Goal: Task Accomplishment & Management: Manage account settings

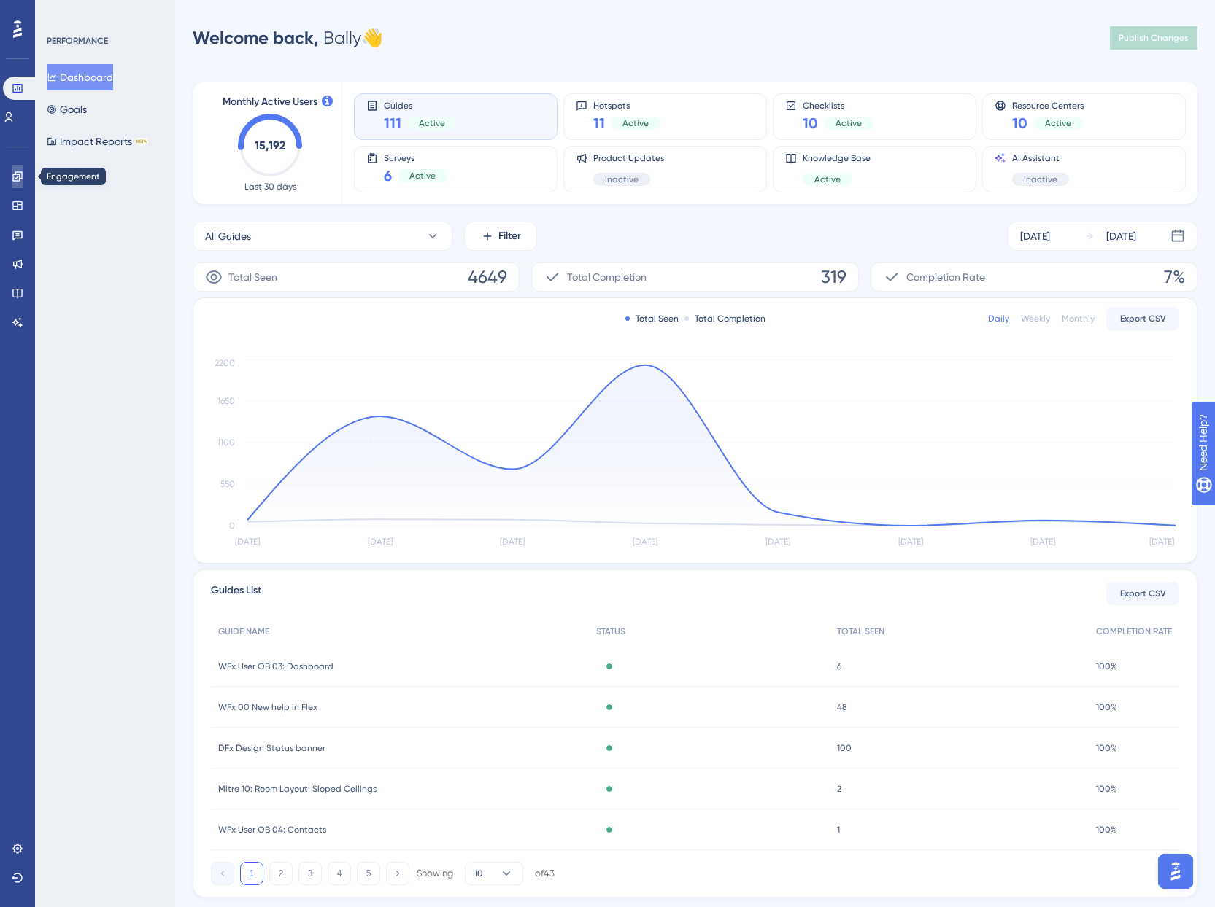
click at [16, 173] on icon at bounding box center [18, 177] width 12 height 12
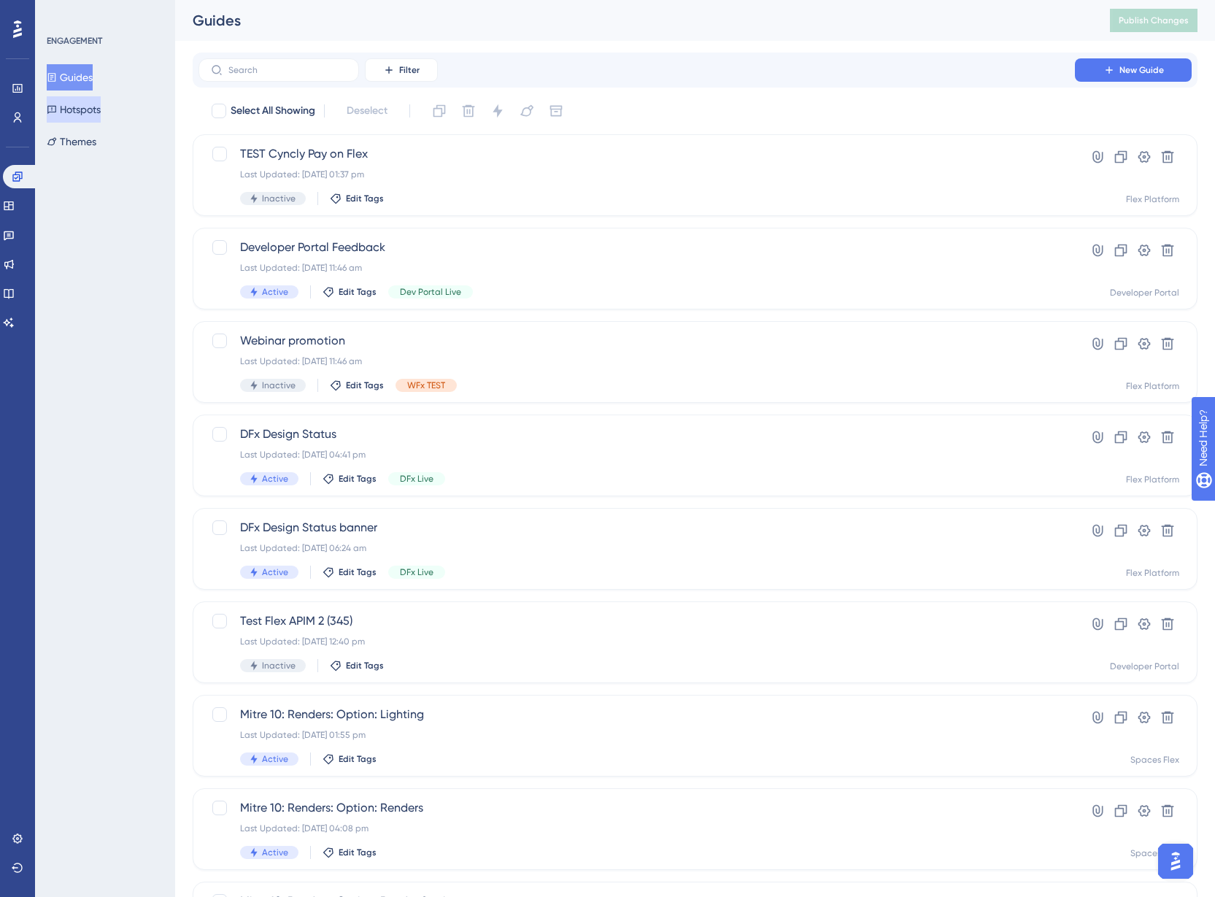
click at [85, 99] on button "Hotspots" at bounding box center [74, 109] width 54 height 26
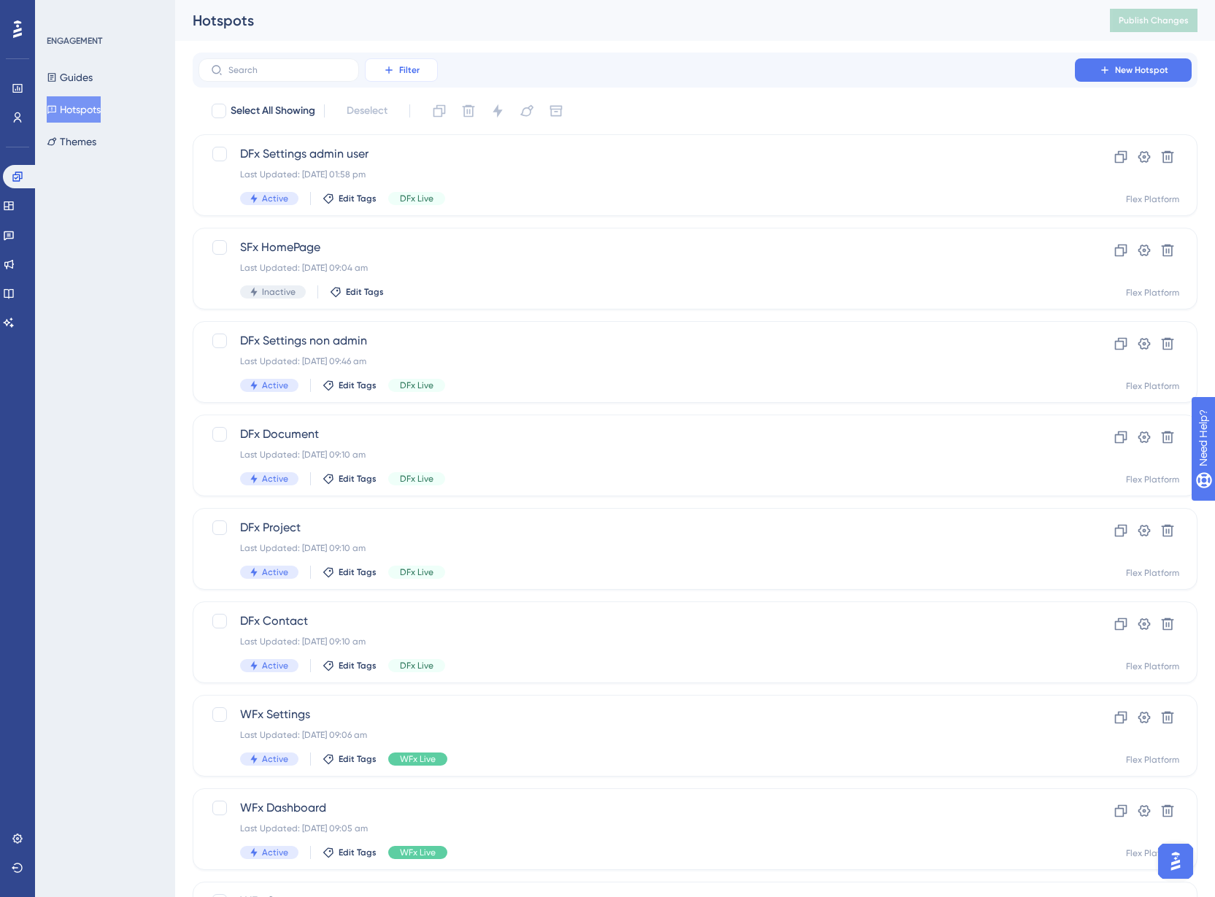
click at [404, 67] on span "Filter" at bounding box center [409, 70] width 20 height 12
click at [405, 111] on span "Tags" at bounding box center [397, 112] width 23 height 18
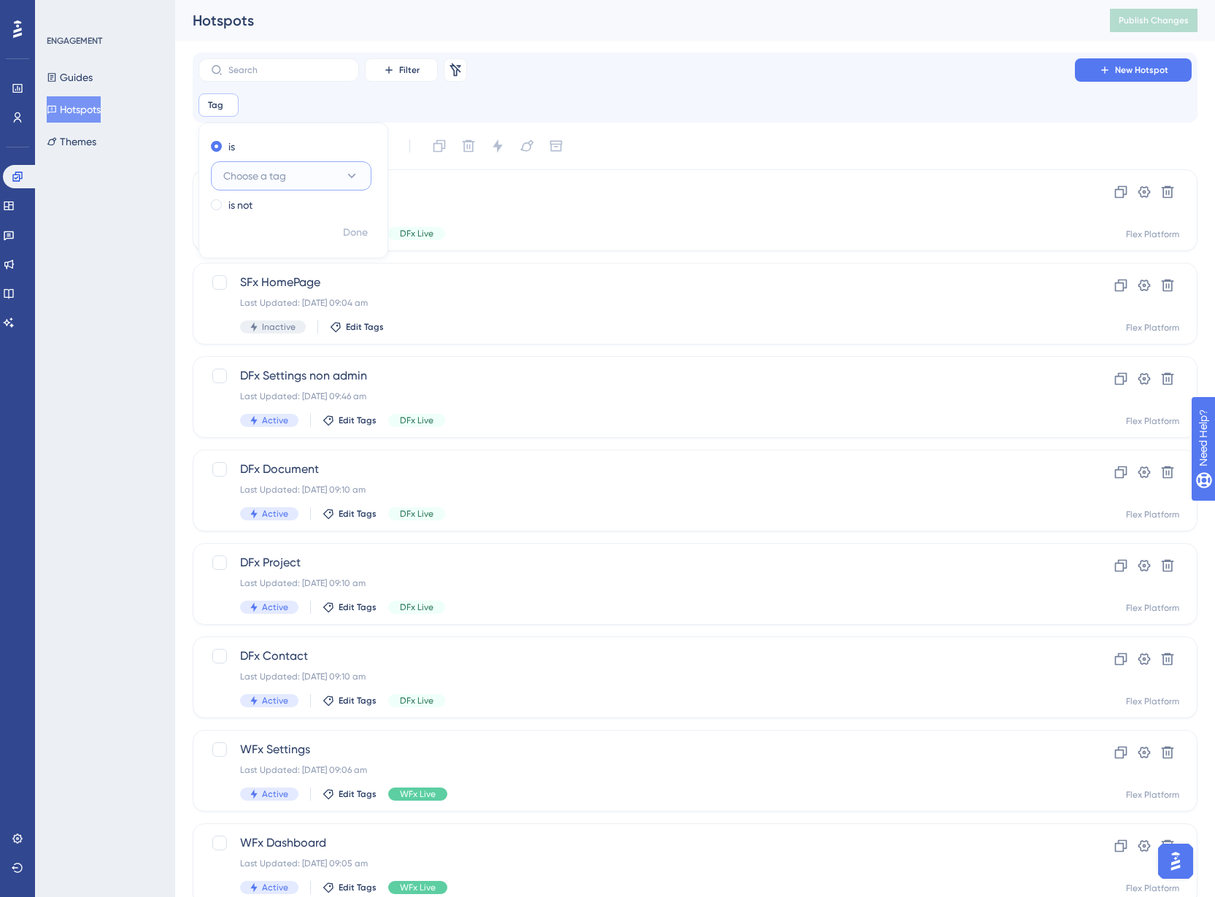
click at [279, 180] on span "Choose a tag" at bounding box center [254, 176] width 63 height 18
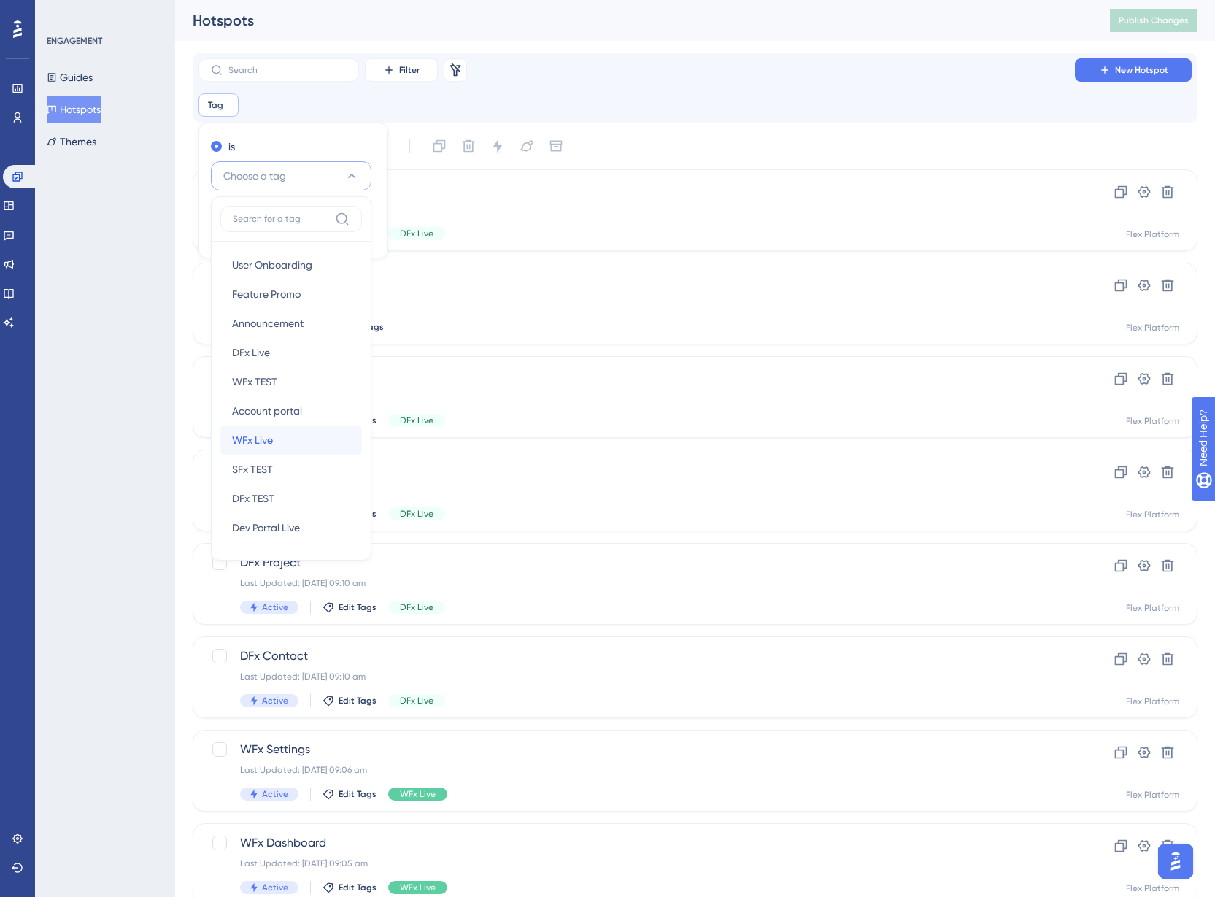
click at [277, 435] on div "WFx Live WFx Live" at bounding box center [291, 439] width 118 height 29
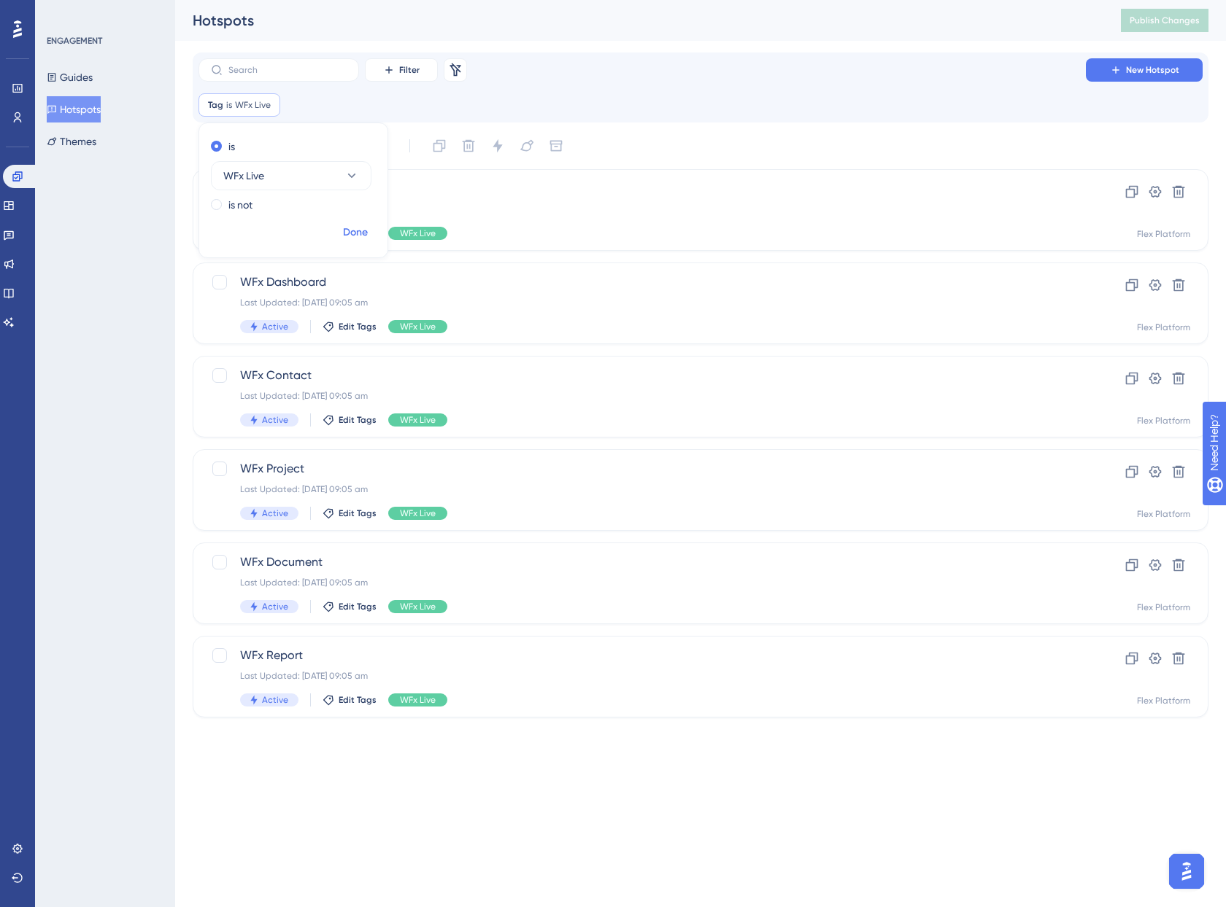
click at [355, 231] on span "Done" at bounding box center [355, 233] width 25 height 18
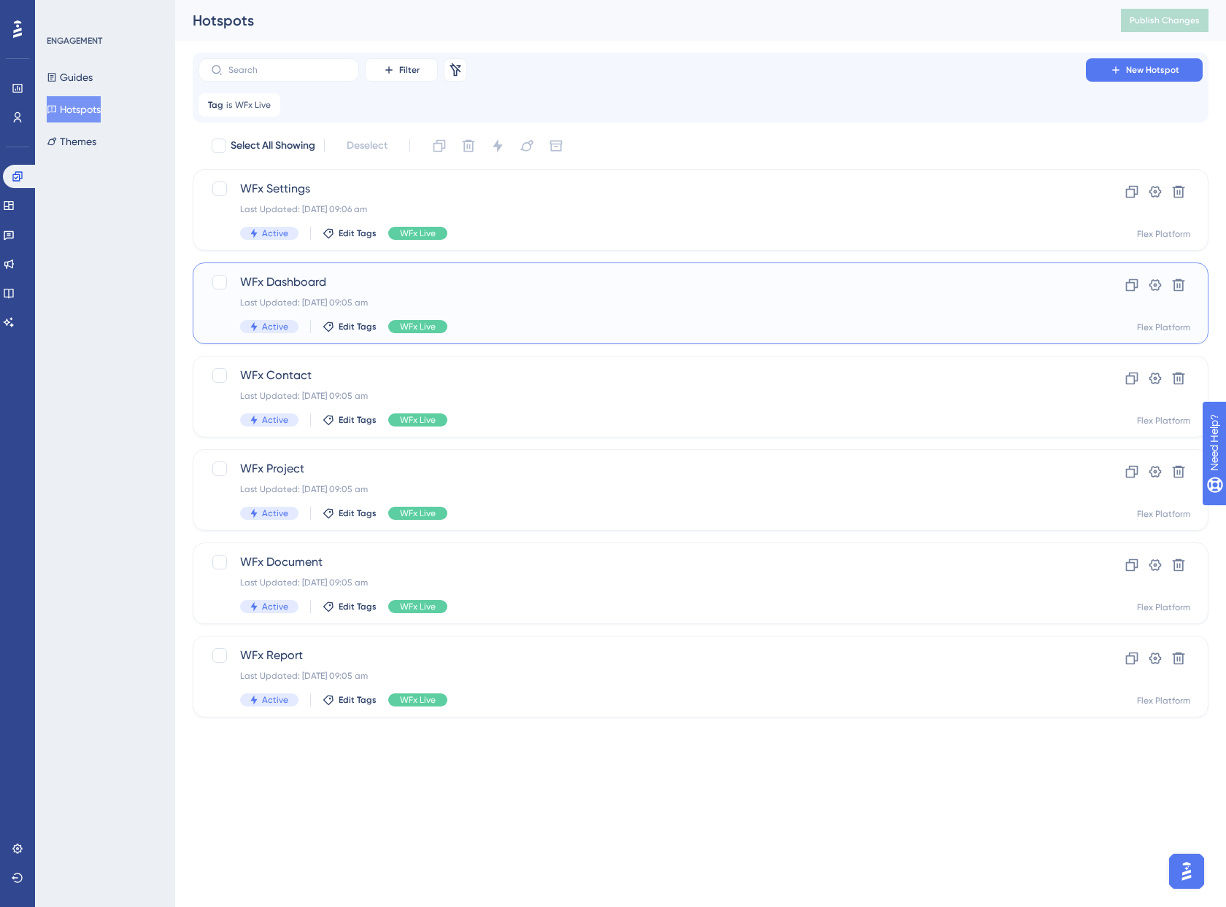
click at [334, 285] on span "WFx Dashboard" at bounding box center [642, 283] width 804 height 18
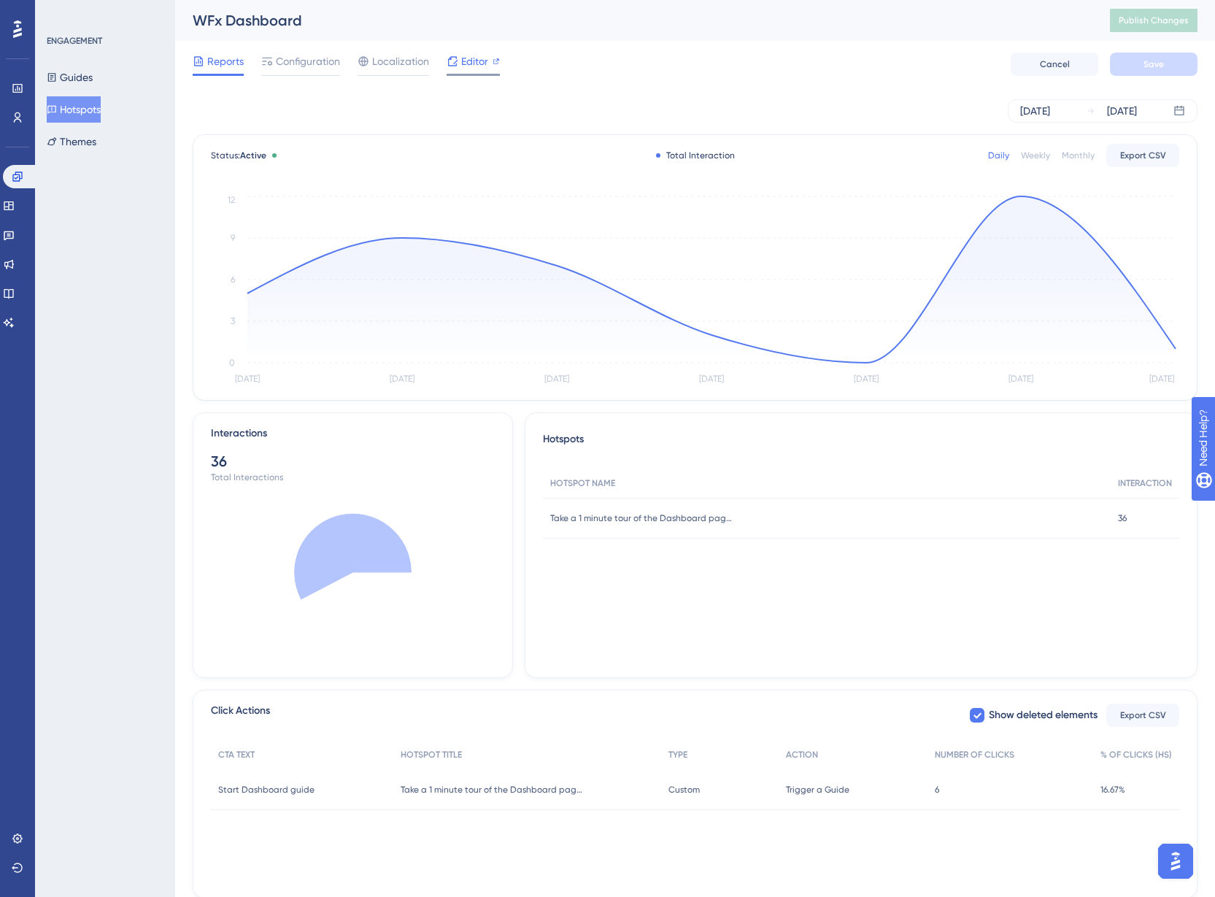
click at [468, 63] on span "Editor" at bounding box center [474, 62] width 27 height 18
click at [76, 71] on button "Guides" at bounding box center [70, 77] width 46 height 26
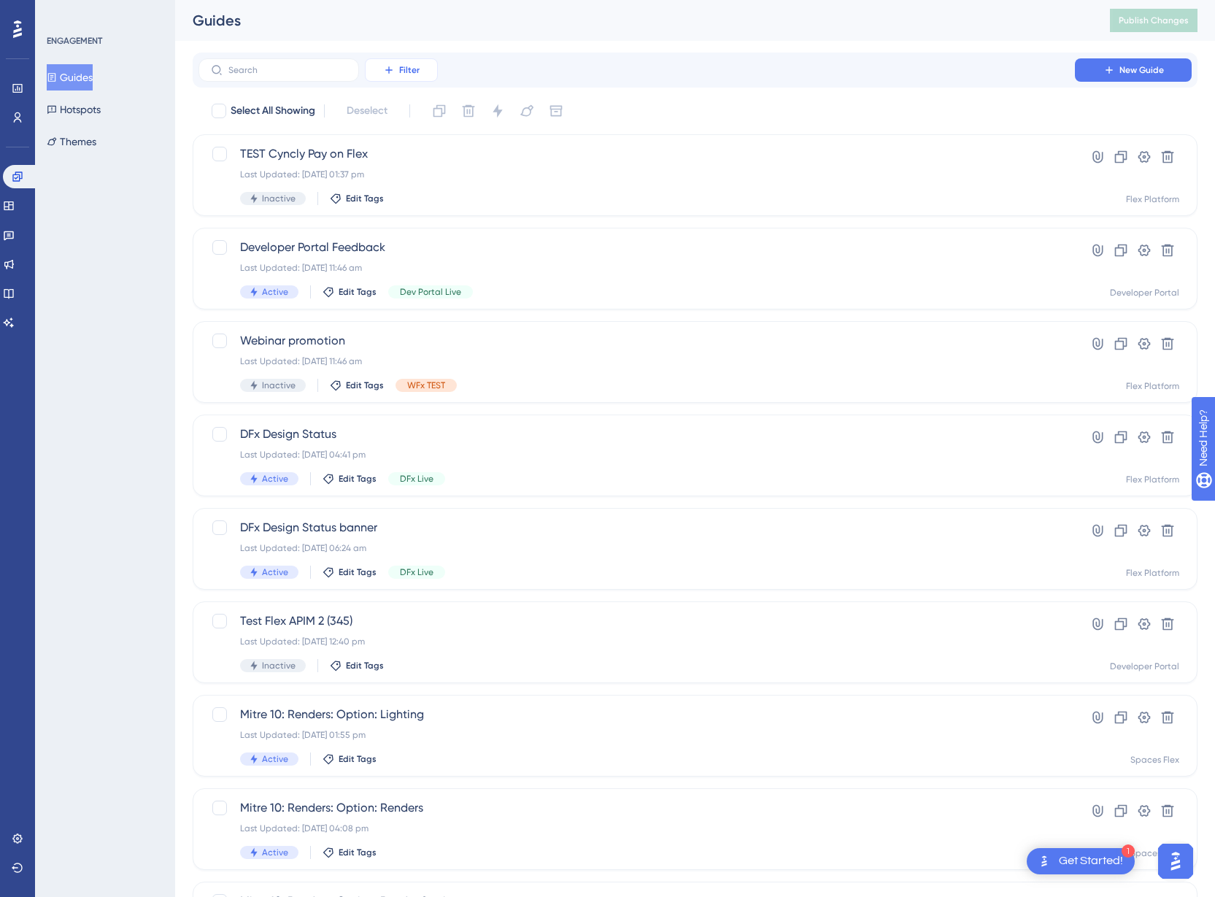
click at [403, 69] on span "Filter" at bounding box center [409, 70] width 20 height 12
click at [404, 112] on span "Tags" at bounding box center [397, 112] width 23 height 18
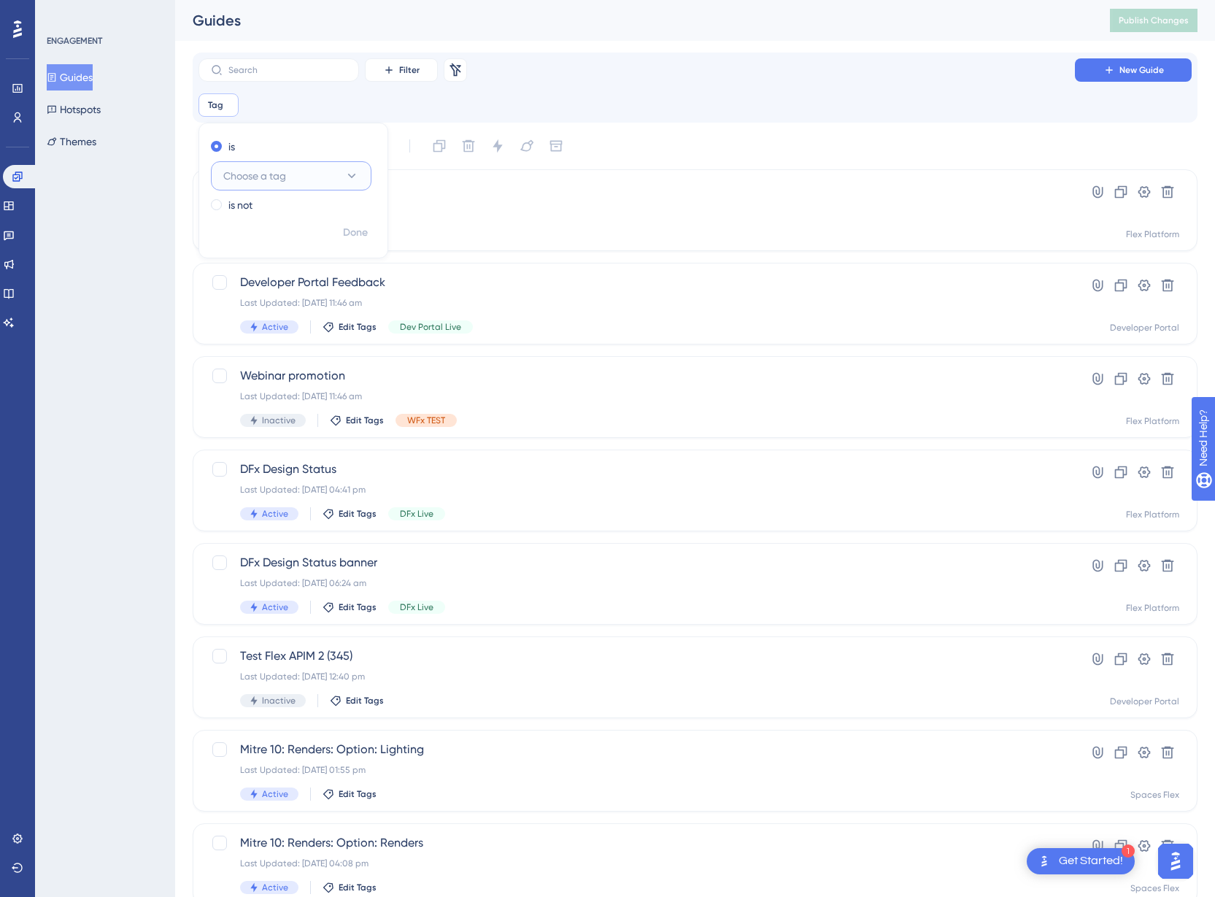
click at [270, 174] on span "Choose a tag" at bounding box center [254, 176] width 63 height 18
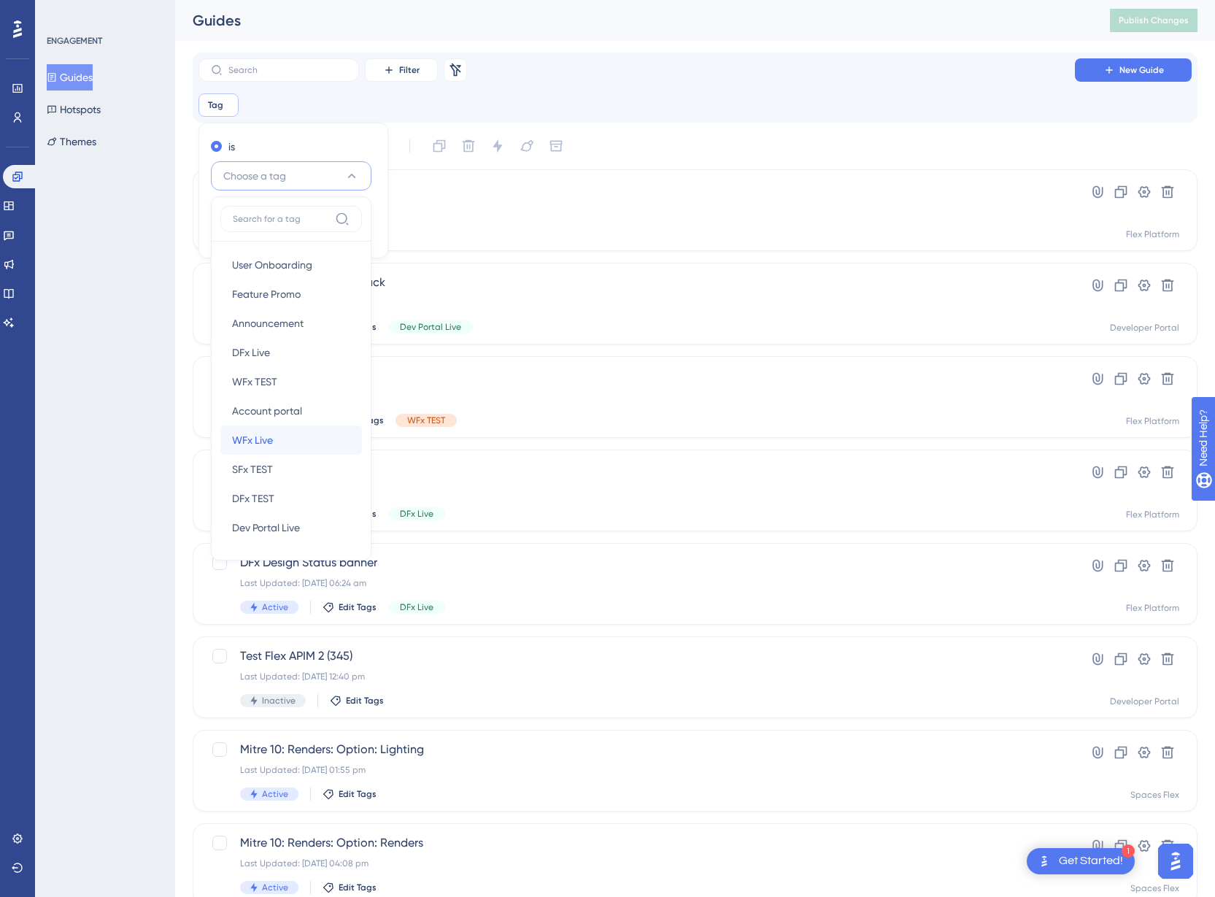
click at [291, 442] on div "WFx Live WFx Live" at bounding box center [291, 439] width 118 height 29
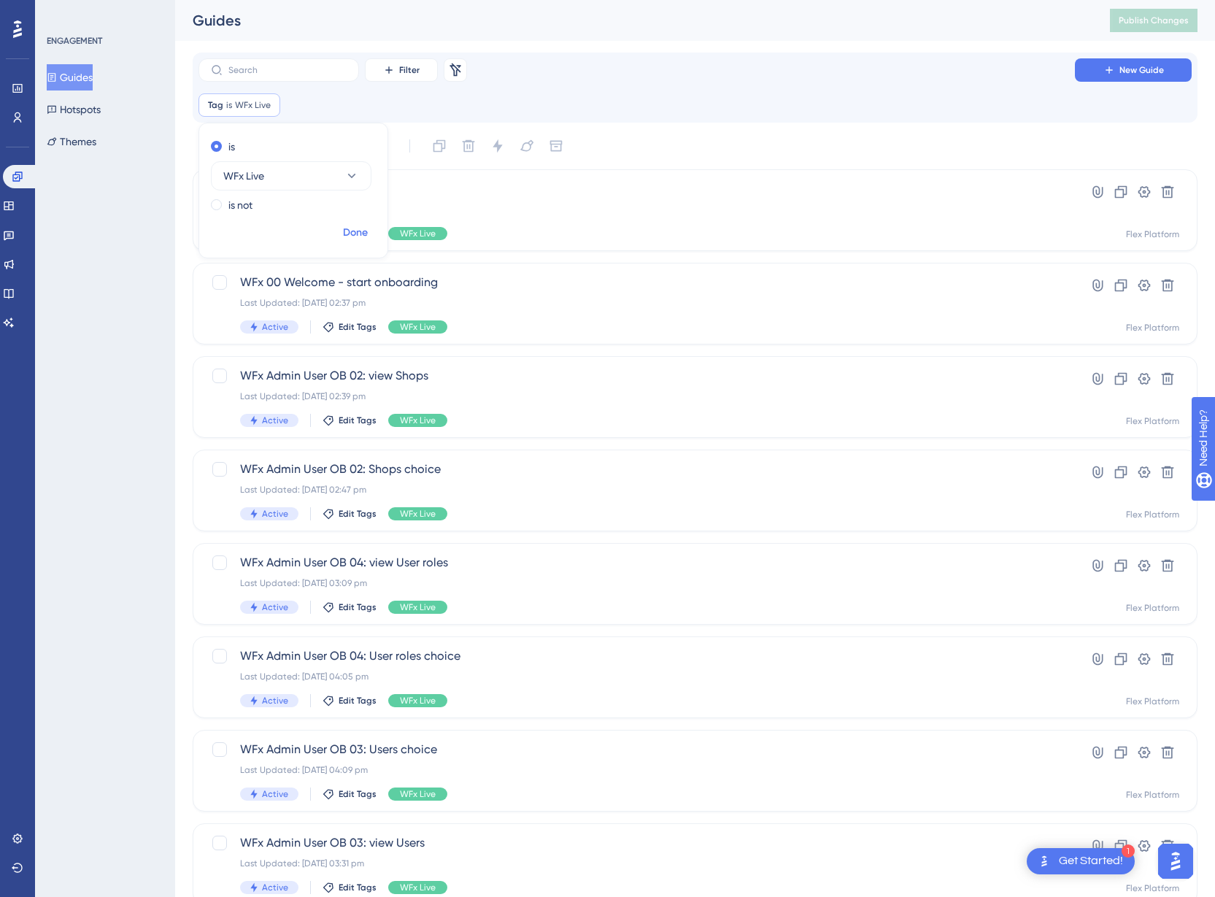
click at [362, 239] on span "Done" at bounding box center [355, 233] width 25 height 18
click at [268, 69] on input "text" at bounding box center [287, 70] width 118 height 10
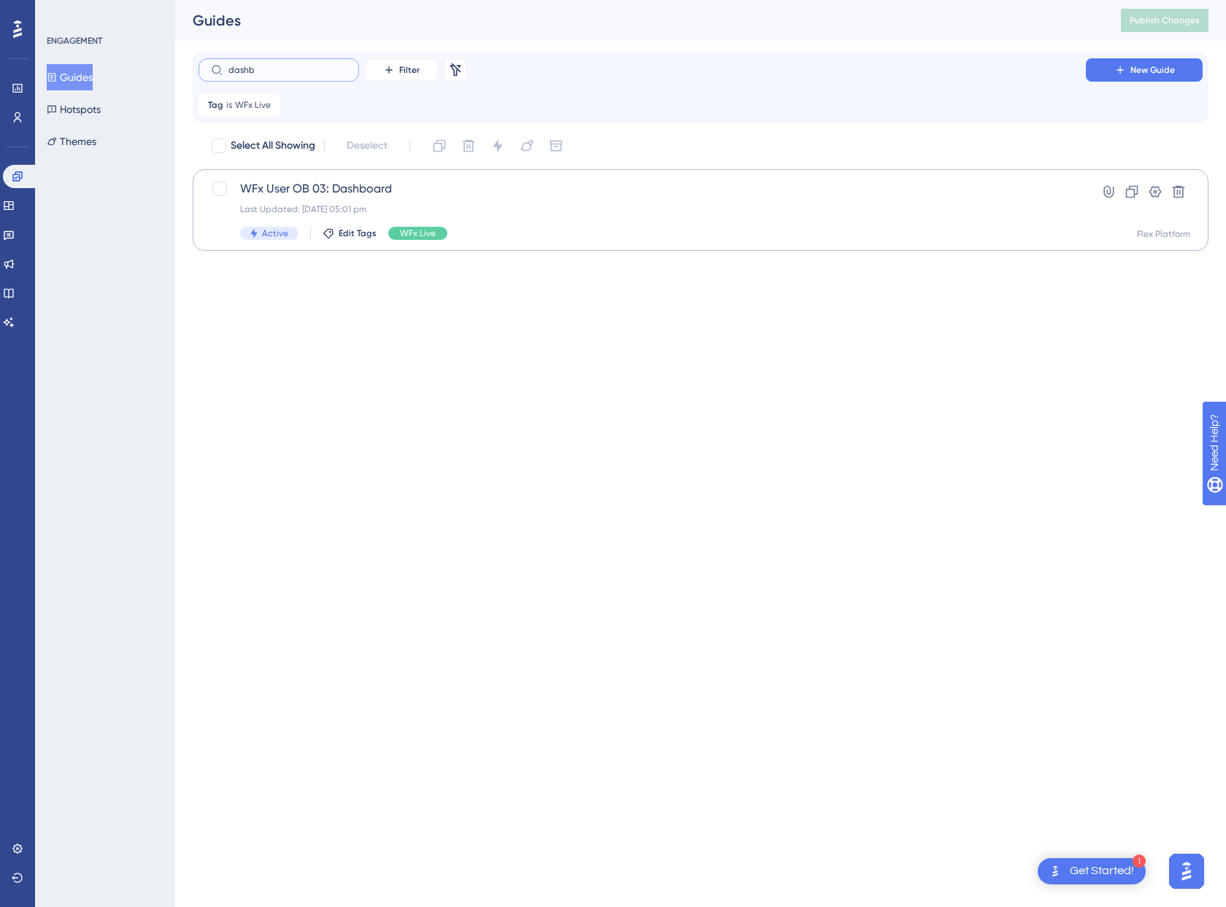
type input "dashb"
click at [363, 184] on span "WFx User OB 03: Dashboard" at bounding box center [642, 189] width 804 height 18
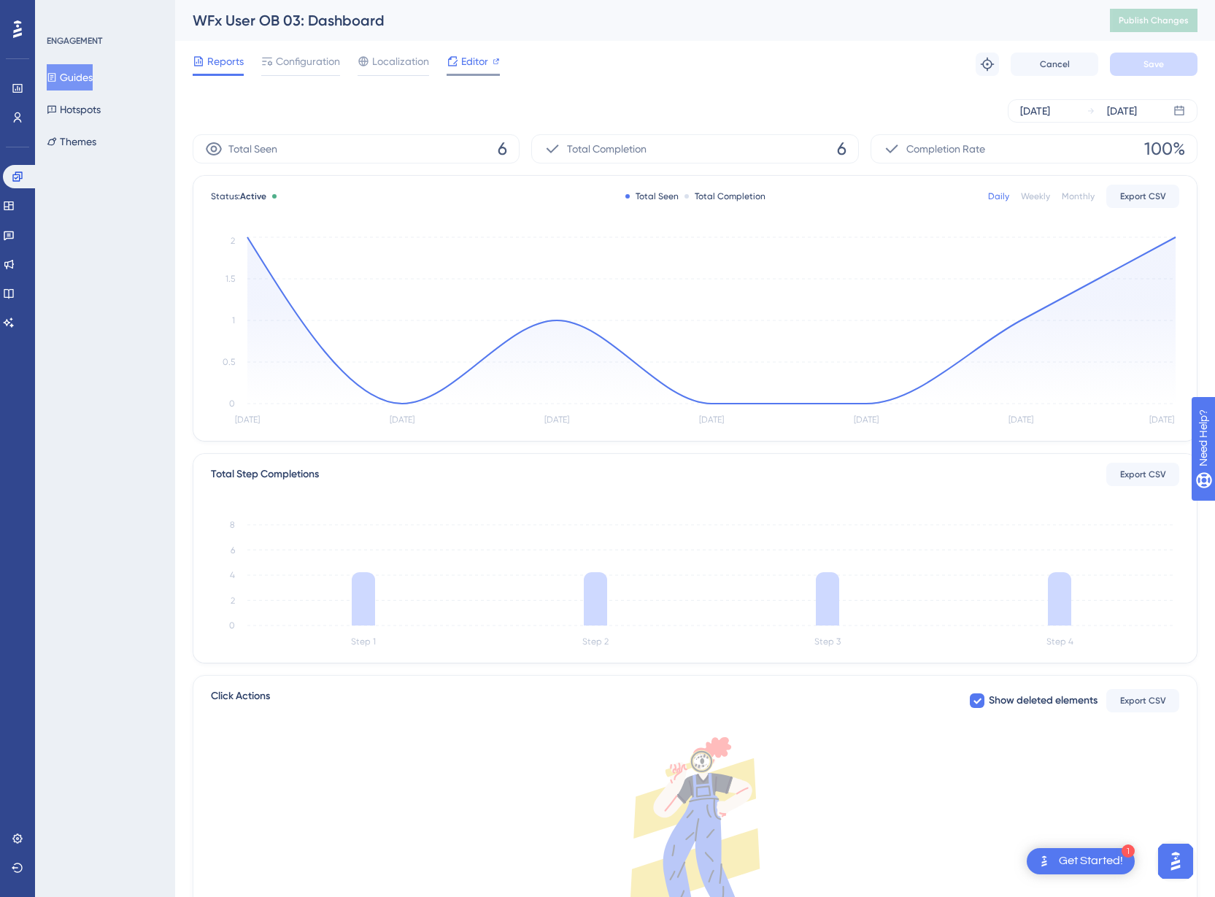
click at [490, 61] on div "Editor" at bounding box center [472, 62] width 53 height 18
click at [419, 55] on span "Localization" at bounding box center [400, 62] width 57 height 18
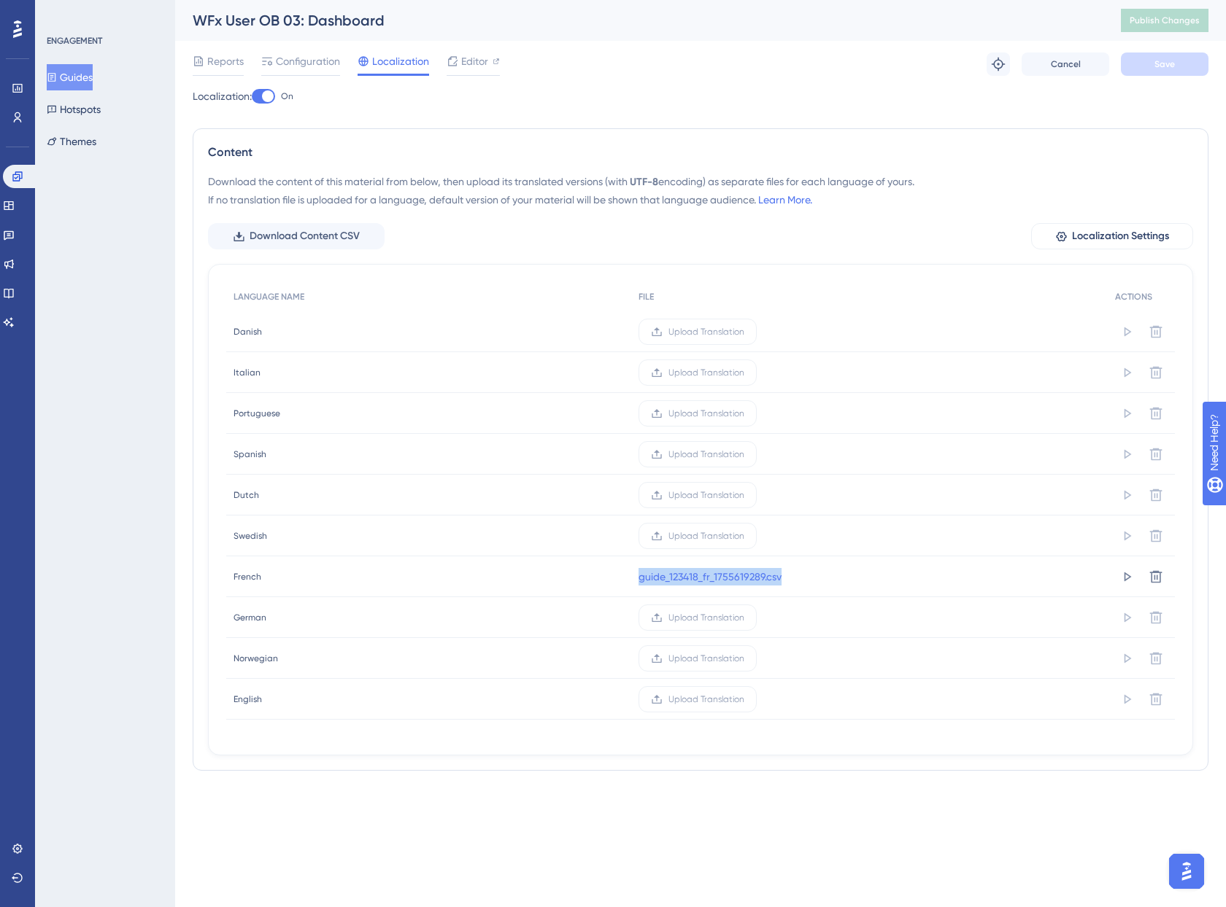
drag, startPoint x: 837, startPoint y: 575, endPoint x: 635, endPoint y: 582, distance: 202.2
click at [635, 582] on div "guide_123418_fr_1755619289.csv" at bounding box center [869, 577] width 477 height 41
click at [1064, 608] on div "Upload Translation" at bounding box center [869, 617] width 477 height 41
click at [1146, 583] on button at bounding box center [1155, 576] width 23 height 23
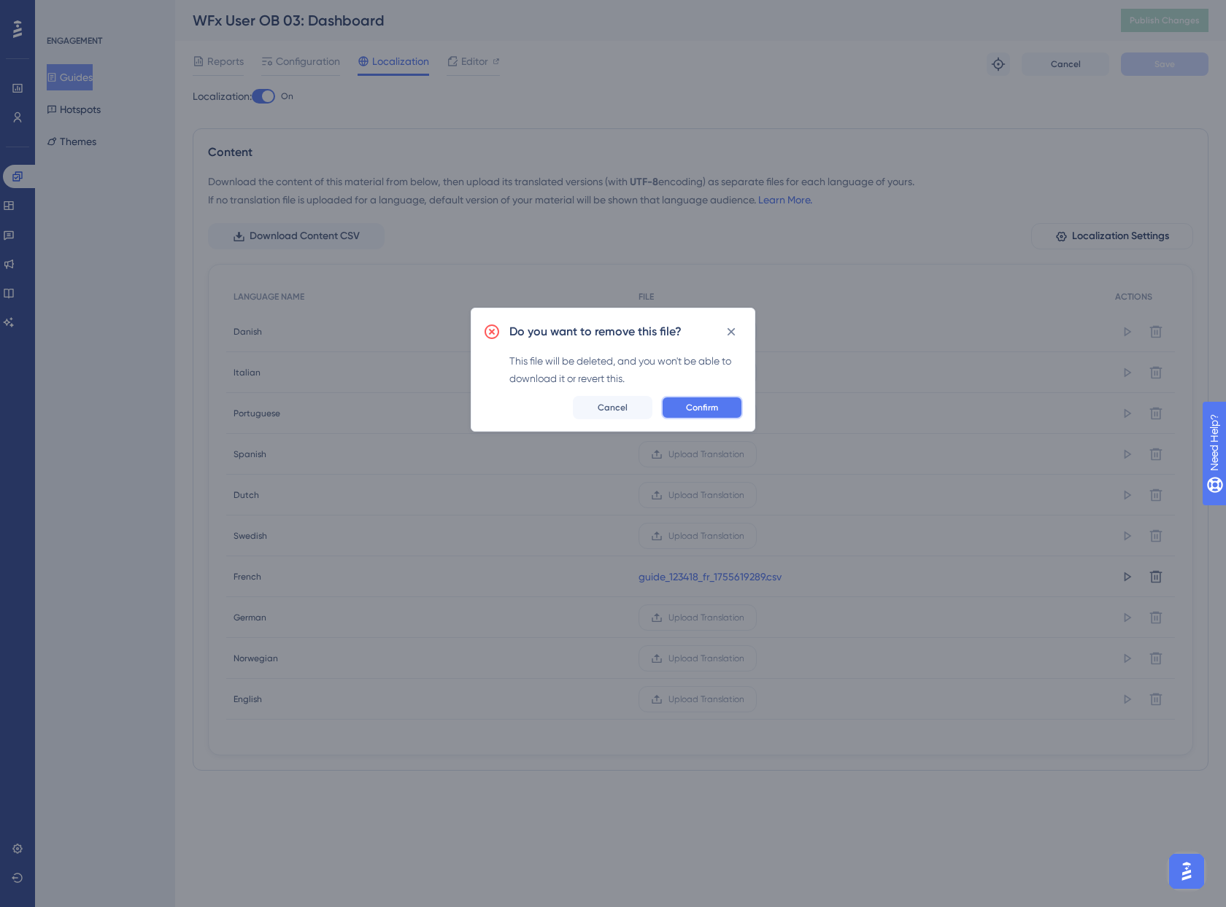
click at [725, 403] on button "Confirm" at bounding box center [702, 407] width 82 height 23
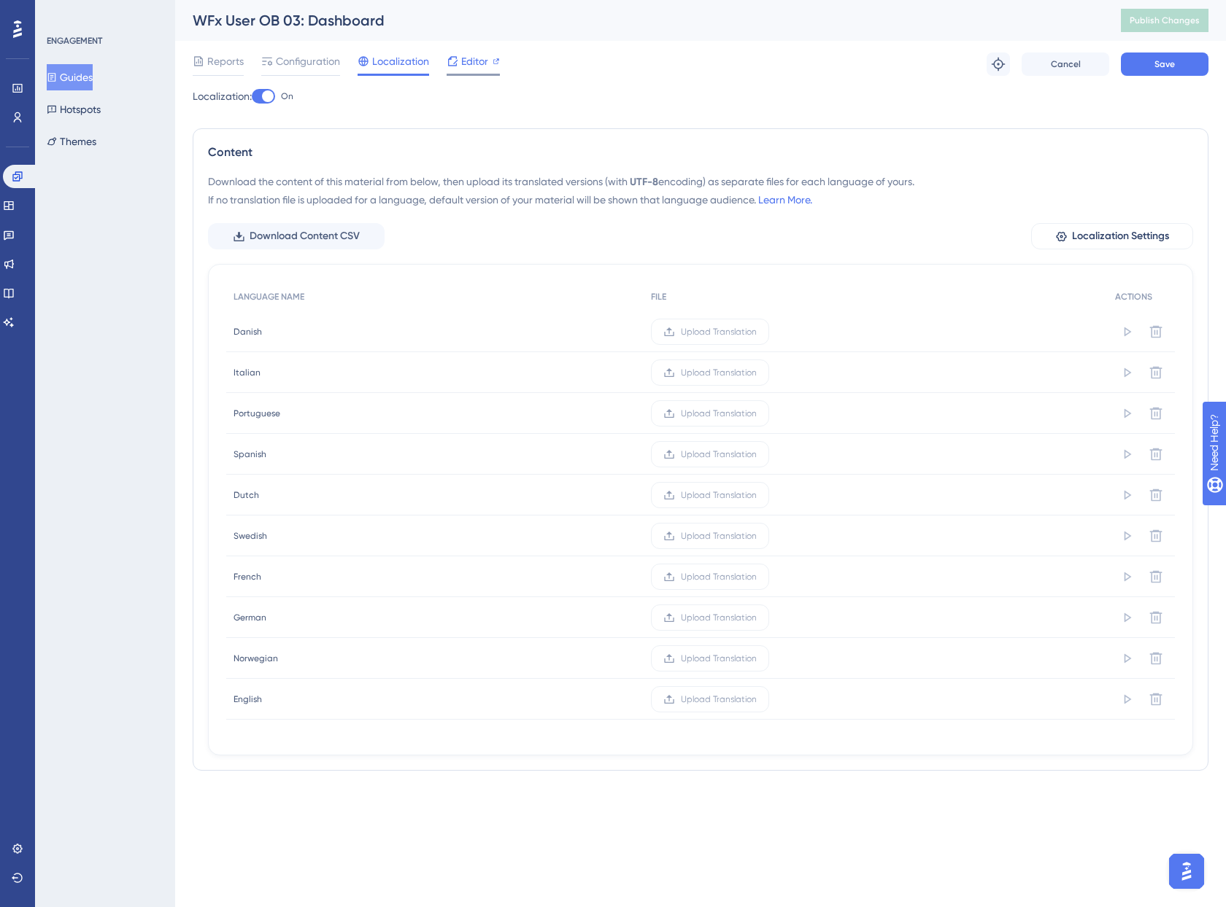
click at [460, 70] on div "Editor" at bounding box center [472, 64] width 53 height 23
click at [1161, 63] on span "Save" at bounding box center [1164, 64] width 20 height 12
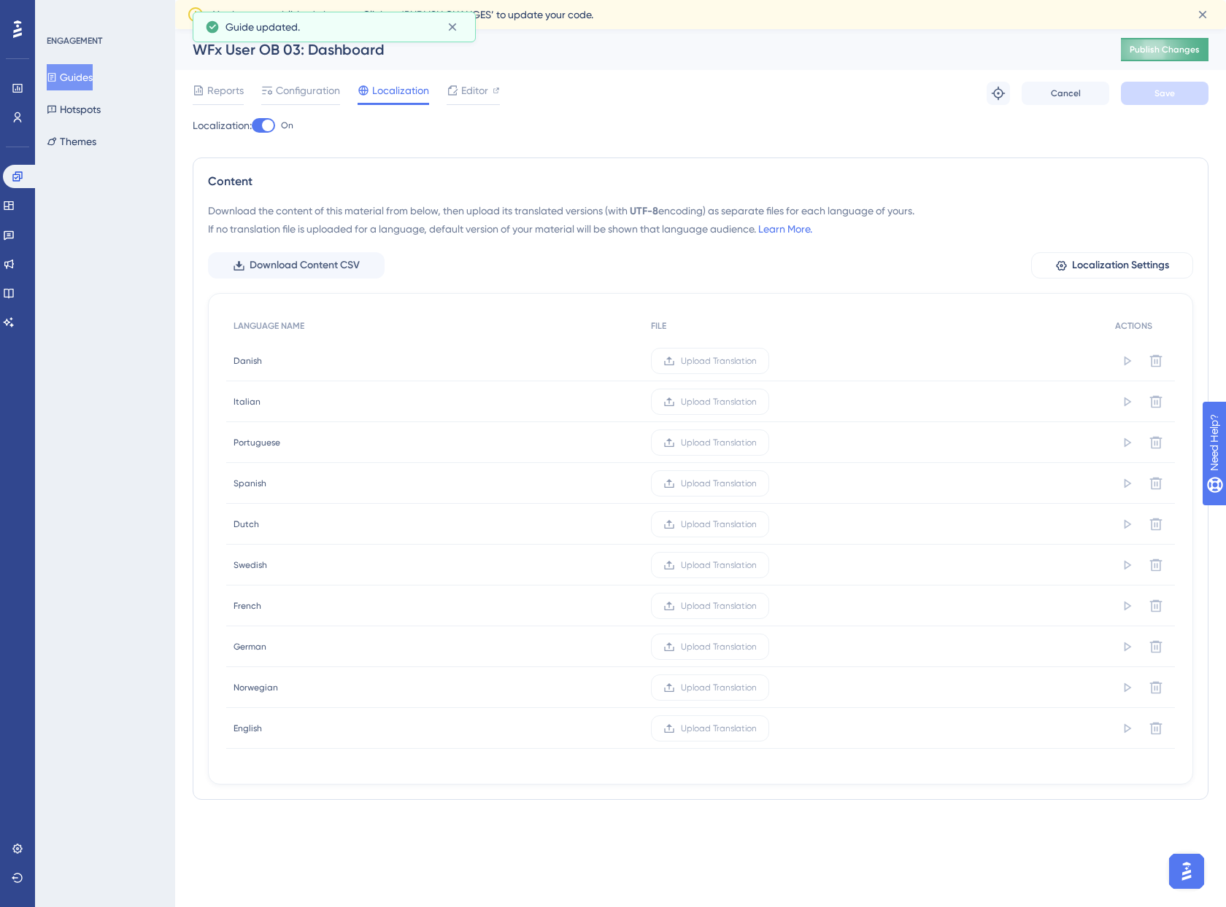
click at [1160, 49] on span "Publish Changes" at bounding box center [1164, 50] width 70 height 12
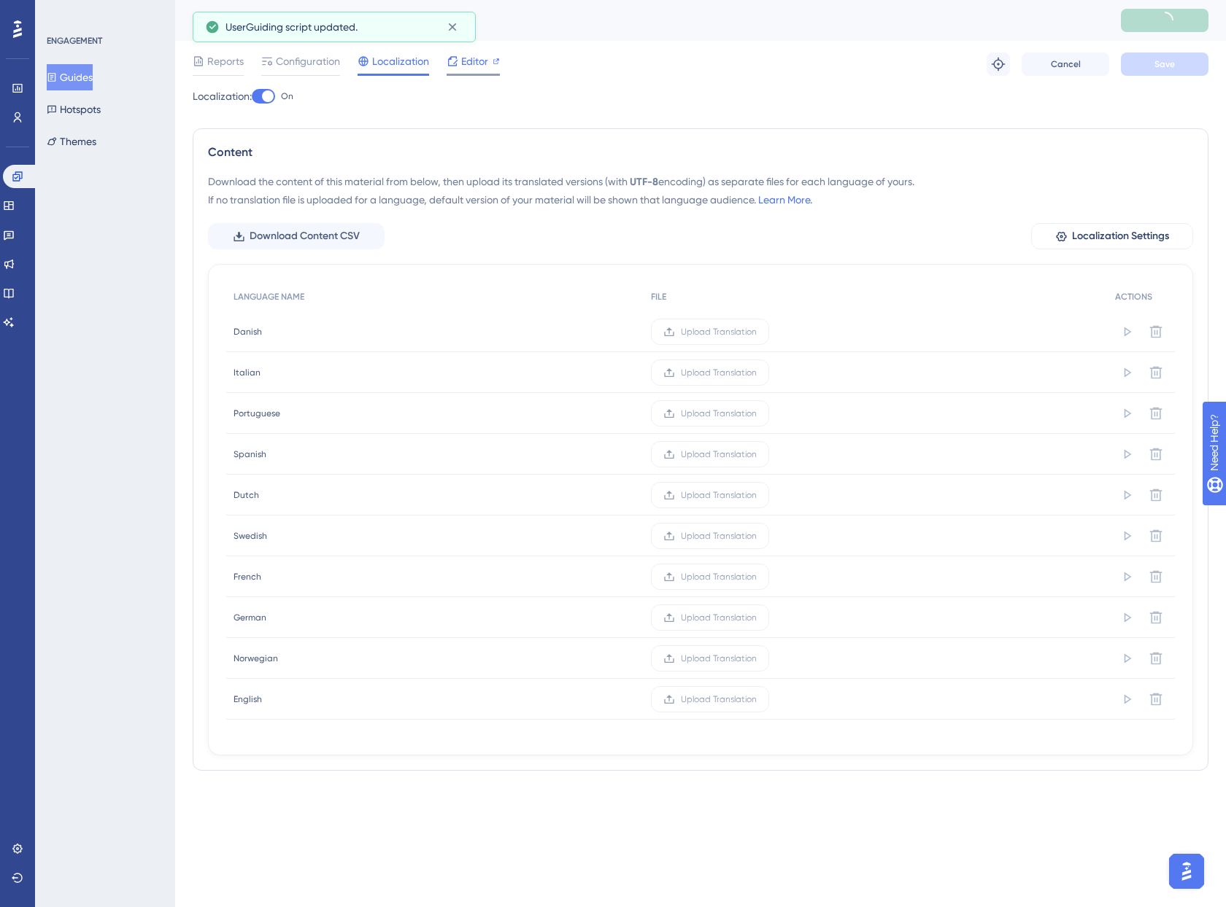
click at [489, 65] on div "Editor" at bounding box center [472, 62] width 53 height 18
click at [268, 95] on div at bounding box center [268, 96] width 12 height 12
click at [252, 96] on input "On" at bounding box center [251, 96] width 1 height 1
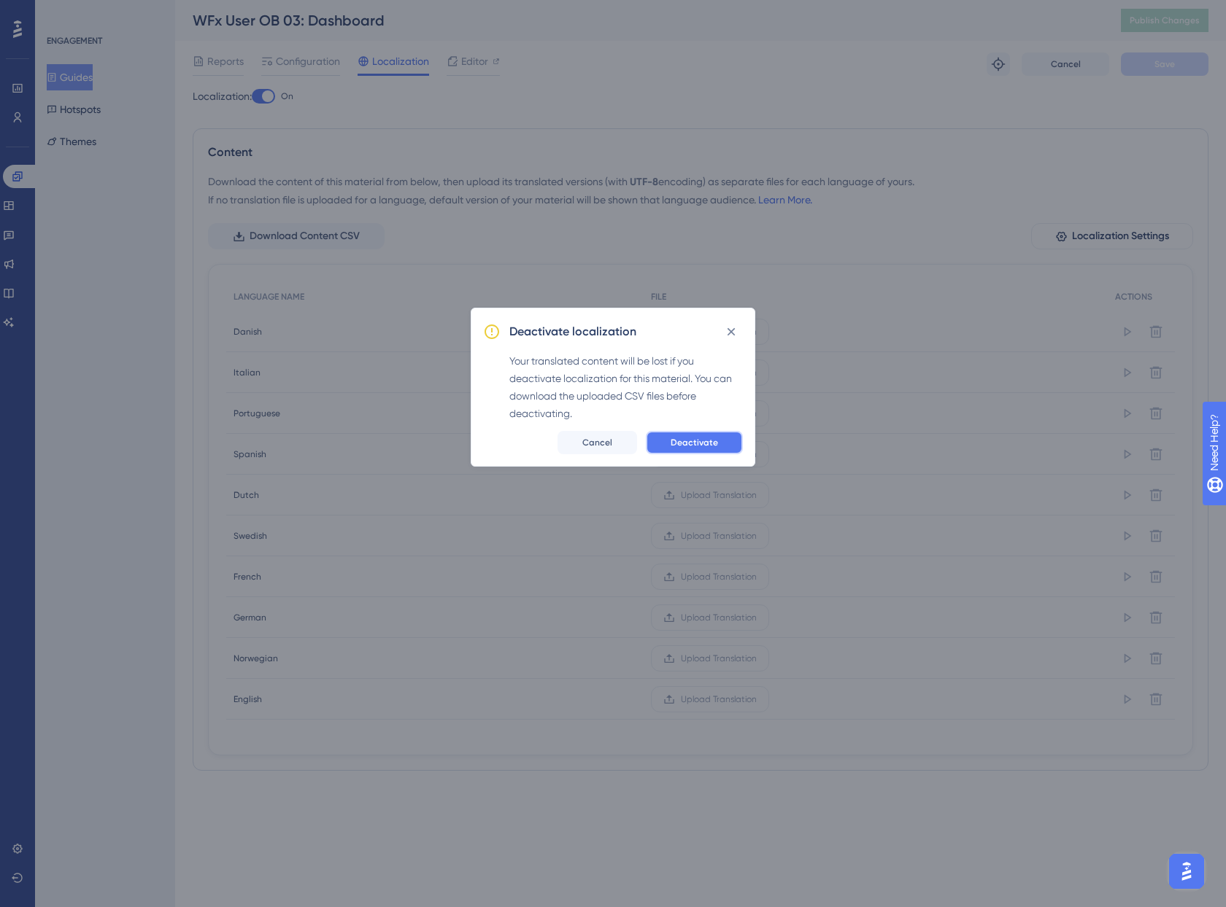
click at [674, 445] on span "Deactivate" at bounding box center [693, 443] width 47 height 12
checkbox input "false"
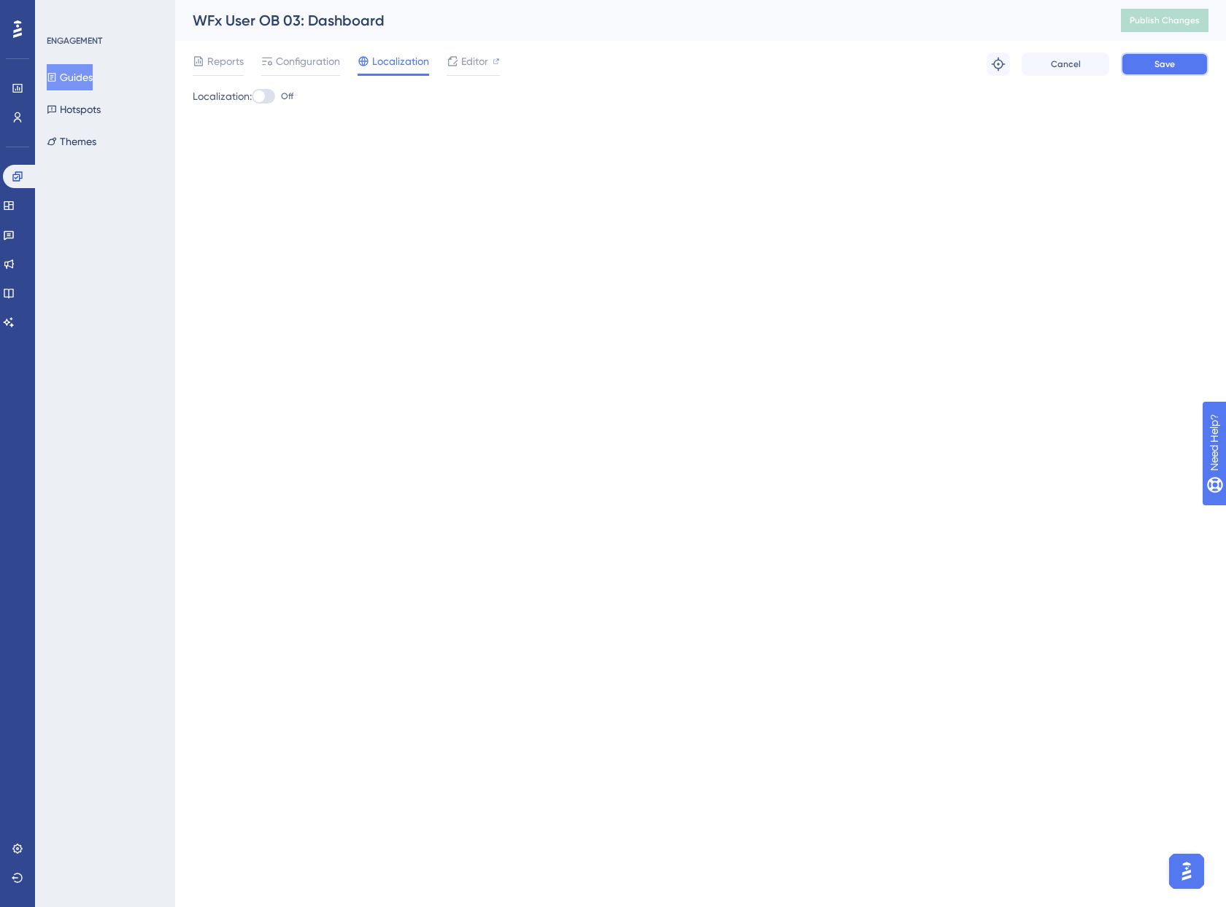
click at [1172, 66] on span "Save" at bounding box center [1164, 64] width 20 height 12
click at [1139, 19] on span "Publish Changes" at bounding box center [1164, 21] width 70 height 12
click at [487, 70] on div "Editor" at bounding box center [472, 64] width 53 height 23
click at [474, 58] on span "Editor" at bounding box center [474, 62] width 27 height 18
click at [446, 154] on div "Performance Users Engagement Widgets Feedback Product Updates Knowledge Base AI…" at bounding box center [613, 87] width 1226 height 175
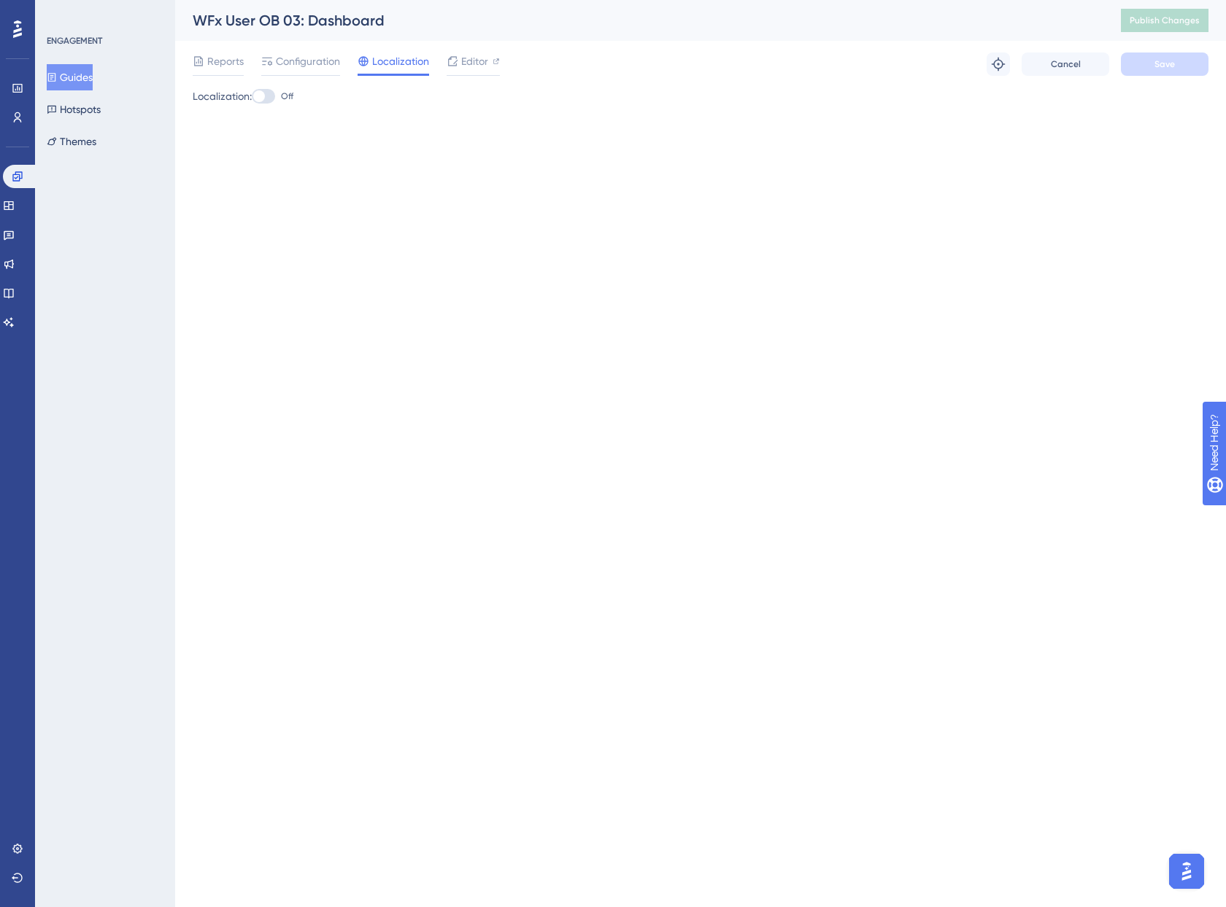
click at [358, 100] on div "Localization: Off" at bounding box center [700, 97] width 1015 height 18
click at [764, 23] on div "WFx User OB 03: Dashboard" at bounding box center [638, 20] width 891 height 20
click at [93, 77] on button "Guides" at bounding box center [70, 77] width 46 height 26
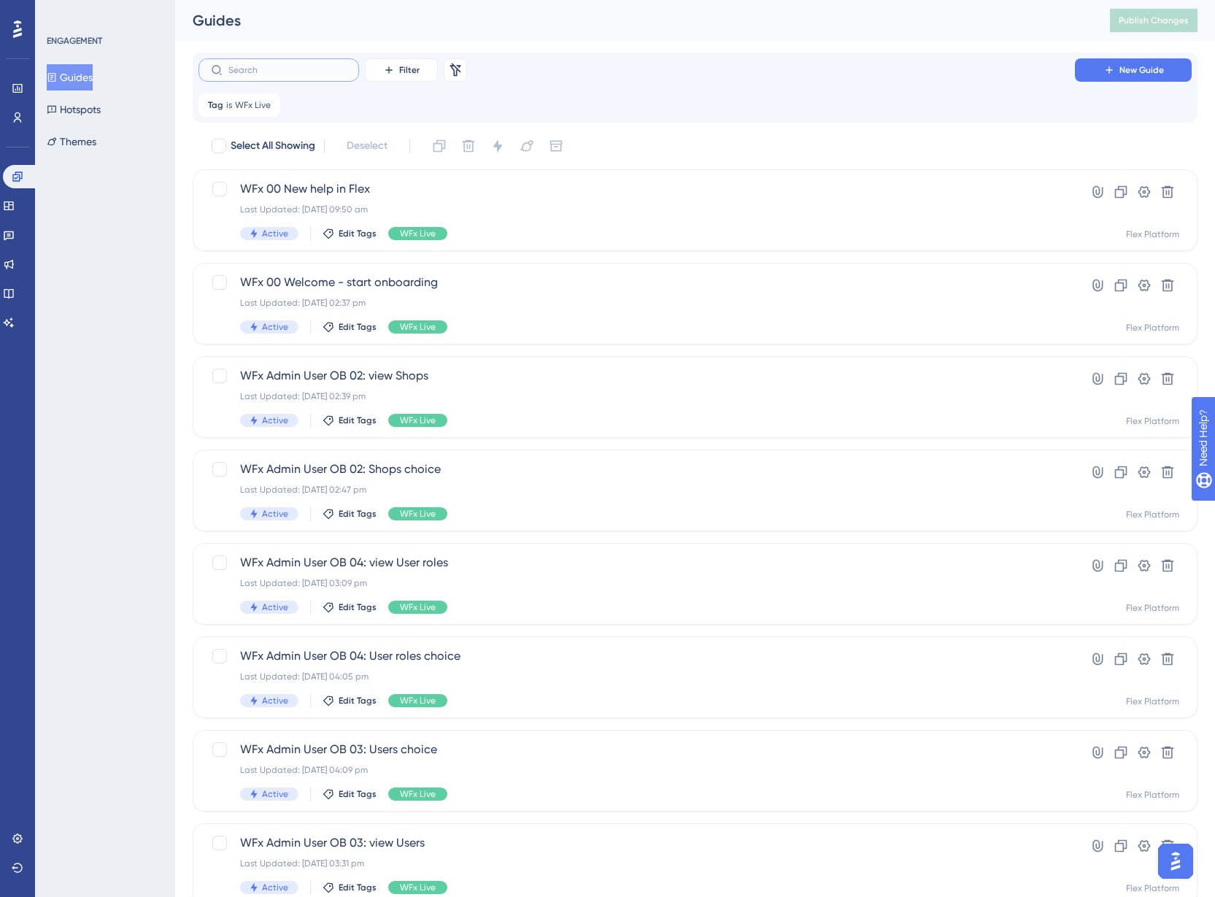
click at [342, 73] on input "text" at bounding box center [287, 70] width 118 height 10
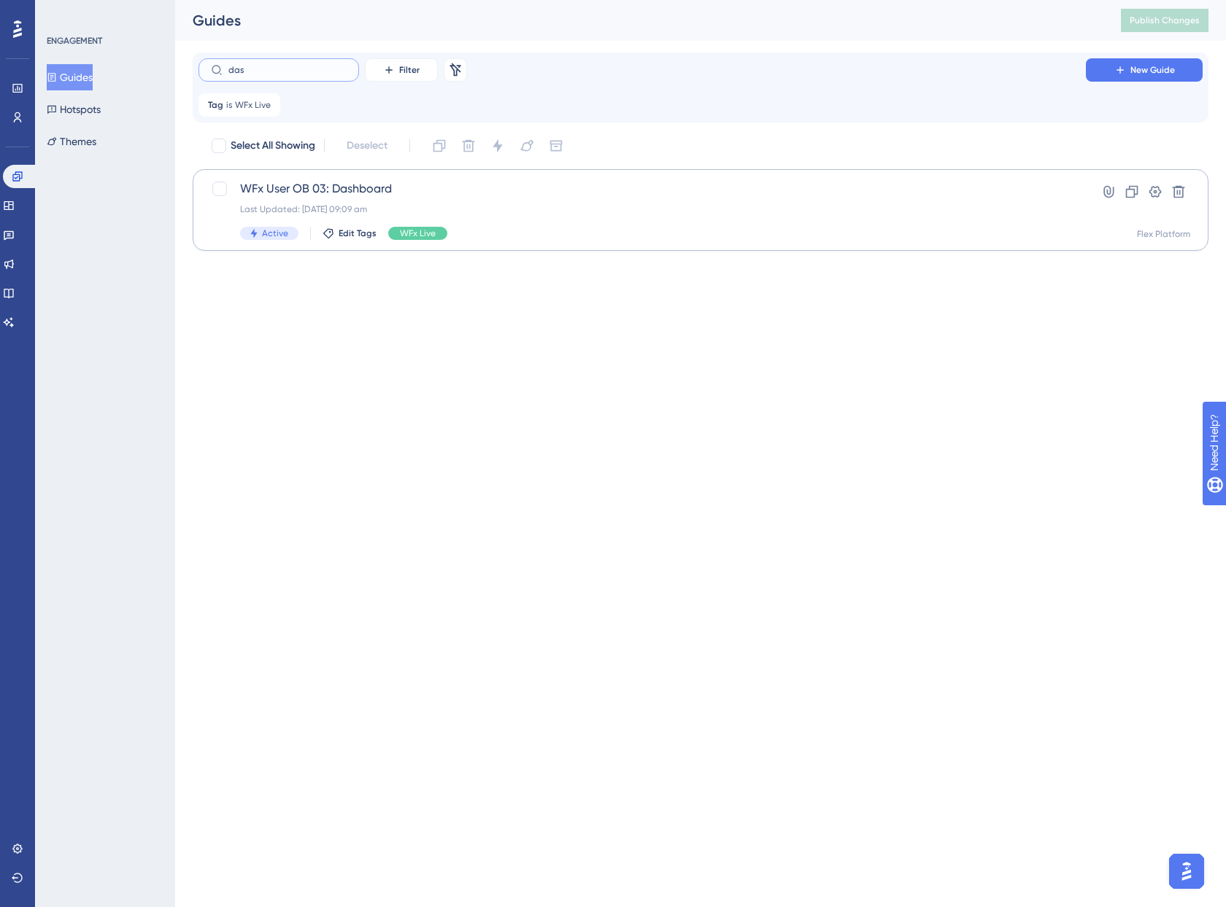
type input "das"
click at [353, 188] on span "WFx User OB 03: Dashboard" at bounding box center [642, 189] width 804 height 18
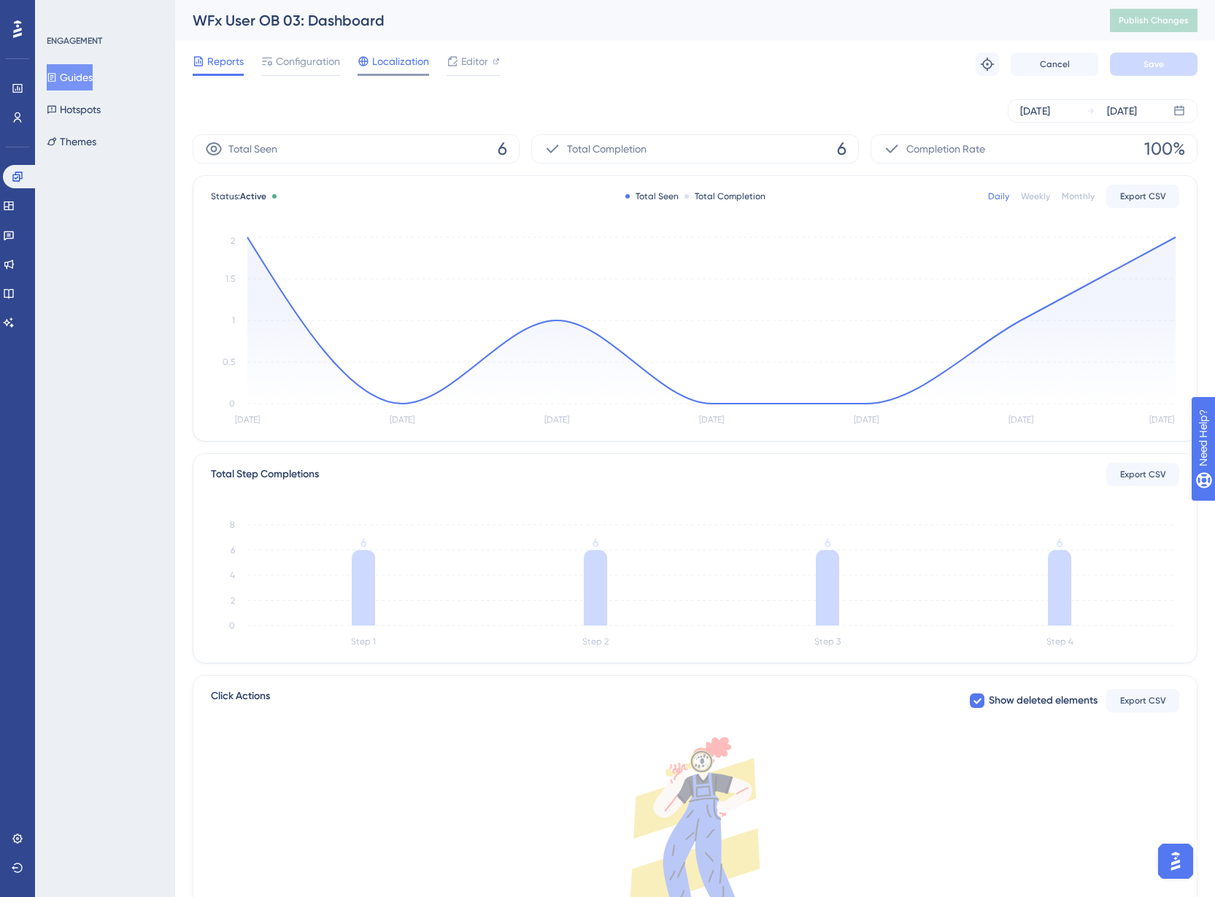
click at [391, 63] on span "Localization" at bounding box center [400, 62] width 57 height 18
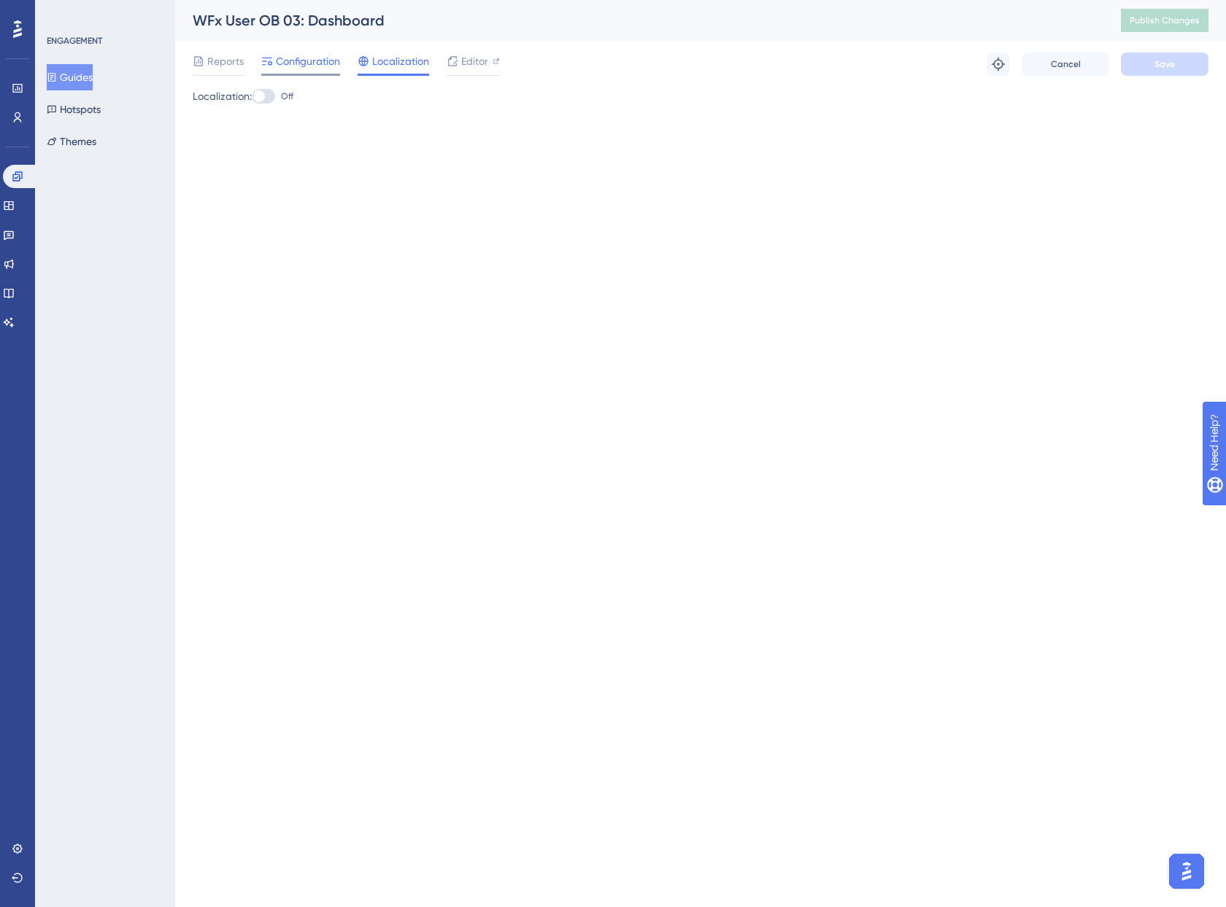
click at [324, 63] on span "Configuration" at bounding box center [308, 62] width 64 height 18
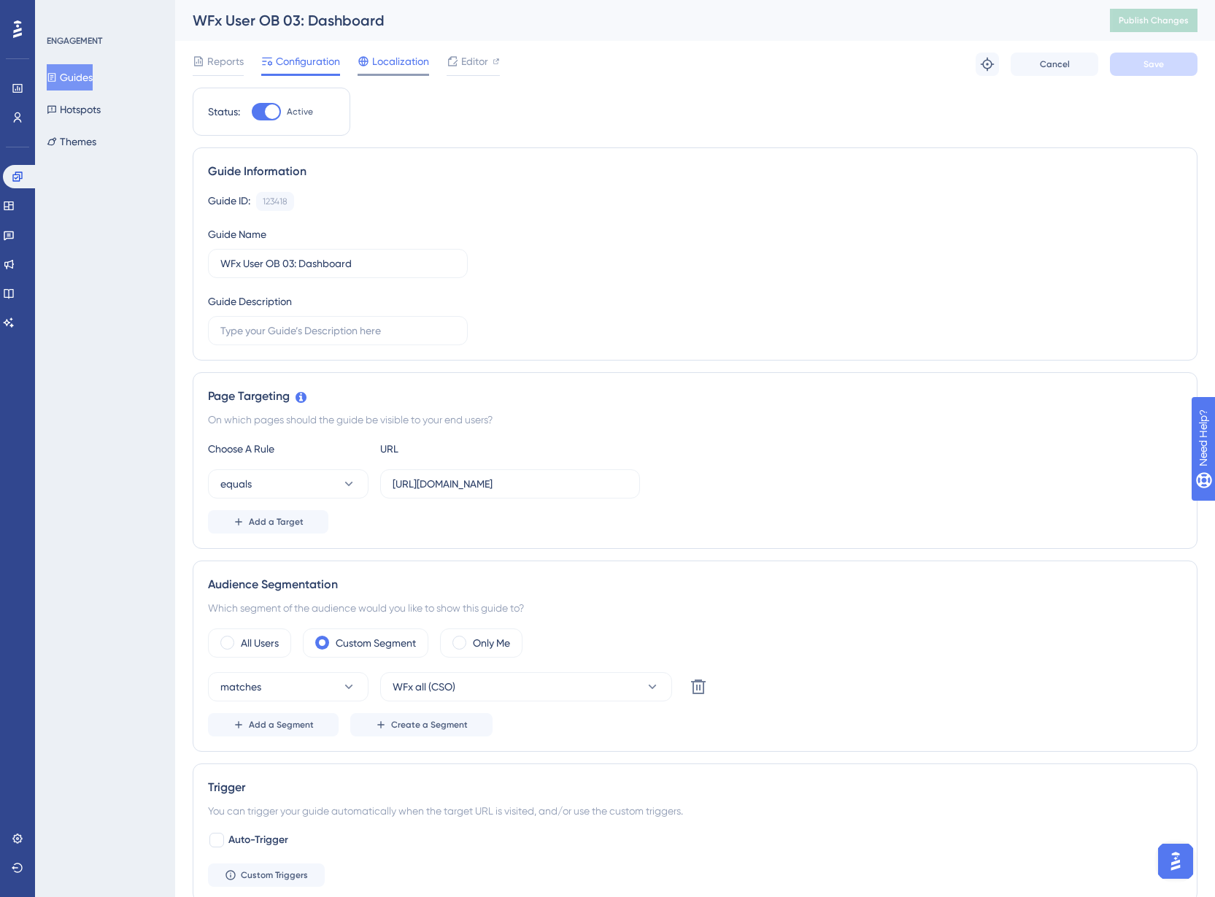
click at [403, 66] on span "Localization" at bounding box center [400, 62] width 57 height 18
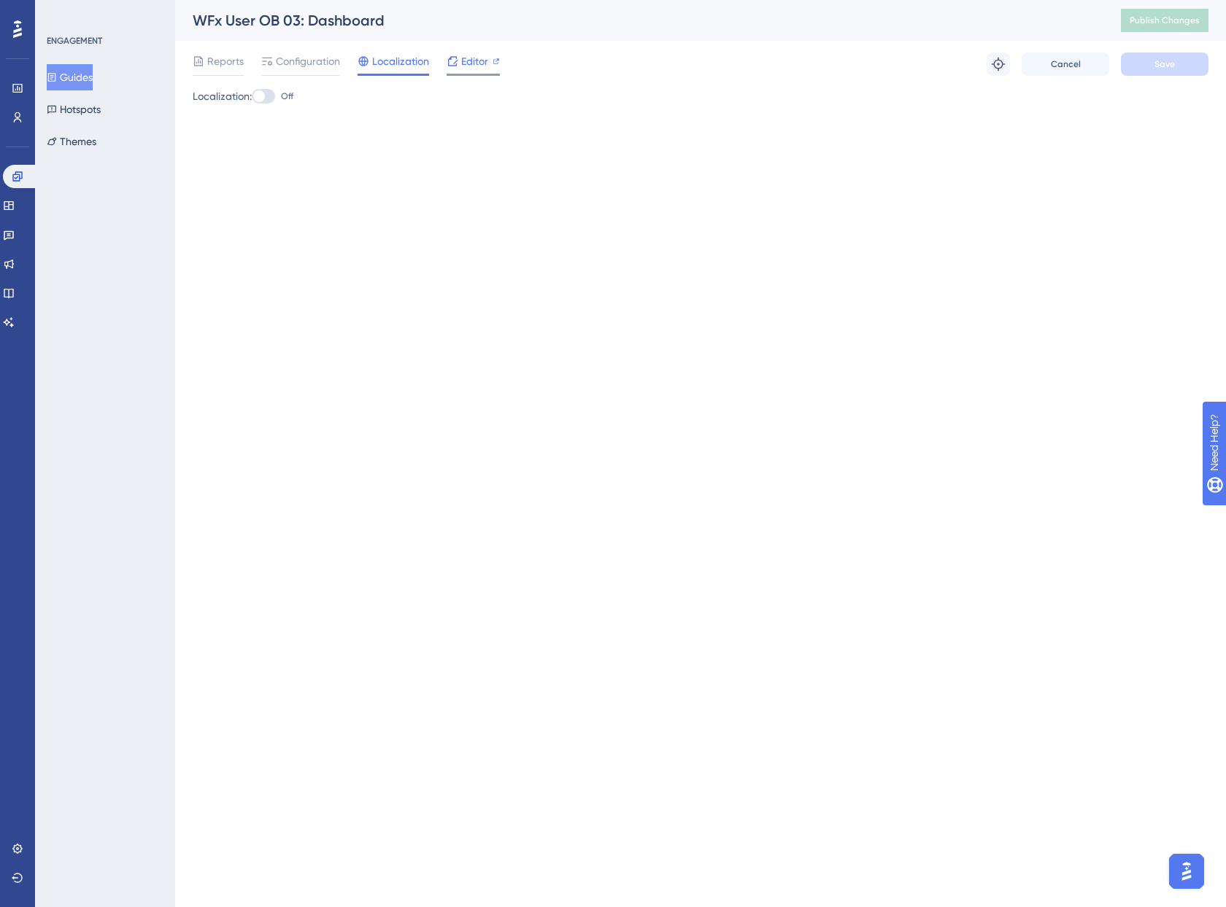
click at [471, 66] on span "Editor" at bounding box center [474, 62] width 27 height 18
click at [485, 70] on div "Editor" at bounding box center [472, 64] width 53 height 23
click at [87, 80] on button "Guides" at bounding box center [70, 77] width 46 height 26
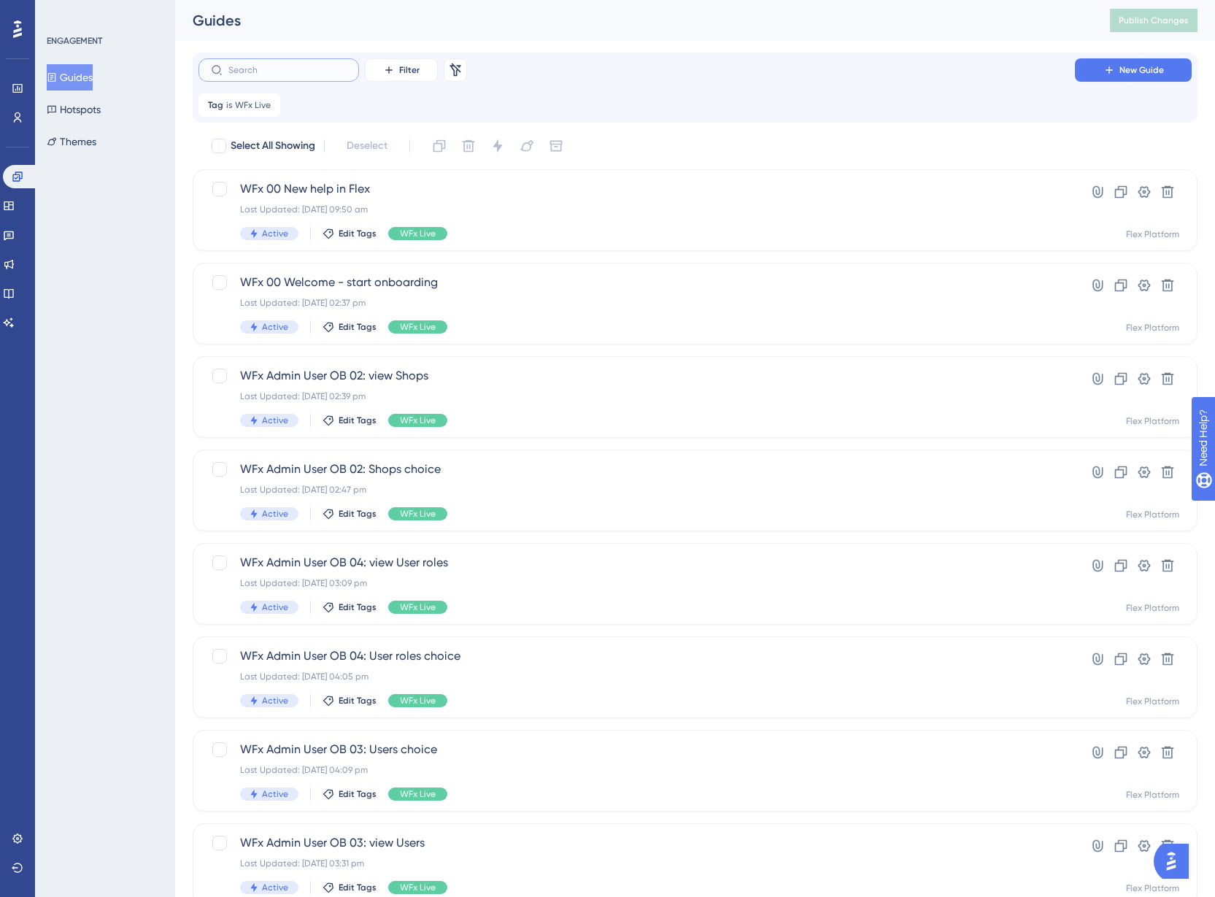
click at [282, 73] on input "text" at bounding box center [287, 70] width 118 height 10
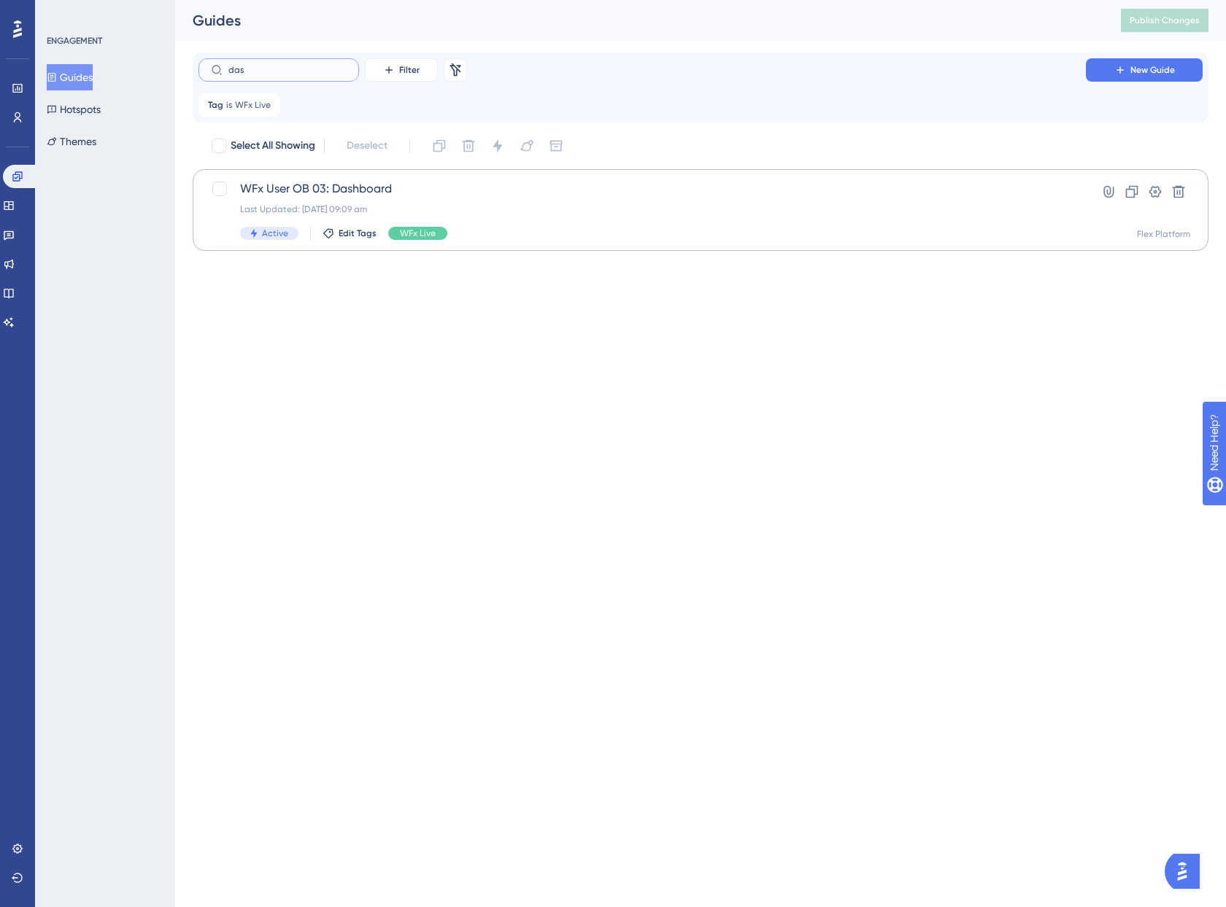
type input "das"
click at [308, 183] on span "WFx User OB 03: Dashboard" at bounding box center [642, 189] width 804 height 18
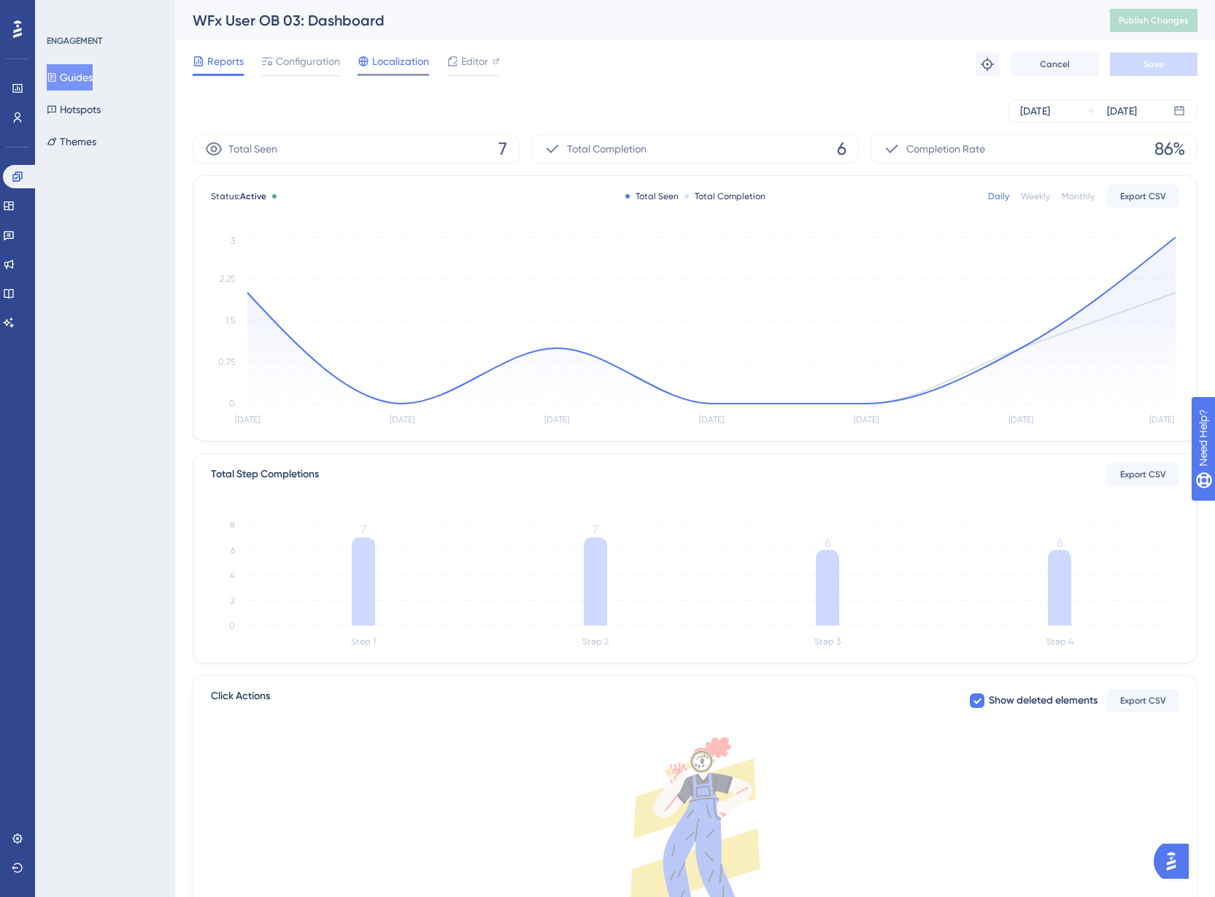
drag, startPoint x: 402, startPoint y: 62, endPoint x: 411, endPoint y: 61, distance: 8.8
click at [406, 61] on span "Localization" at bounding box center [400, 62] width 57 height 18
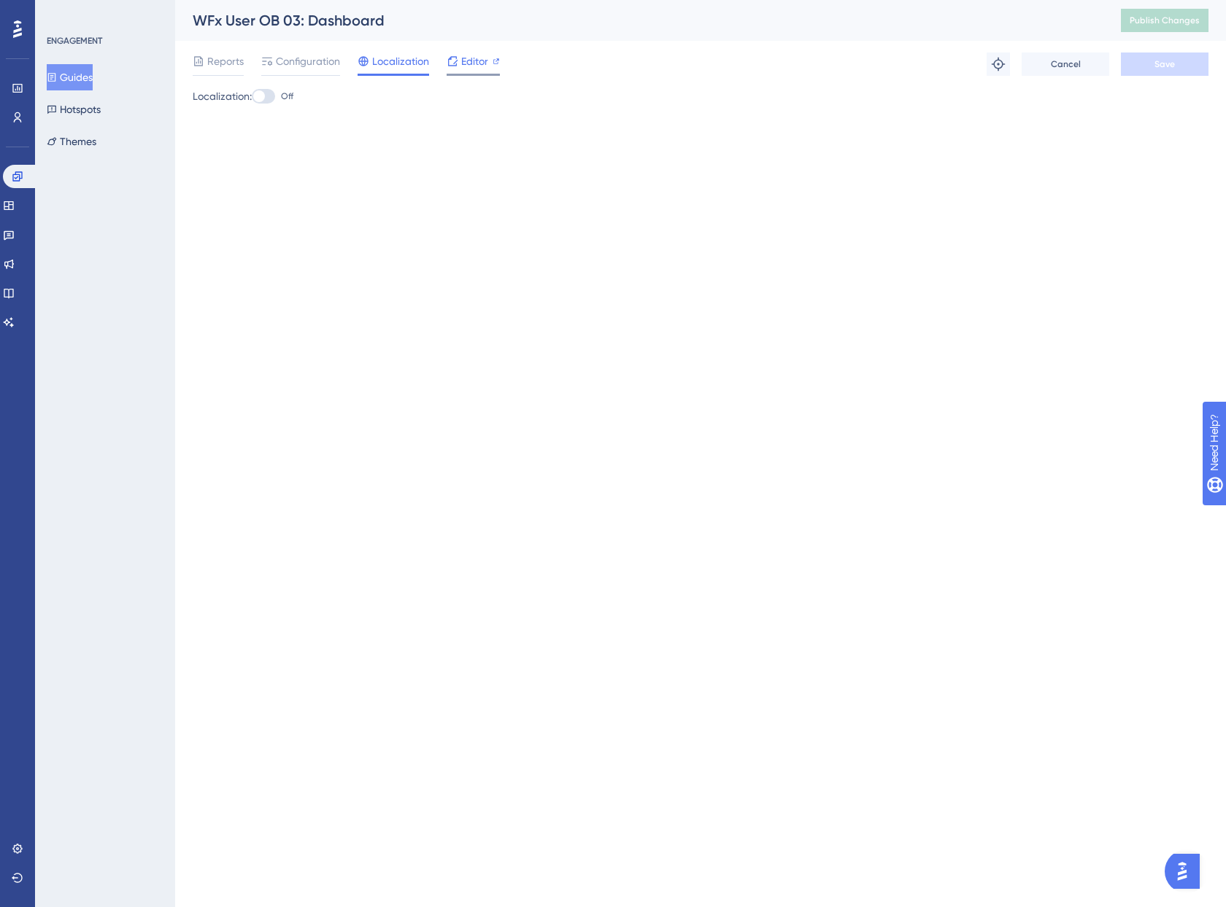
click at [457, 61] on icon at bounding box center [452, 61] width 12 height 12
click at [18, 852] on icon at bounding box center [18, 849] width 12 height 12
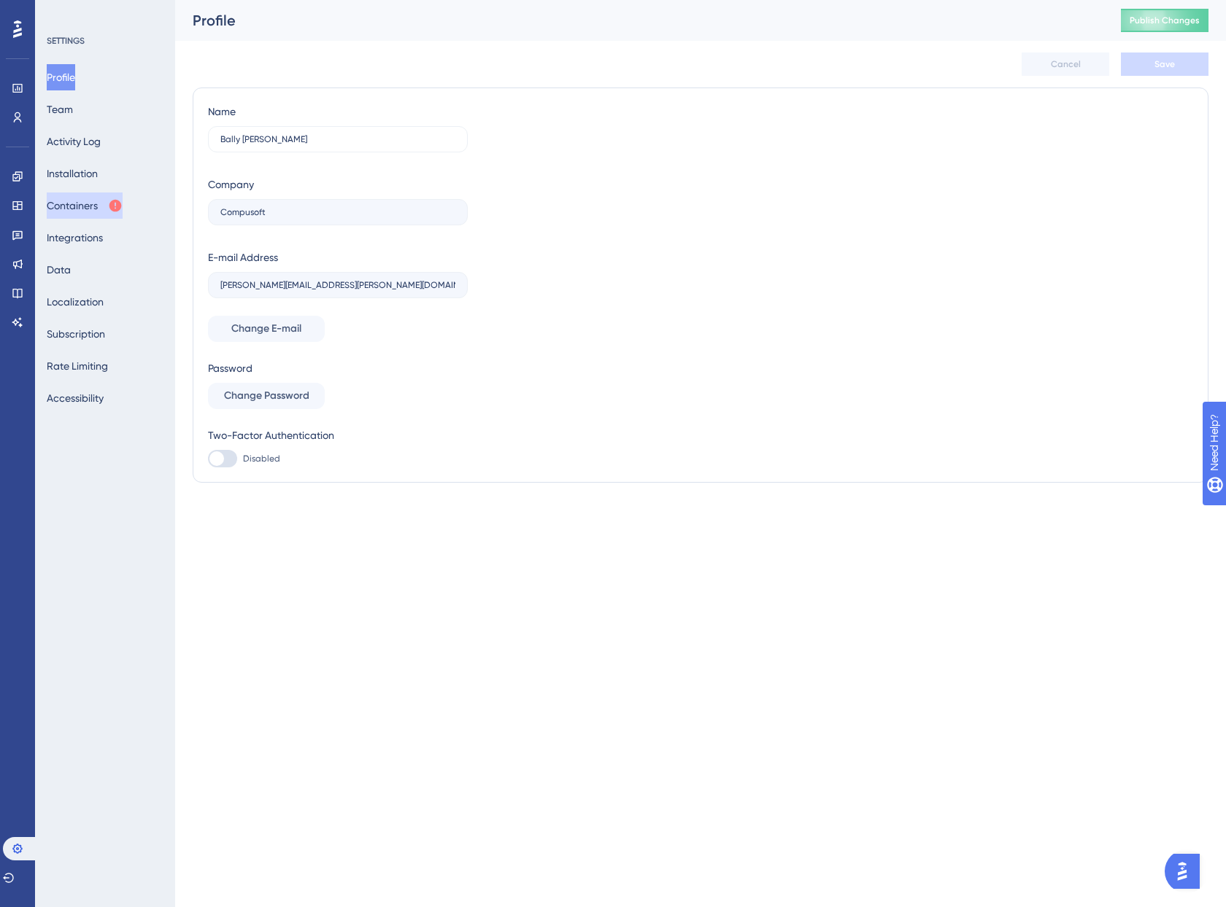
click at [93, 206] on button "Containers" at bounding box center [85, 206] width 76 height 26
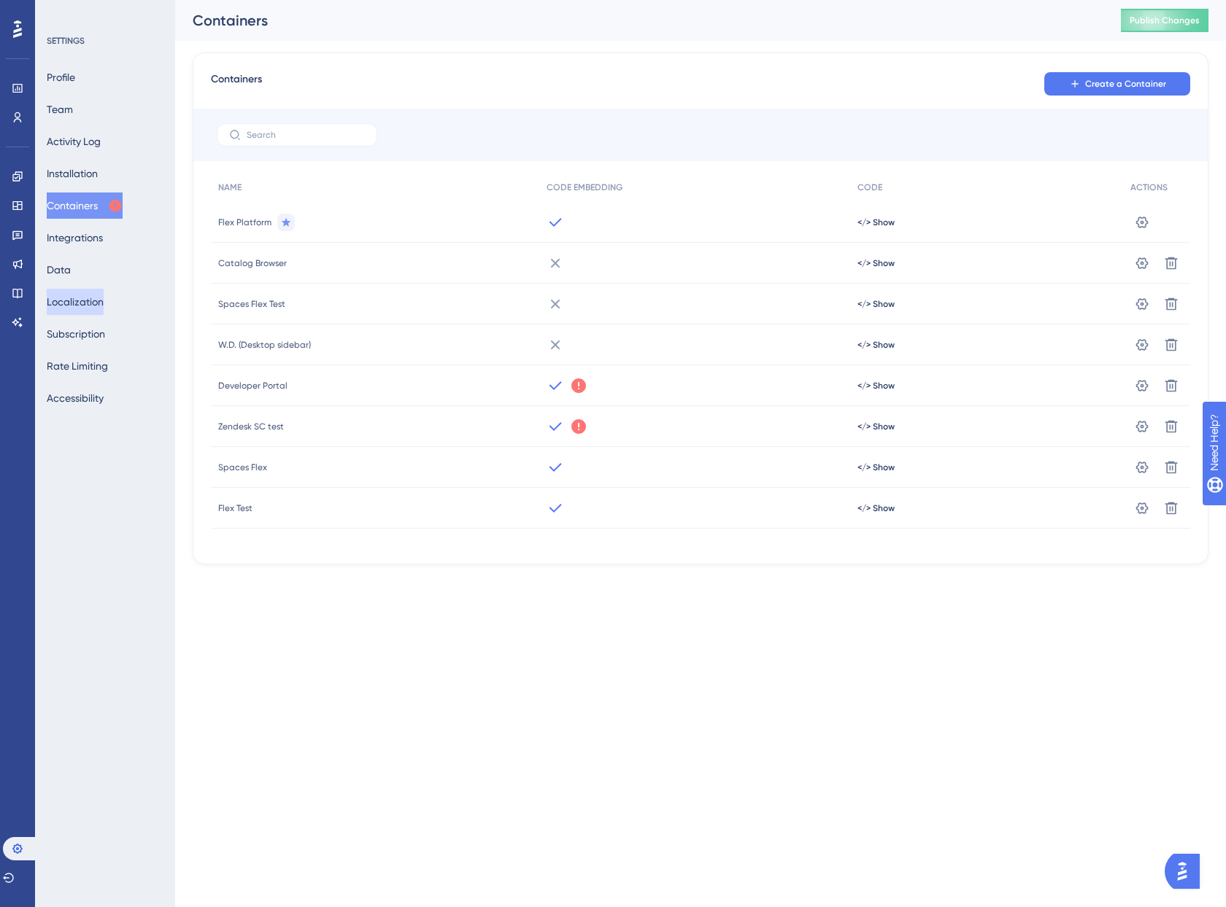
click at [88, 303] on button "Localization" at bounding box center [75, 302] width 57 height 26
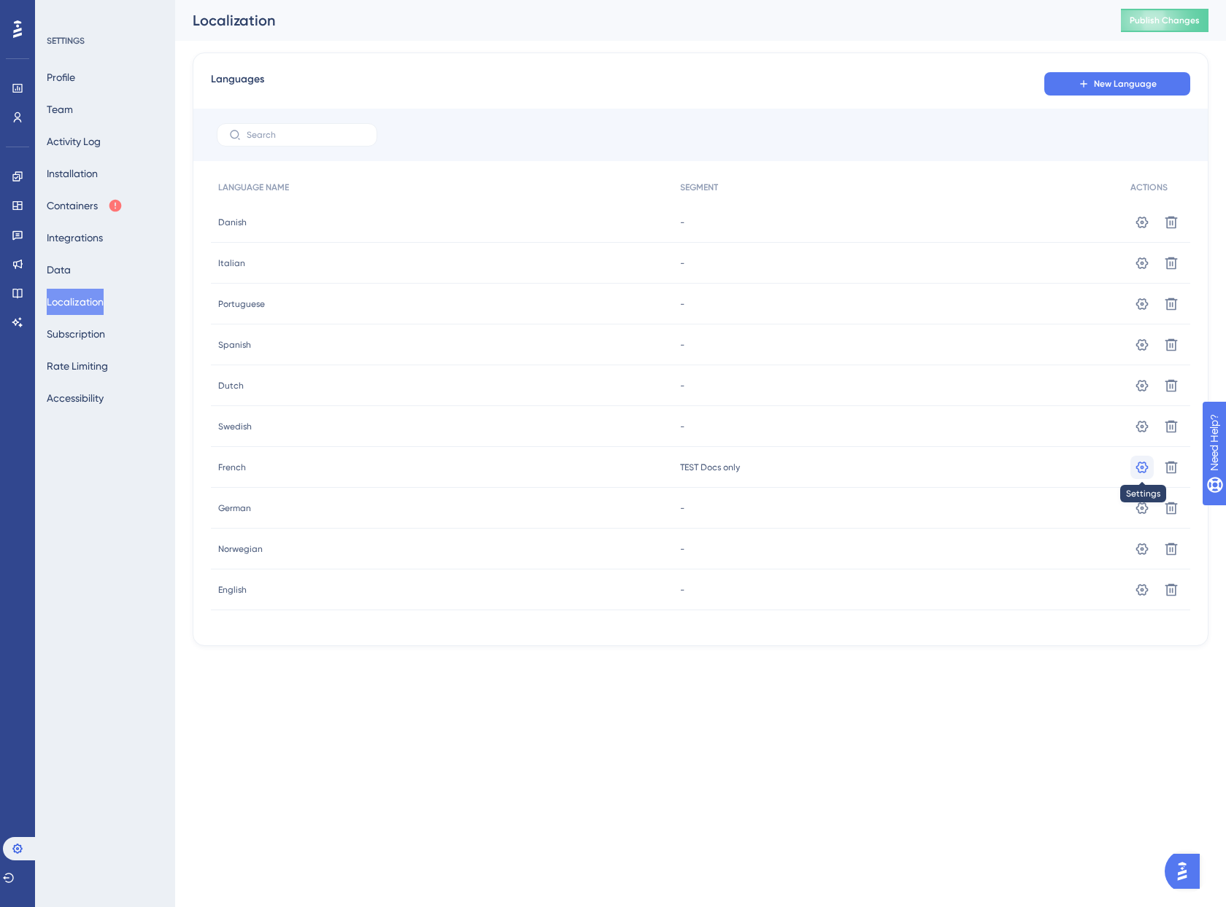
click at [1143, 464] on icon at bounding box center [1141, 467] width 15 height 15
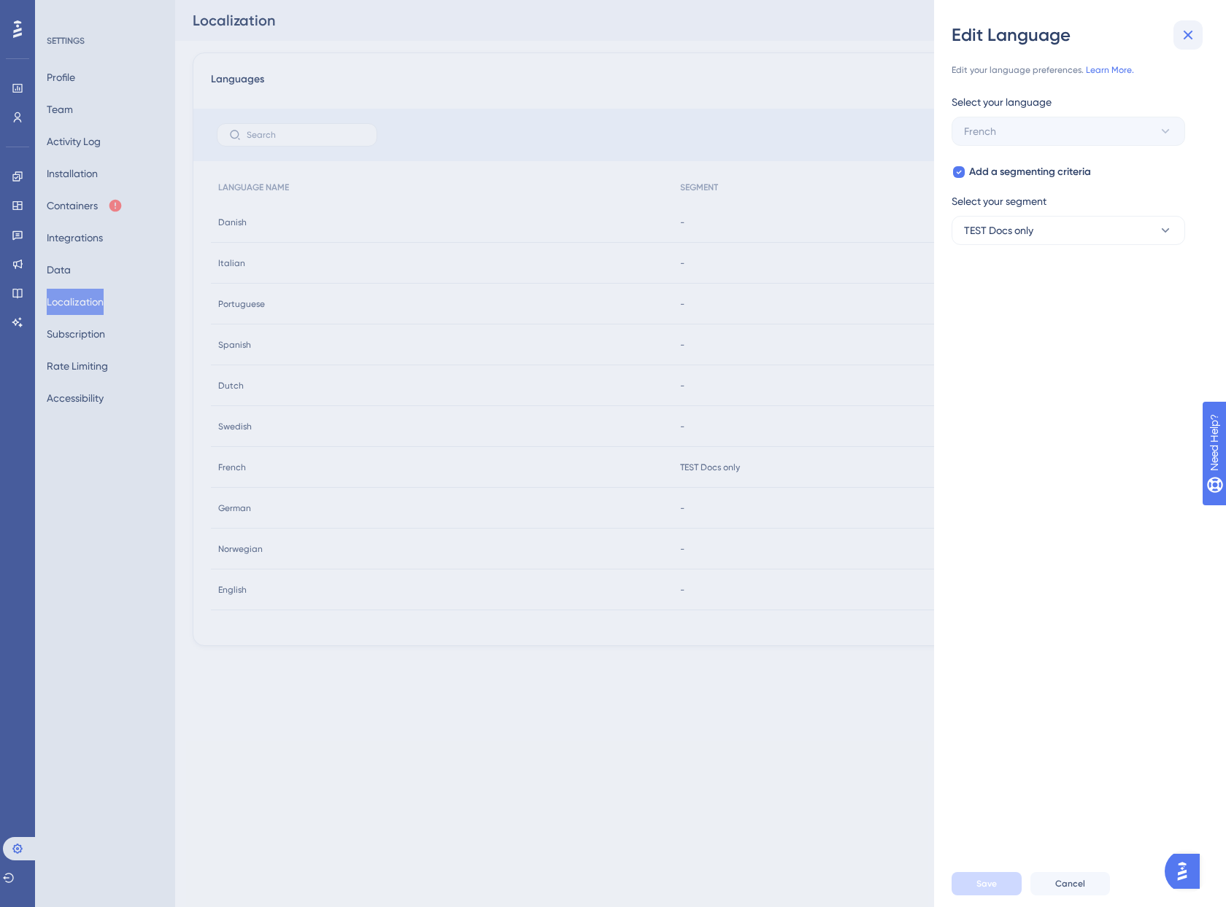
click at [1177, 31] on button at bounding box center [1187, 34] width 29 height 29
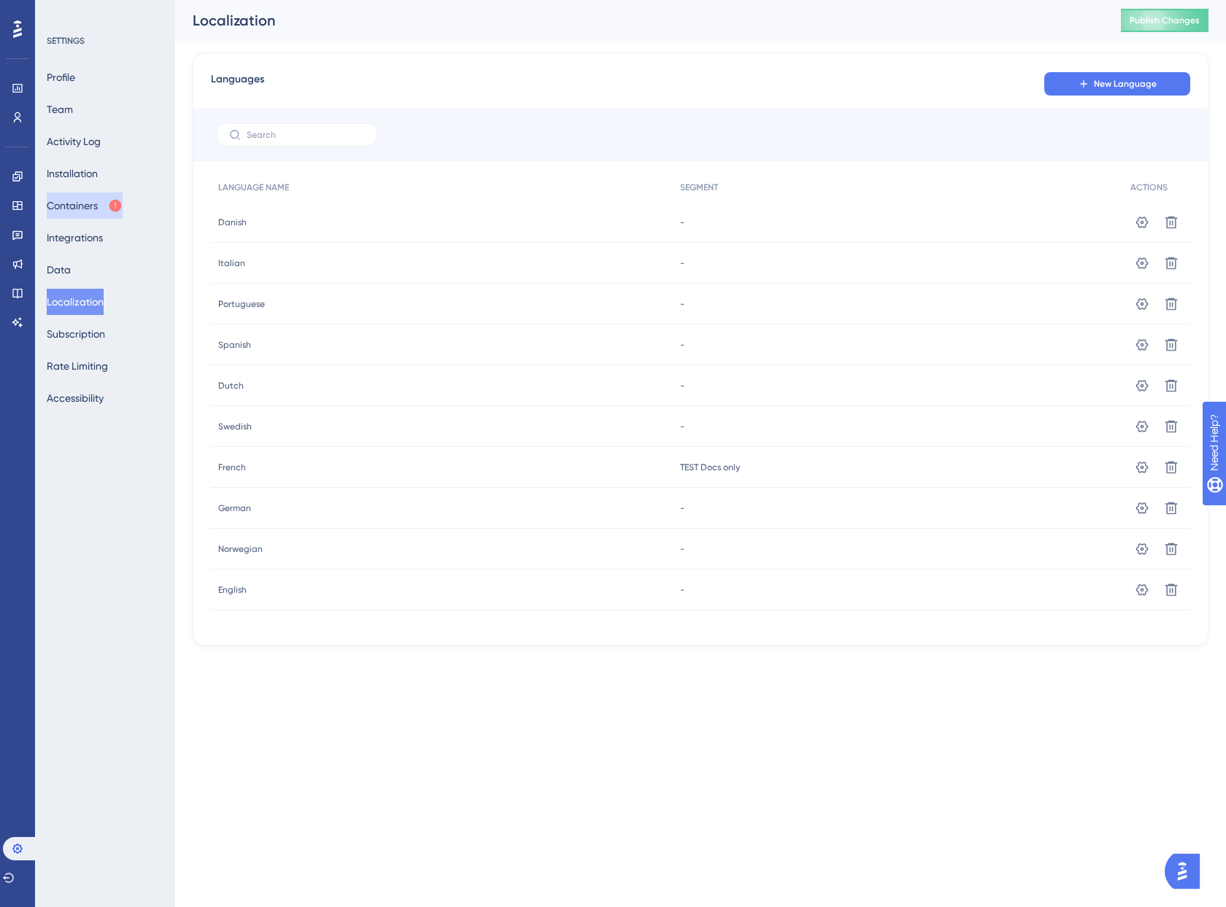
click at [88, 207] on button "Containers" at bounding box center [85, 206] width 76 height 26
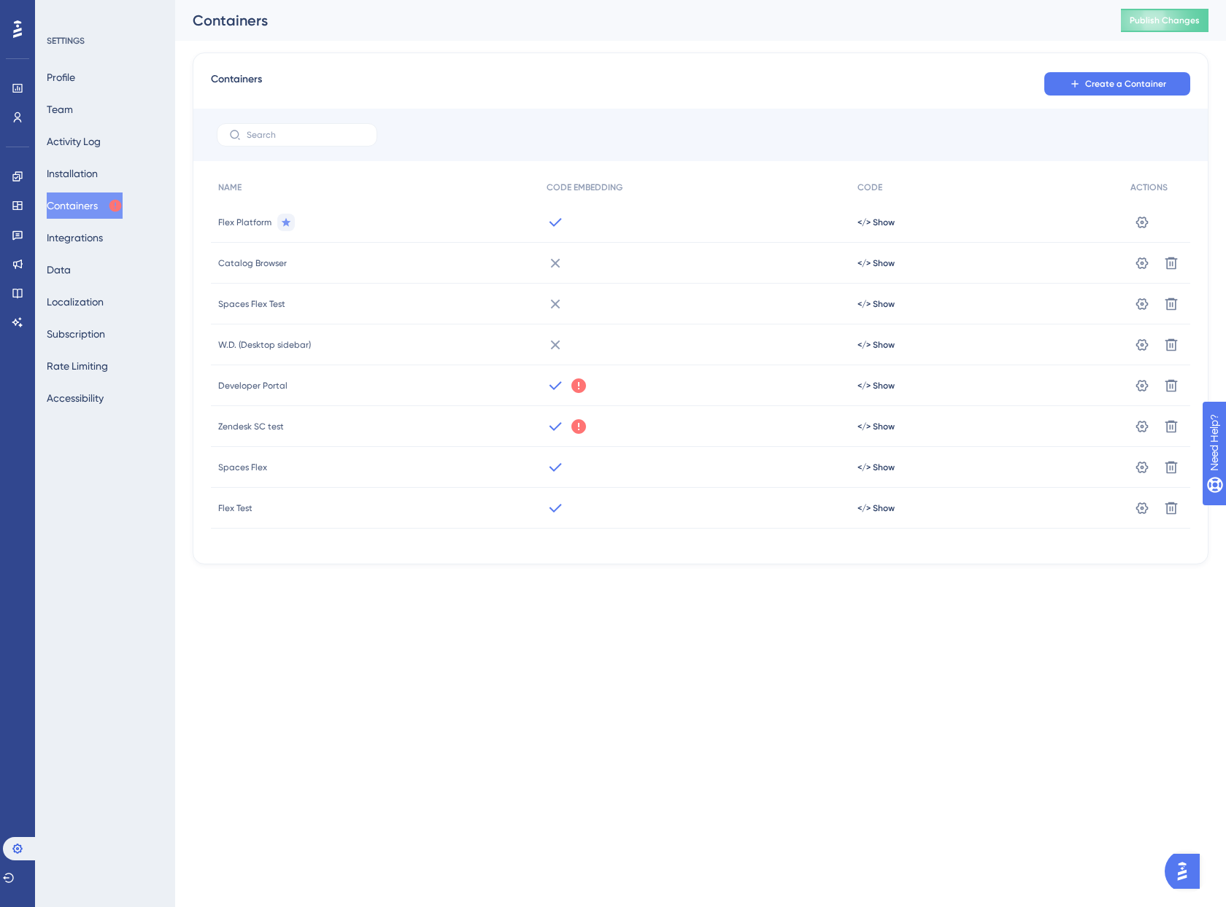
click at [573, 384] on icon at bounding box center [578, 386] width 15 height 15
click at [697, 438] on button "Got It" at bounding box center [675, 444] width 70 height 23
click at [23, 176] on icon at bounding box center [18, 177] width 12 height 12
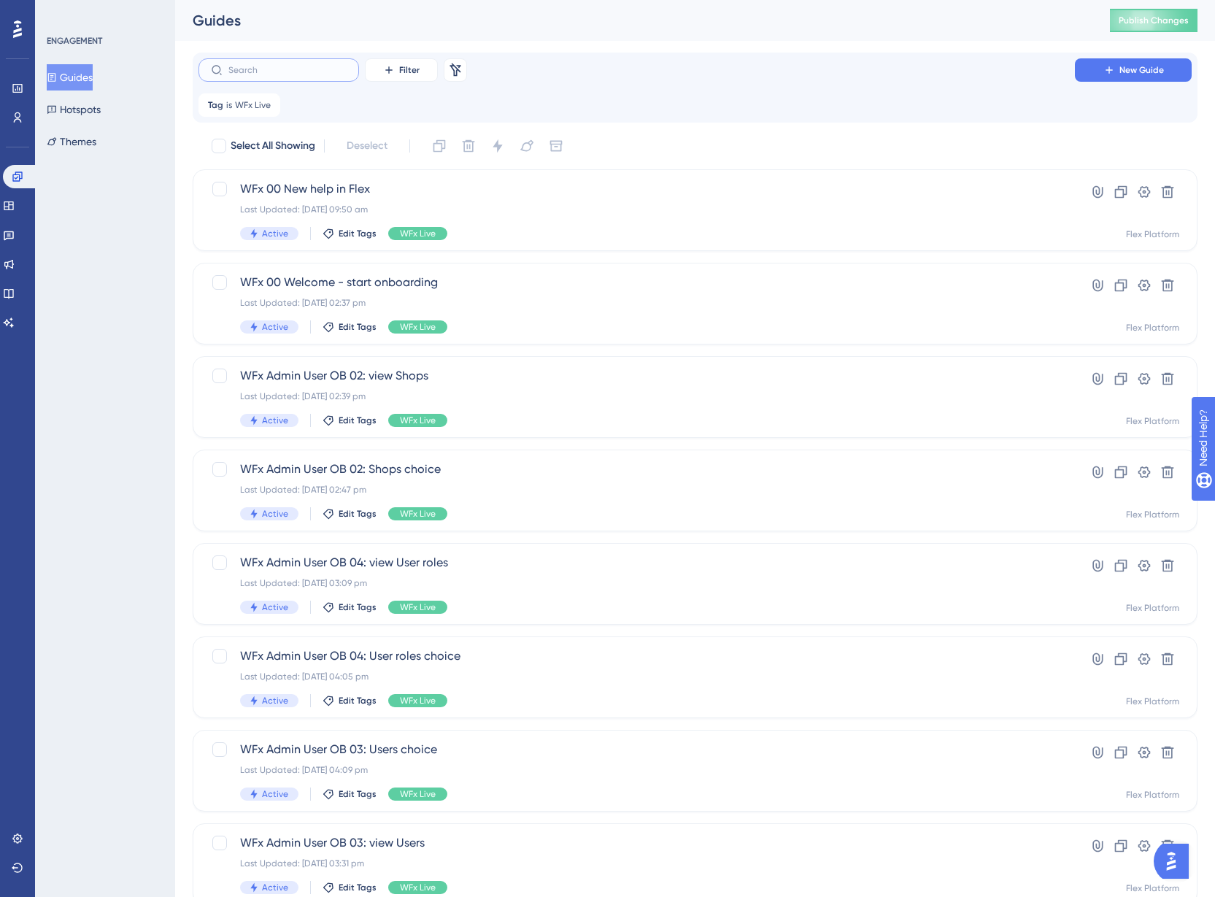
click at [313, 72] on input "text" at bounding box center [287, 70] width 118 height 10
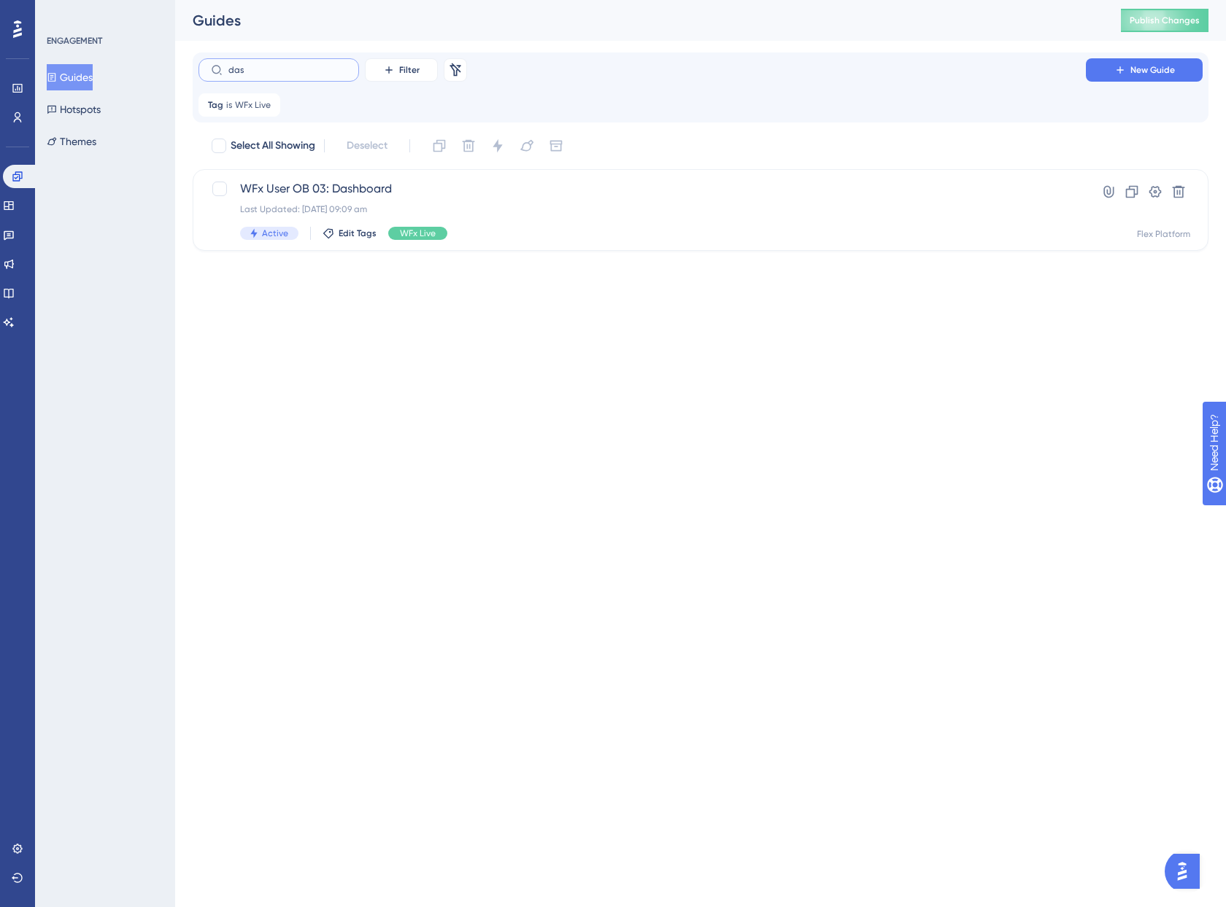
type input "dash"
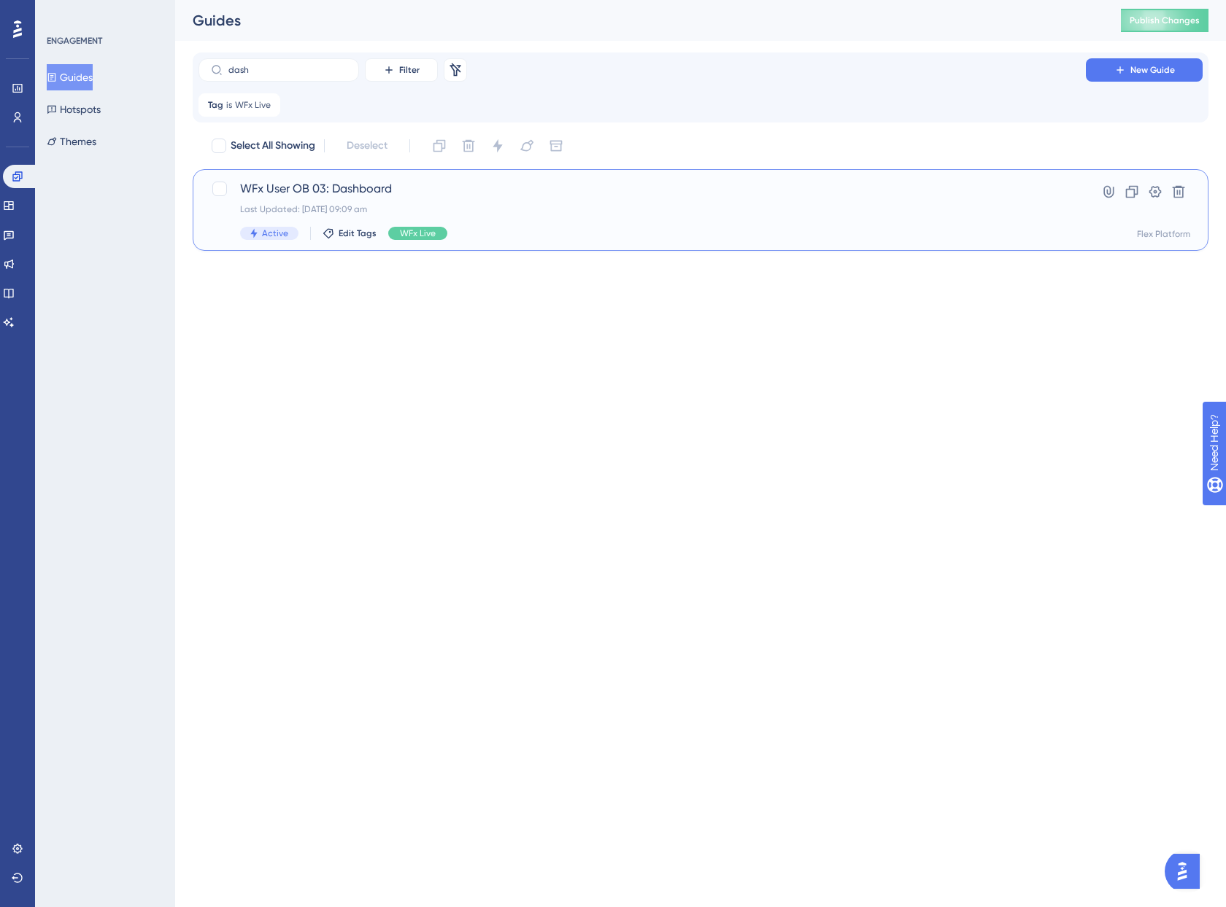
click at [360, 179] on div "WFx User OB 03: Dashboard Last Updated: 10 Sept 2025 09:09 am Active Edit Tags …" at bounding box center [700, 210] width 1015 height 82
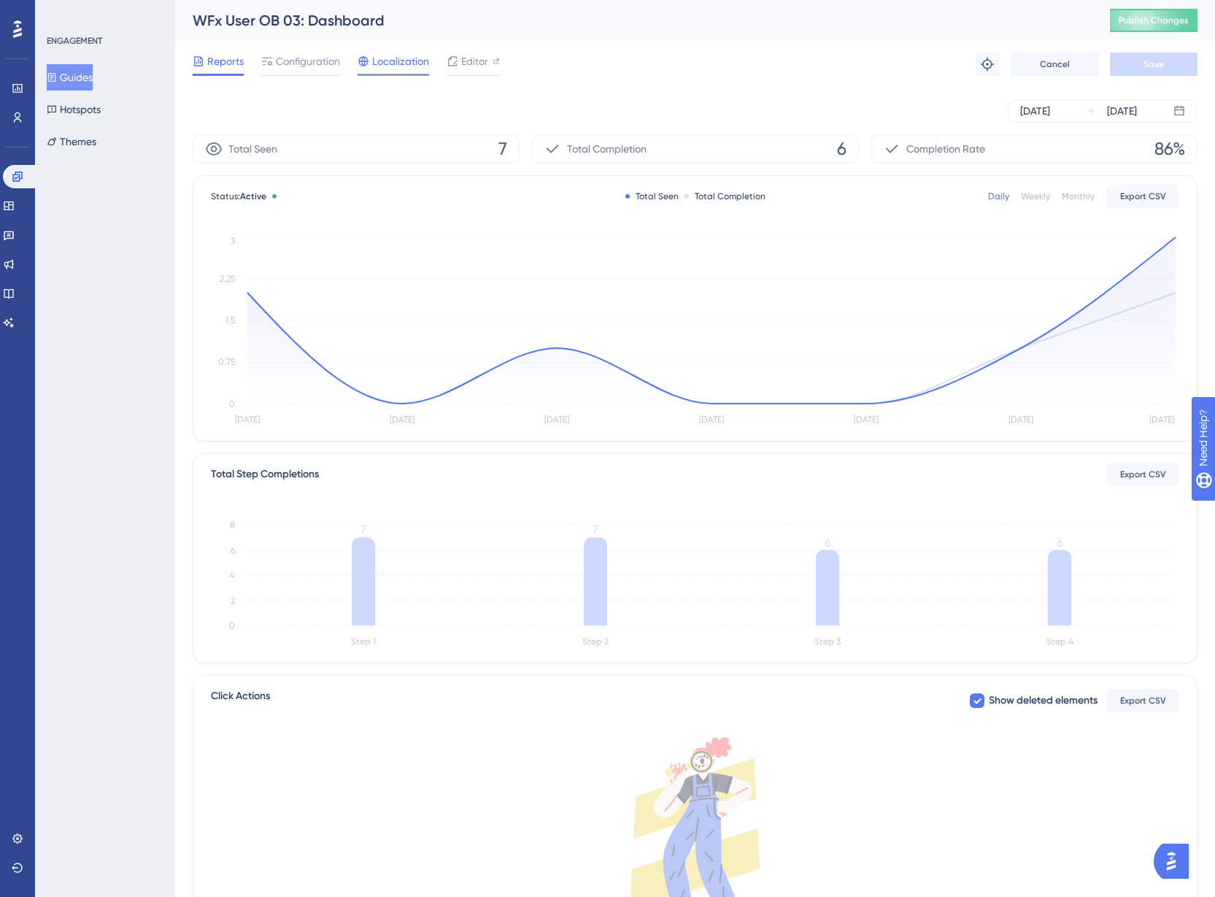
click at [411, 60] on span "Localization" at bounding box center [400, 62] width 57 height 18
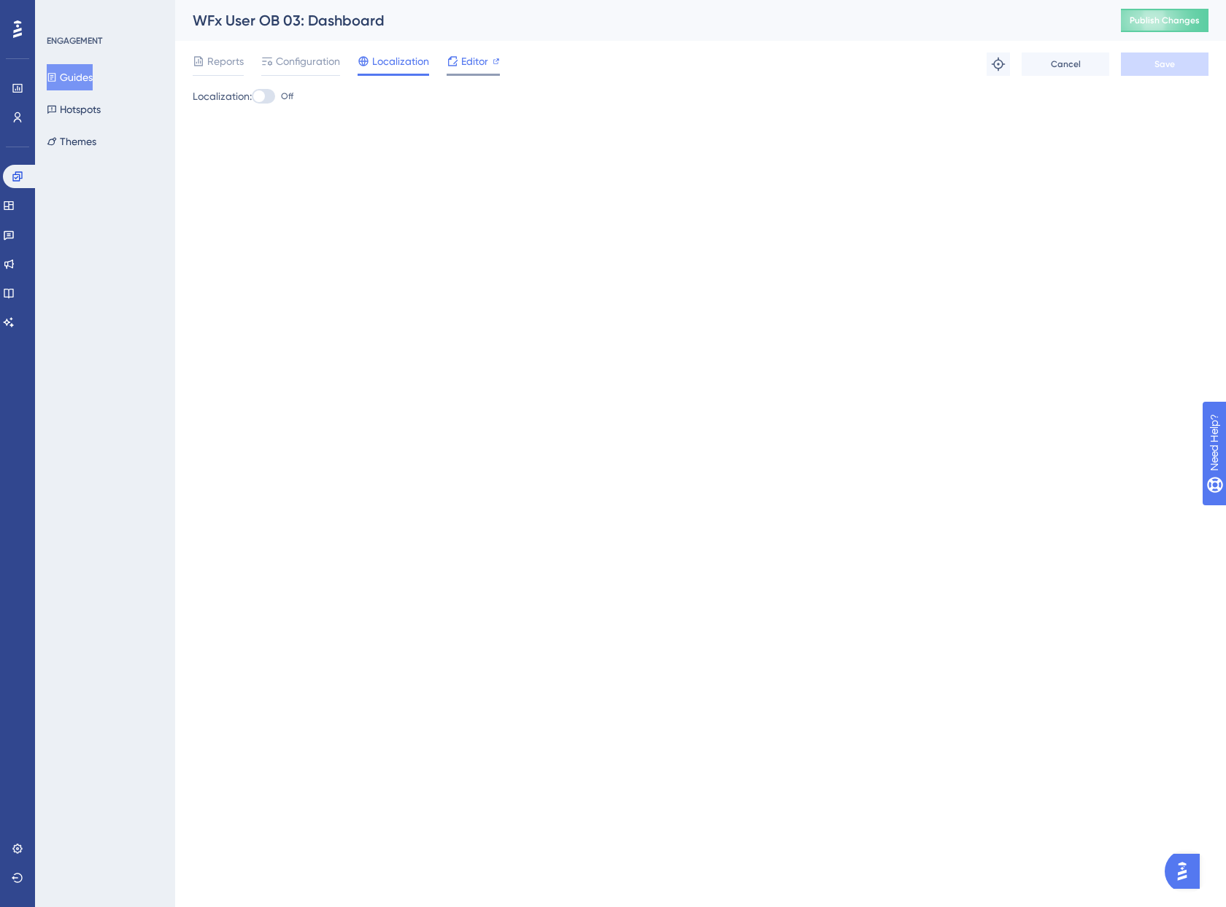
click at [467, 58] on span "Editor" at bounding box center [474, 62] width 27 height 18
click at [23, 90] on link at bounding box center [18, 88] width 12 height 23
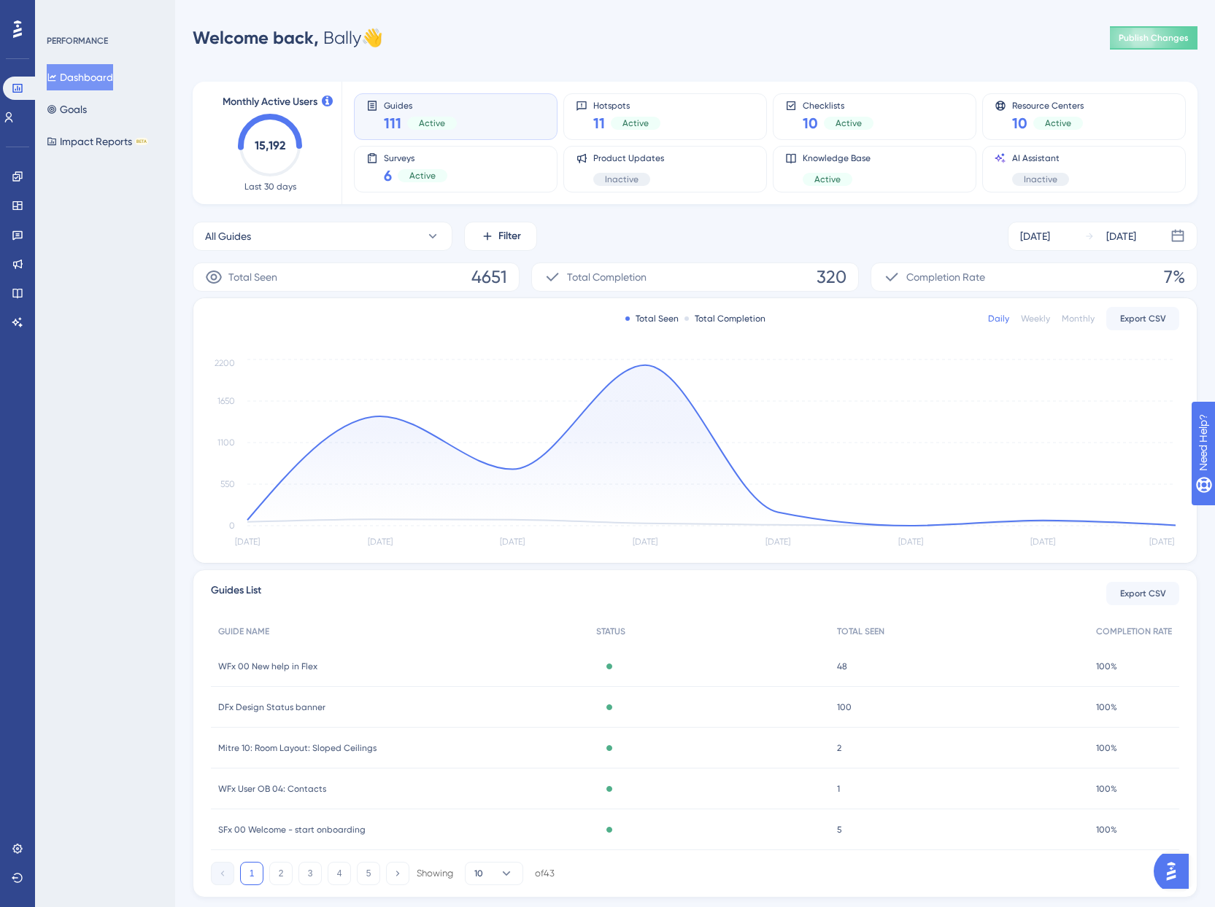
click at [12, 23] on div at bounding box center [17, 29] width 23 height 23
click at [23, 848] on link at bounding box center [18, 848] width 12 height 23
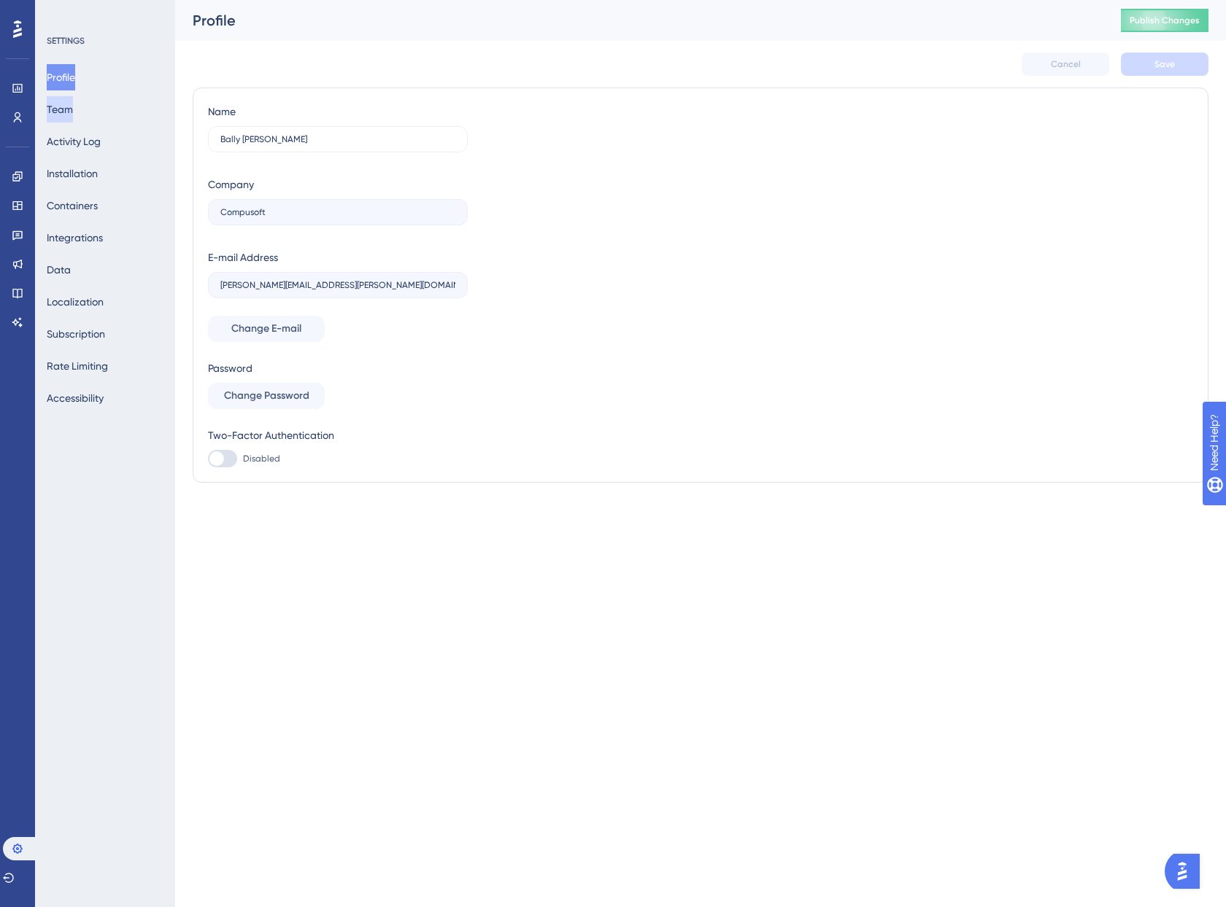
click at [73, 112] on button "Team" at bounding box center [60, 109] width 26 height 26
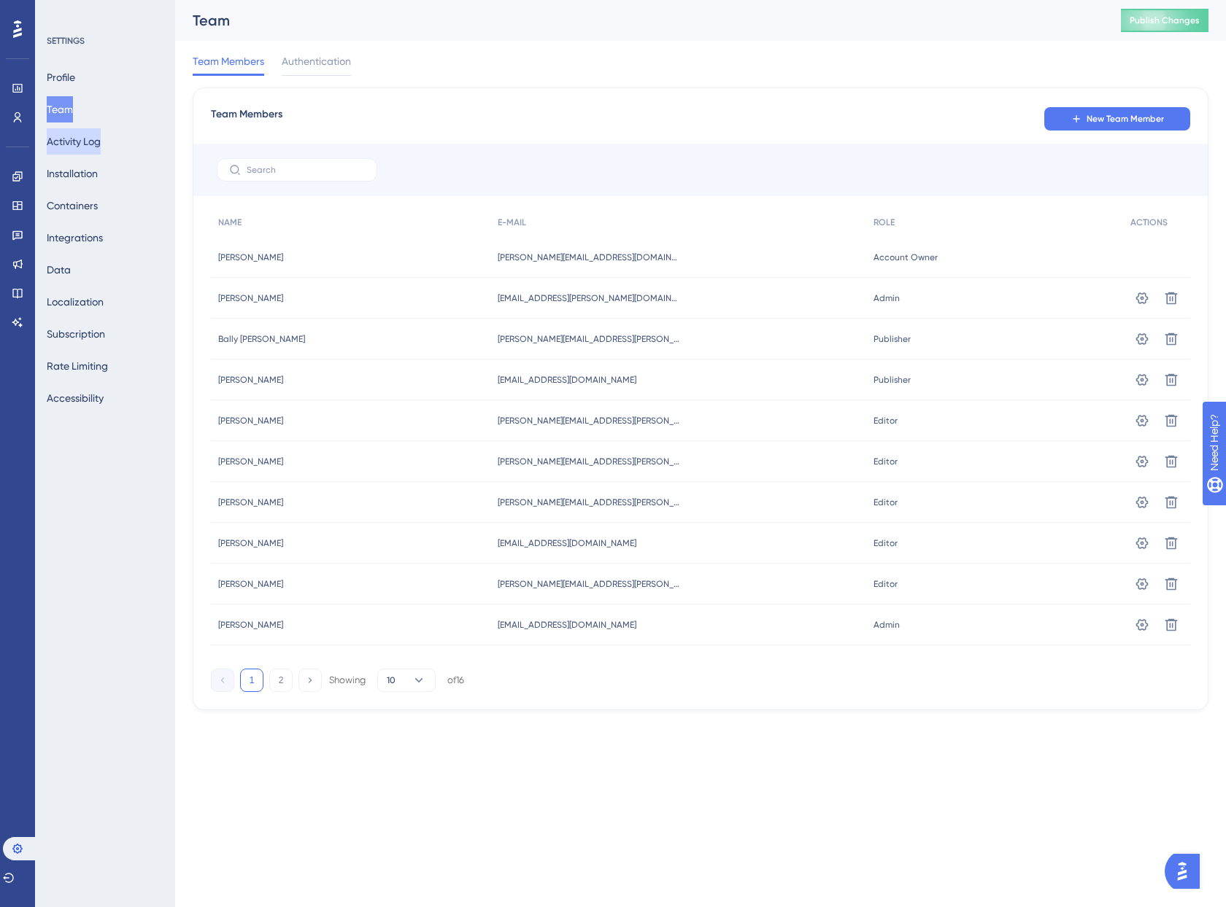
click at [88, 149] on button "Activity Log" at bounding box center [74, 141] width 54 height 26
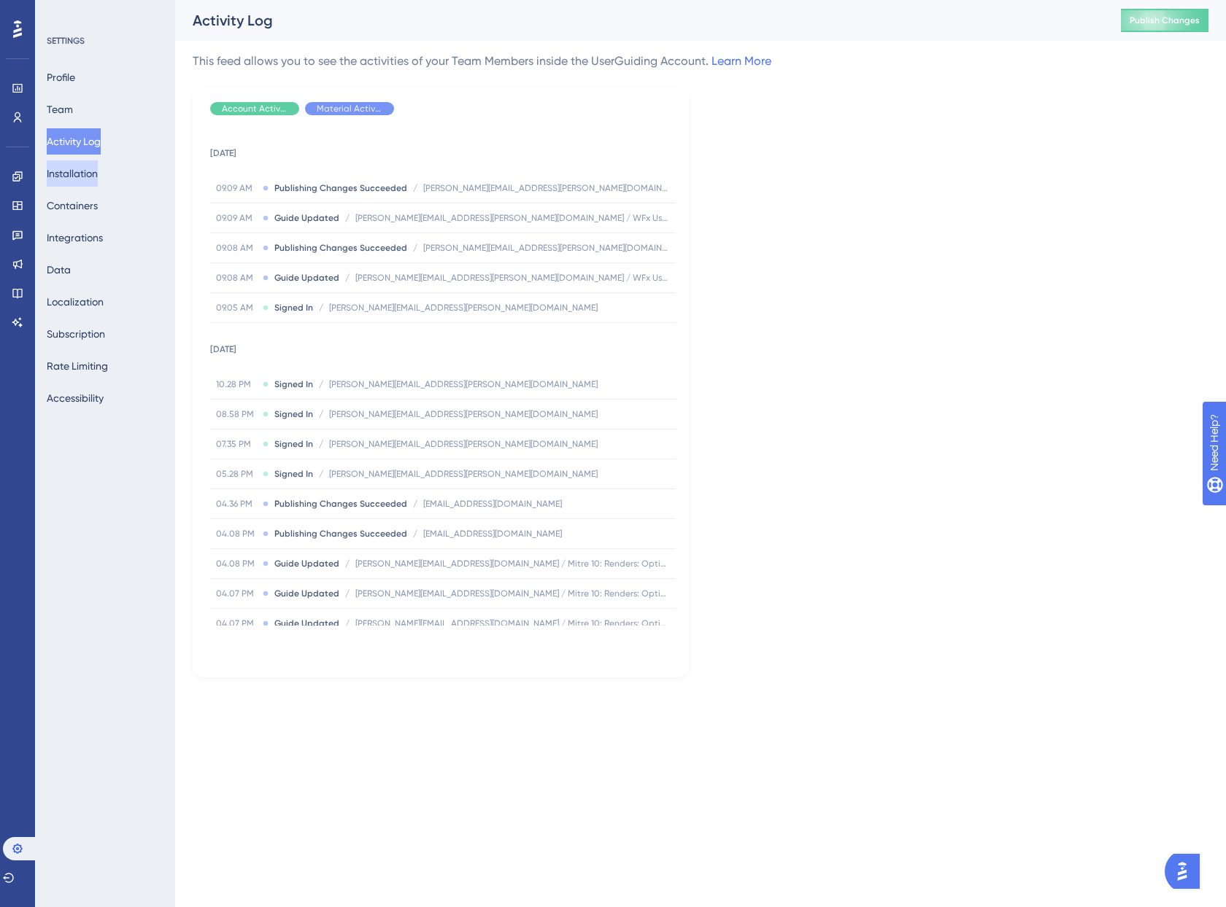
click at [87, 179] on button "Installation" at bounding box center [72, 173] width 51 height 26
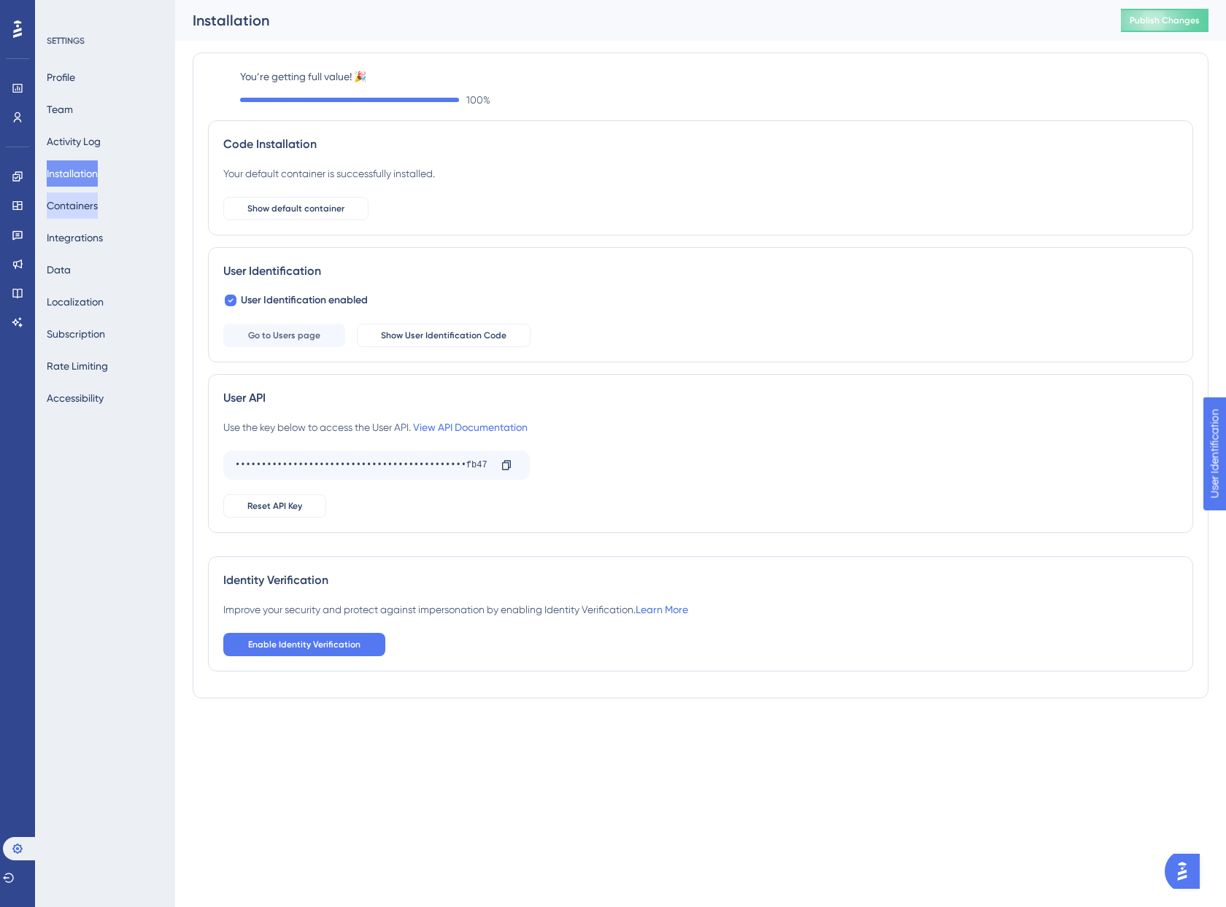
click at [89, 210] on button "Containers" at bounding box center [72, 206] width 51 height 26
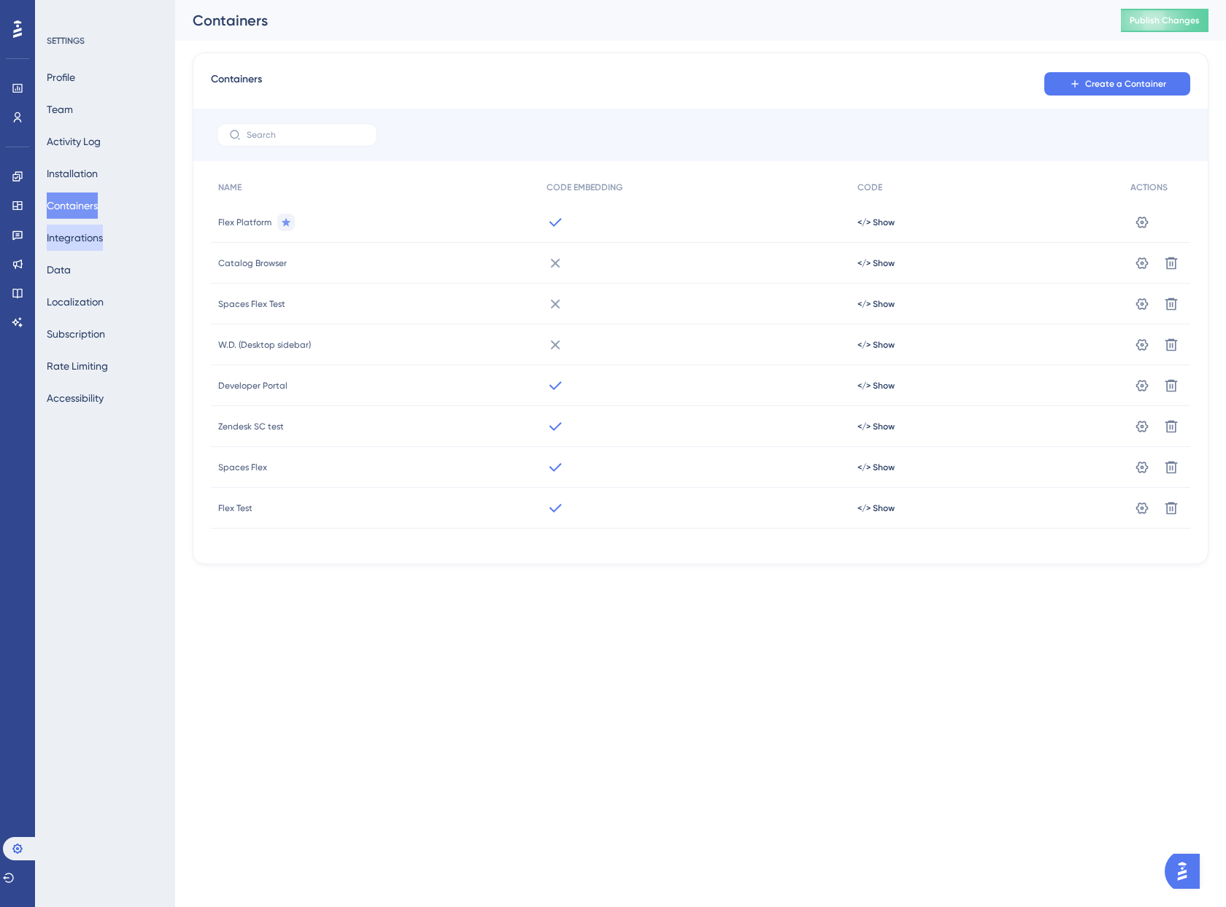
click at [96, 247] on button "Integrations" at bounding box center [75, 238] width 56 height 26
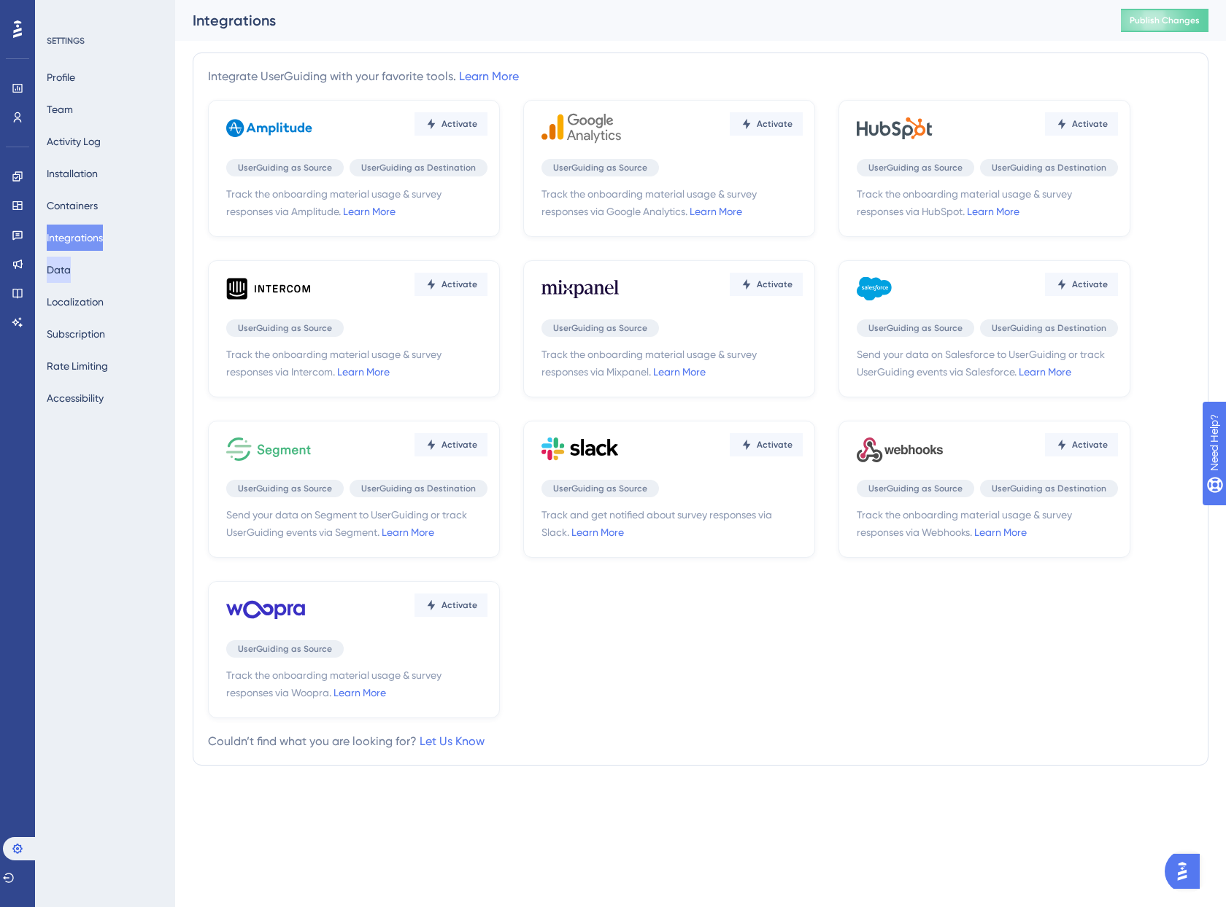
click at [71, 272] on button "Data" at bounding box center [59, 270] width 24 height 26
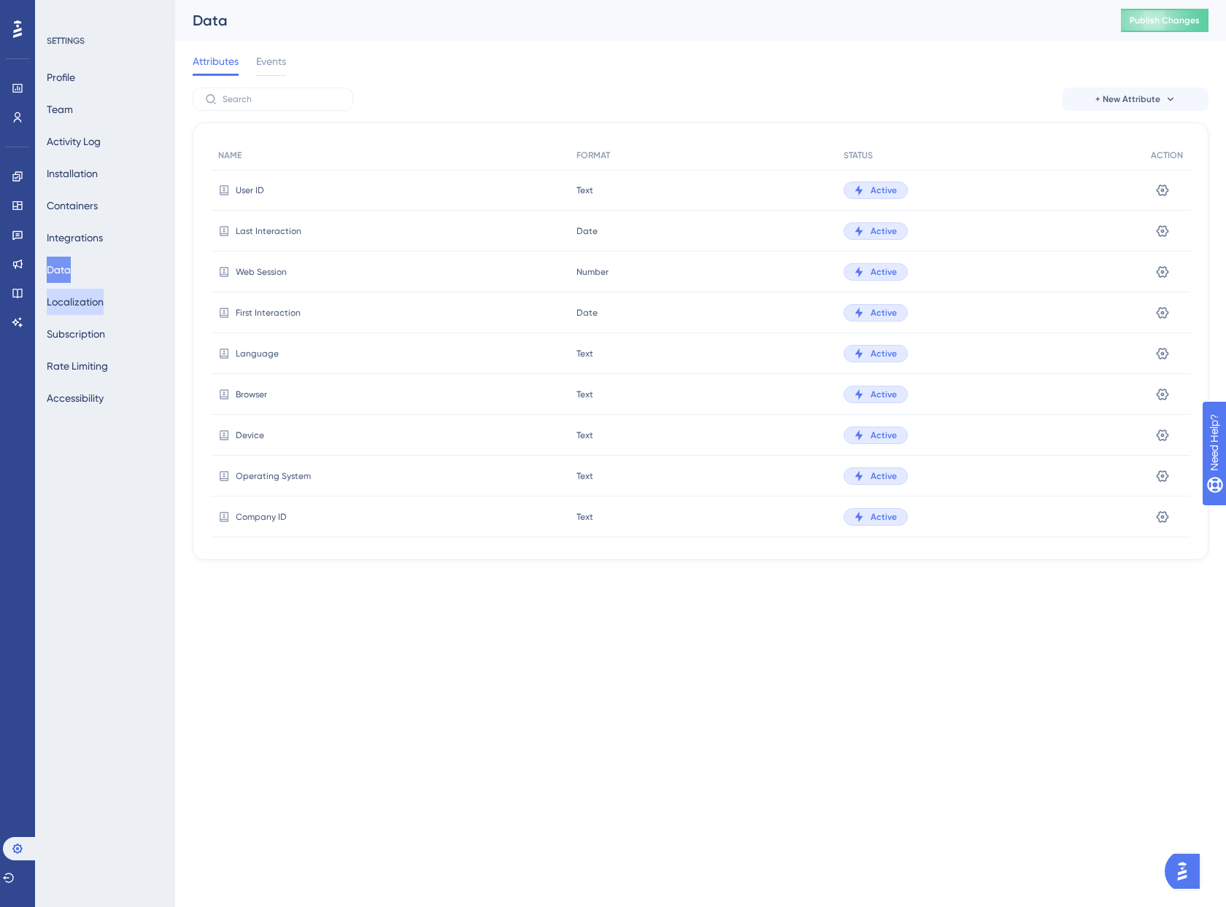
click at [74, 307] on button "Localization" at bounding box center [75, 302] width 57 height 26
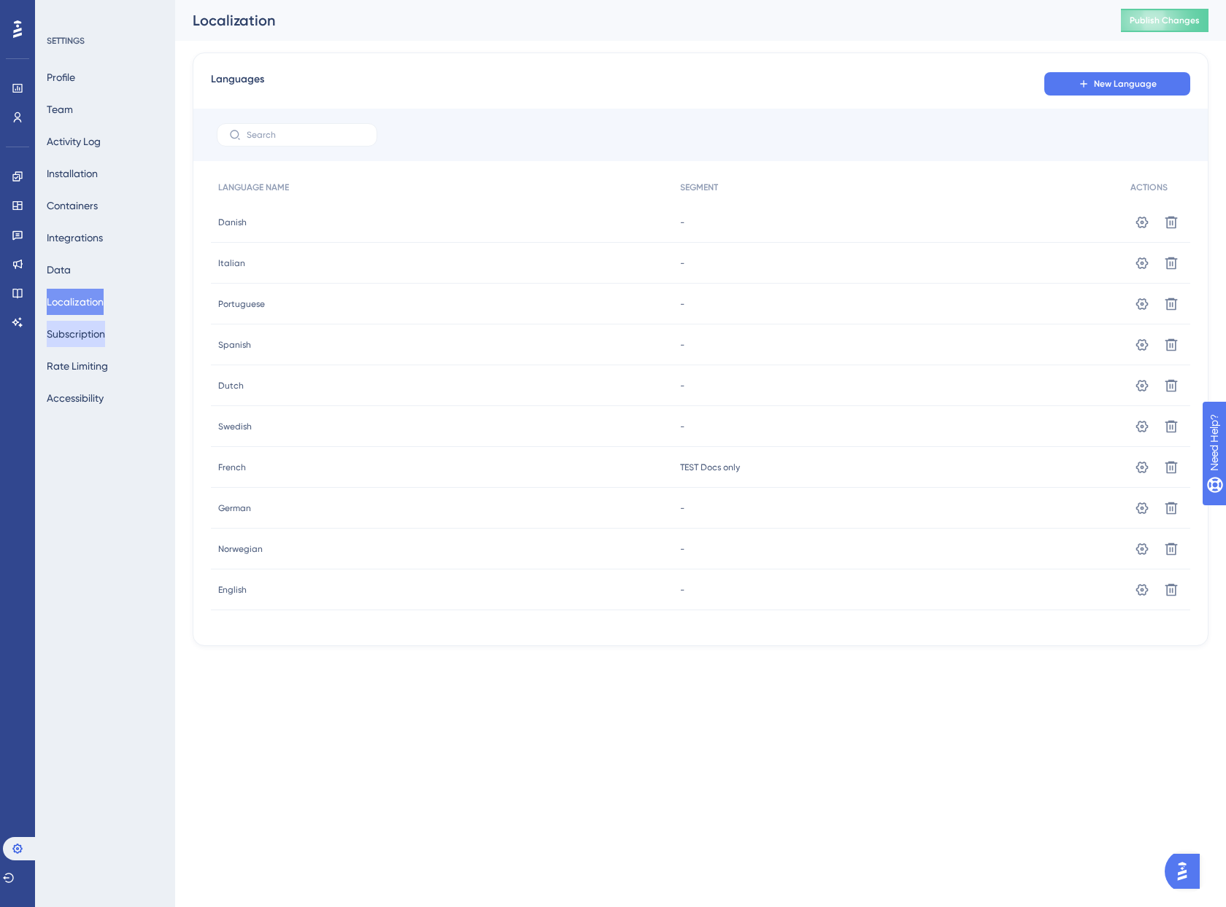
click at [102, 346] on button "Subscription" at bounding box center [76, 334] width 58 height 26
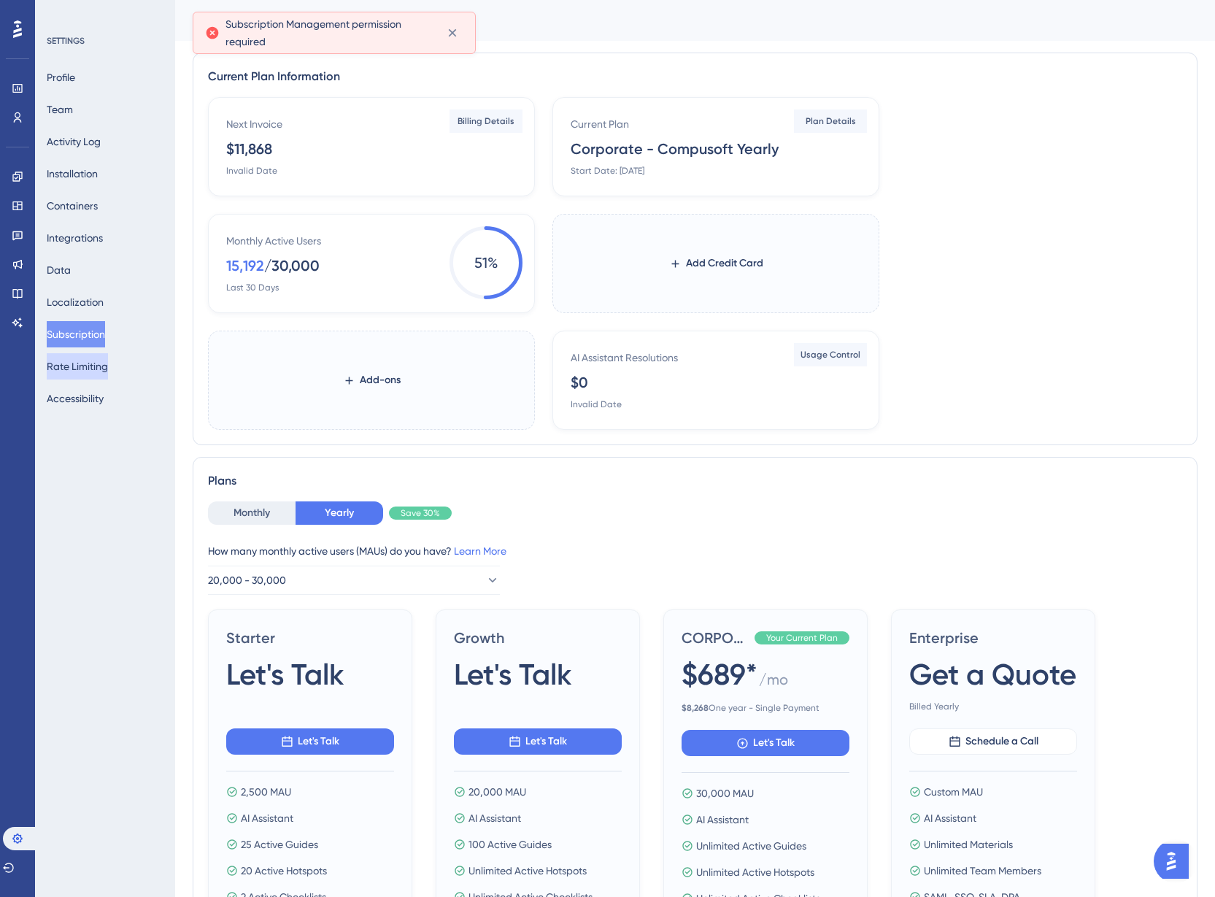
click at [102, 363] on button "Rate Limiting" at bounding box center [77, 366] width 61 height 26
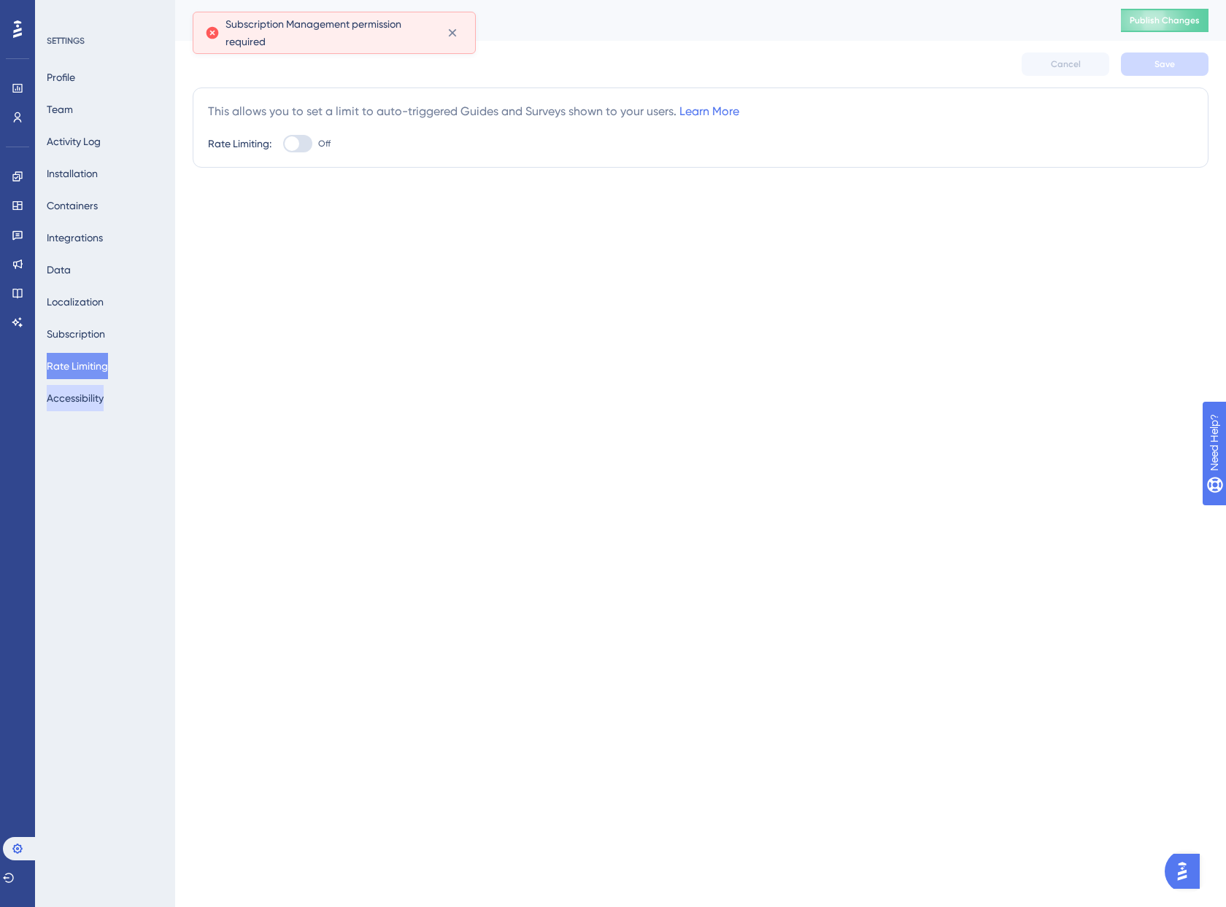
click at [102, 395] on button "Accessibility" at bounding box center [75, 398] width 57 height 26
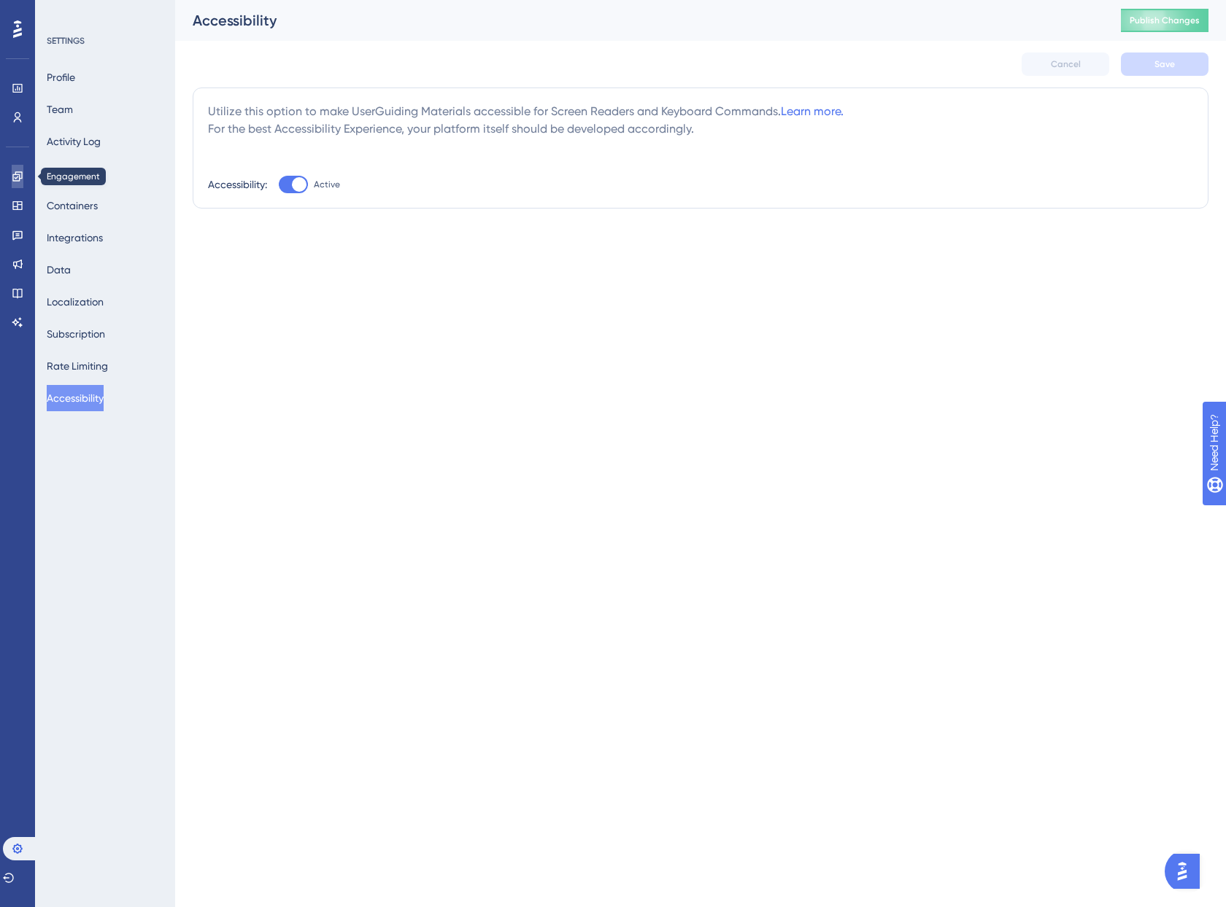
click at [16, 179] on icon at bounding box center [18, 177] width 12 height 12
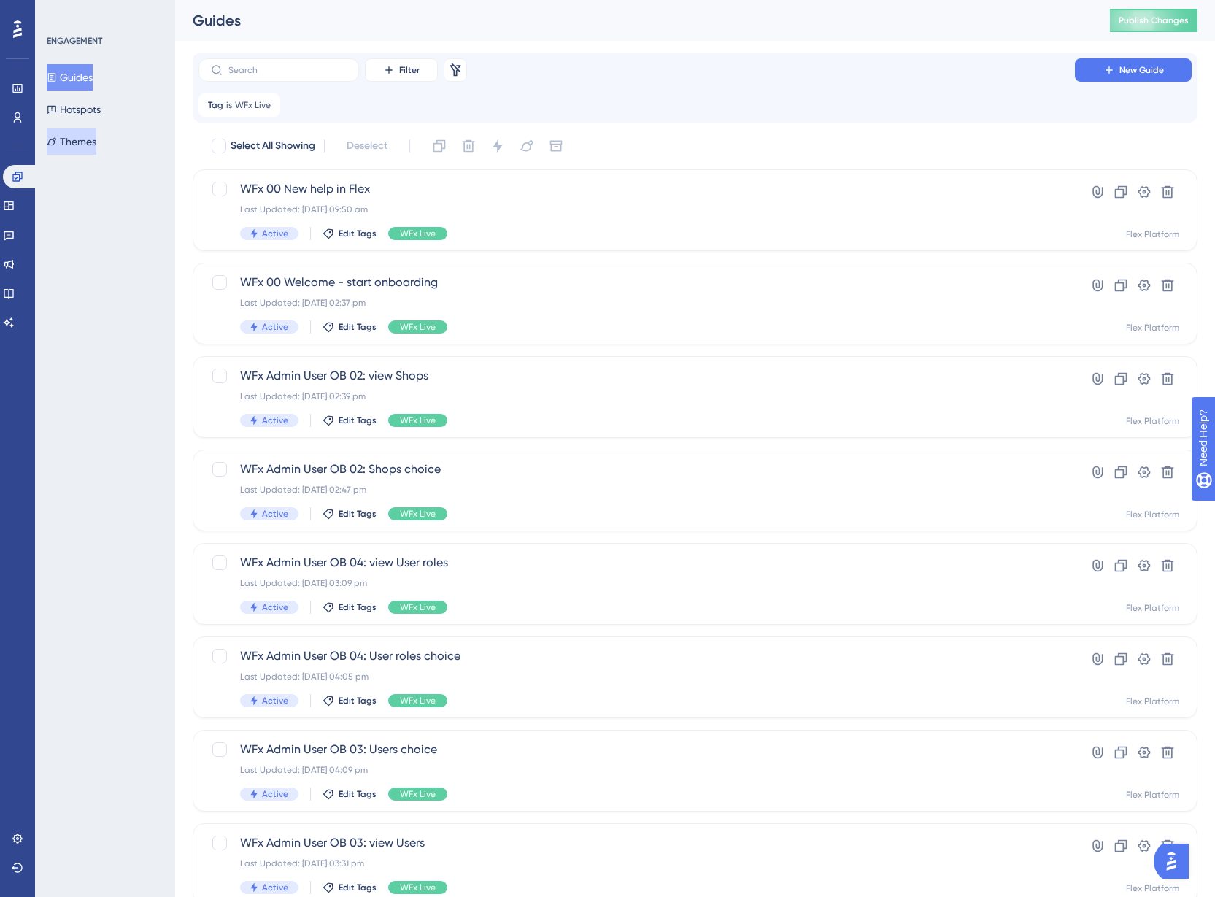
click at [90, 144] on button "Themes" at bounding box center [72, 141] width 50 height 26
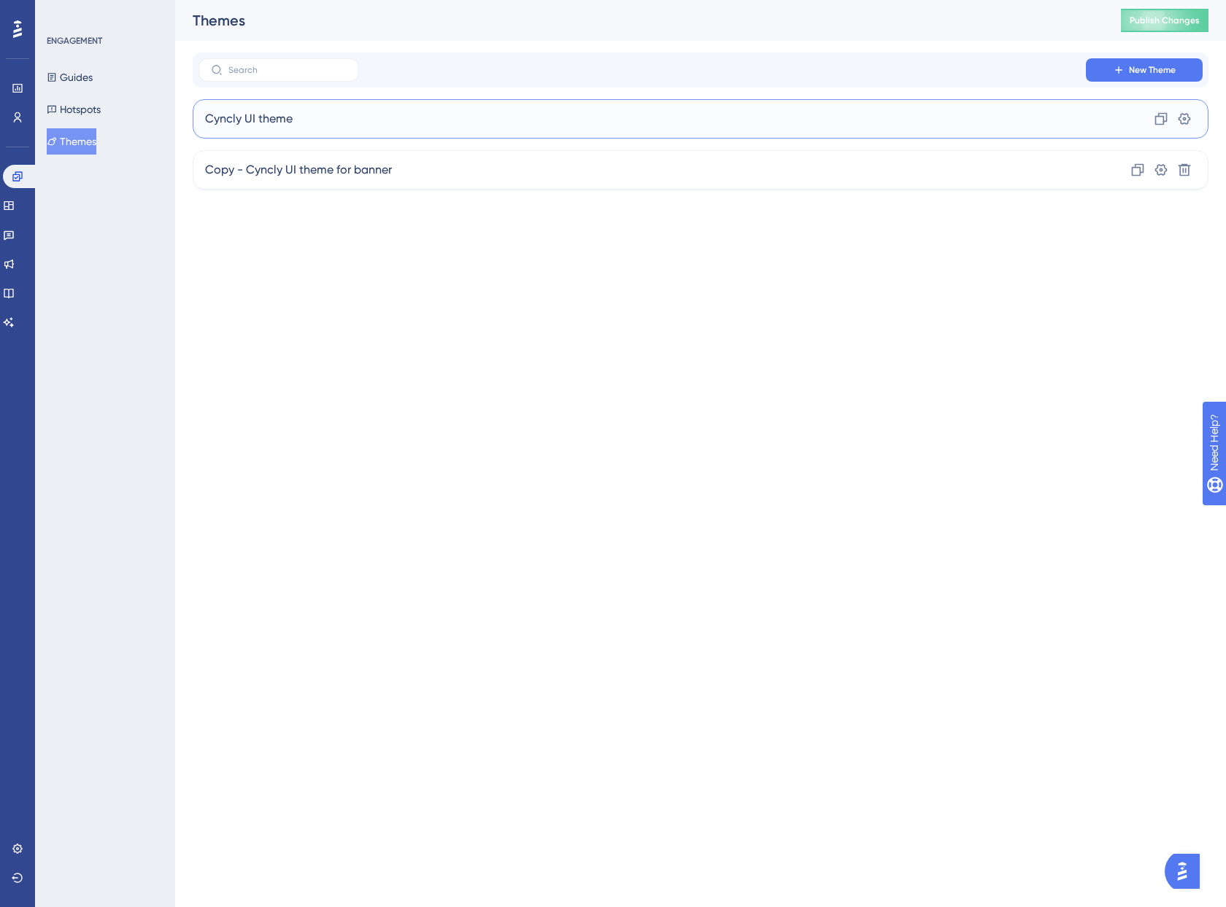
click at [336, 116] on div "Cyncly UI theme Clone Settings" at bounding box center [700, 118] width 1015 height 39
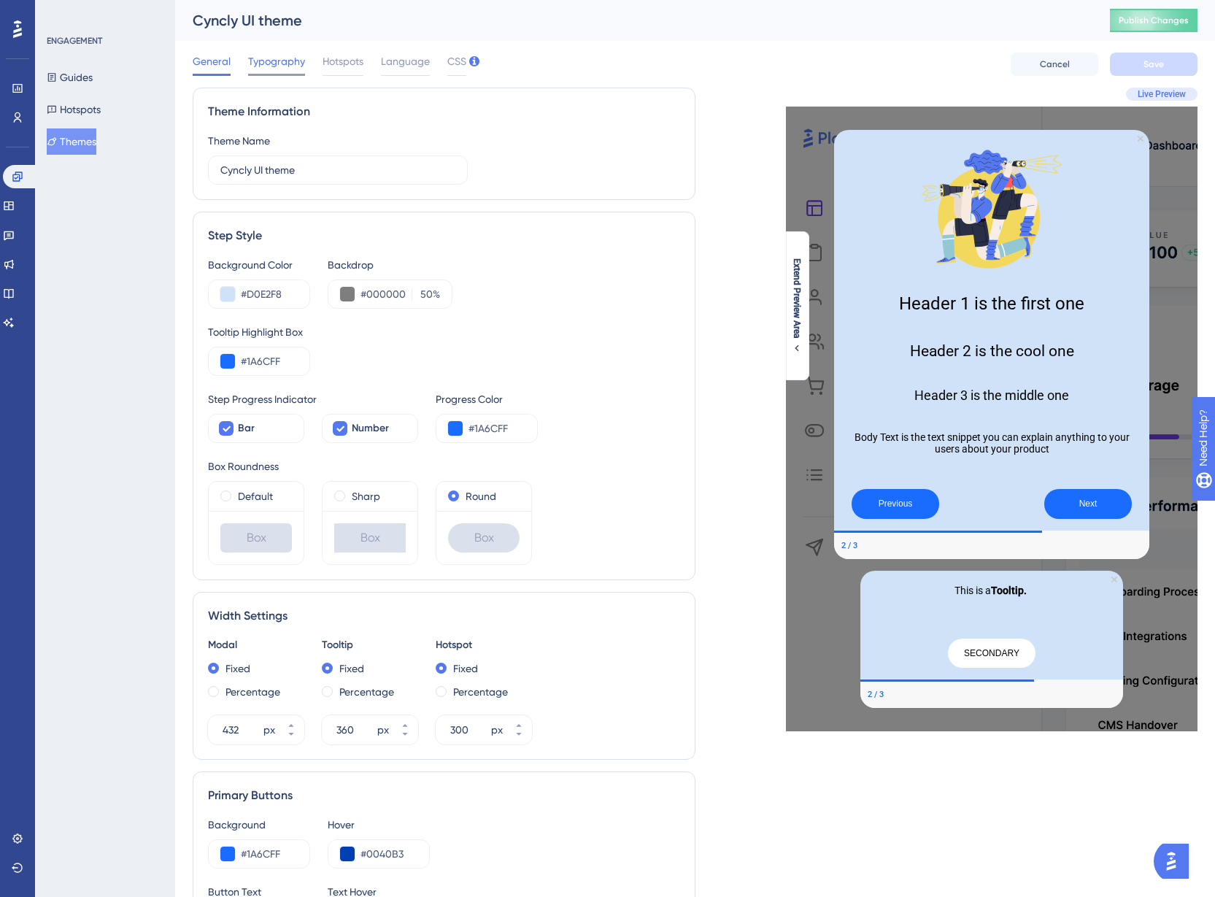
click at [274, 69] on span "Typography" at bounding box center [276, 62] width 57 height 18
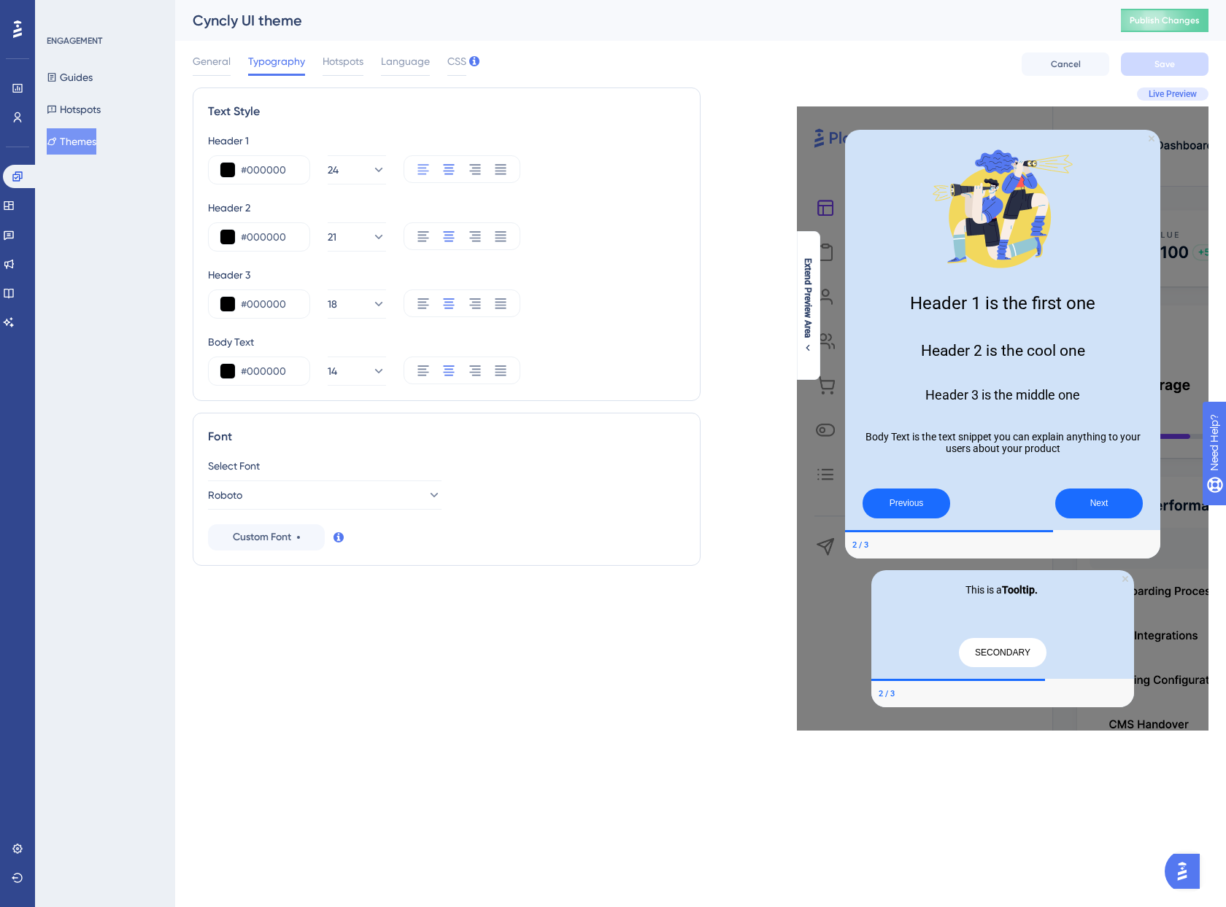
click at [425, 171] on icon at bounding box center [422, 169] width 11 height 10
click at [425, 238] on icon at bounding box center [422, 236] width 11 height 10
click at [449, 164] on icon at bounding box center [448, 169] width 15 height 15
click at [451, 243] on icon at bounding box center [448, 236] width 15 height 15
click at [403, 376] on div "#000000 14" at bounding box center [446, 371] width 477 height 29
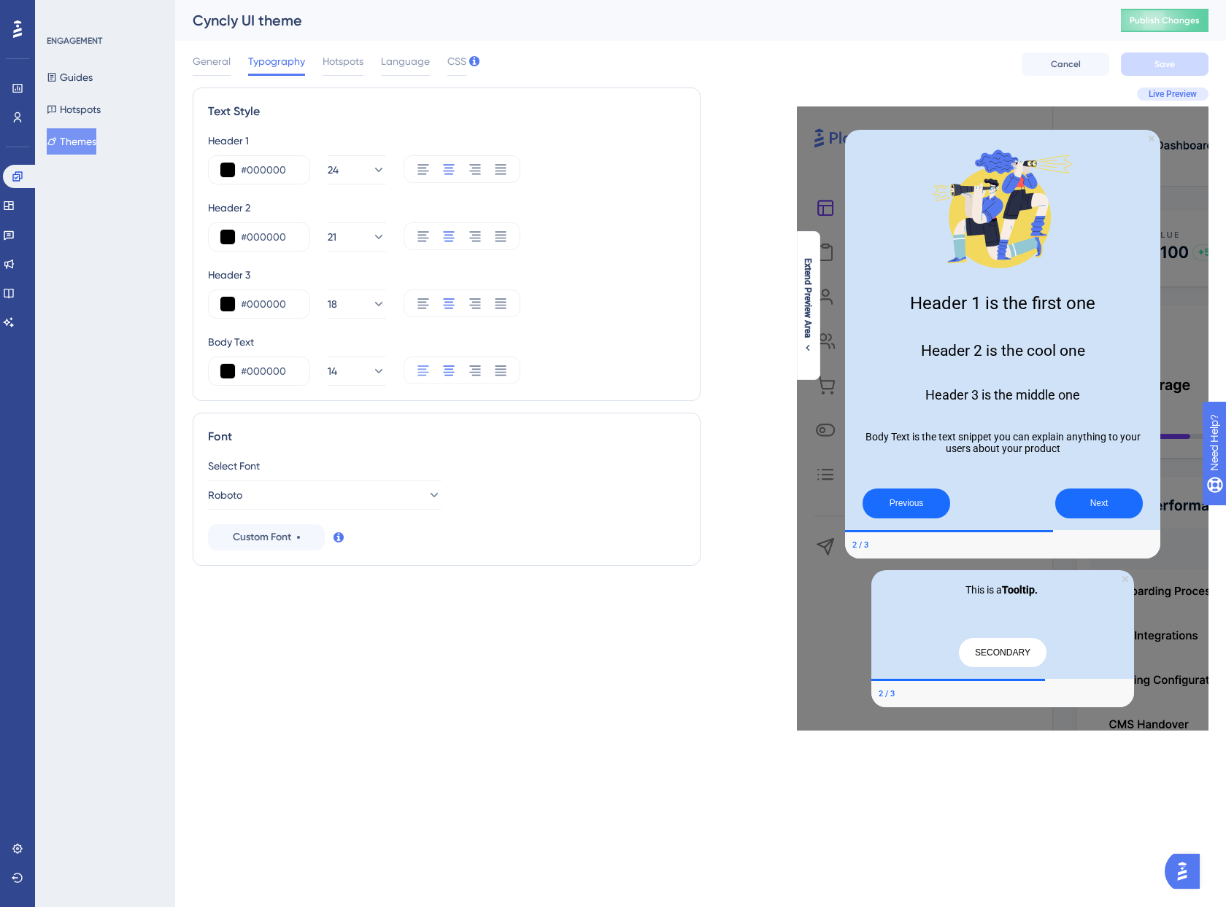
click at [417, 373] on icon at bounding box center [423, 370] width 15 height 15
click at [352, 59] on span "Hotspots" at bounding box center [342, 62] width 41 height 18
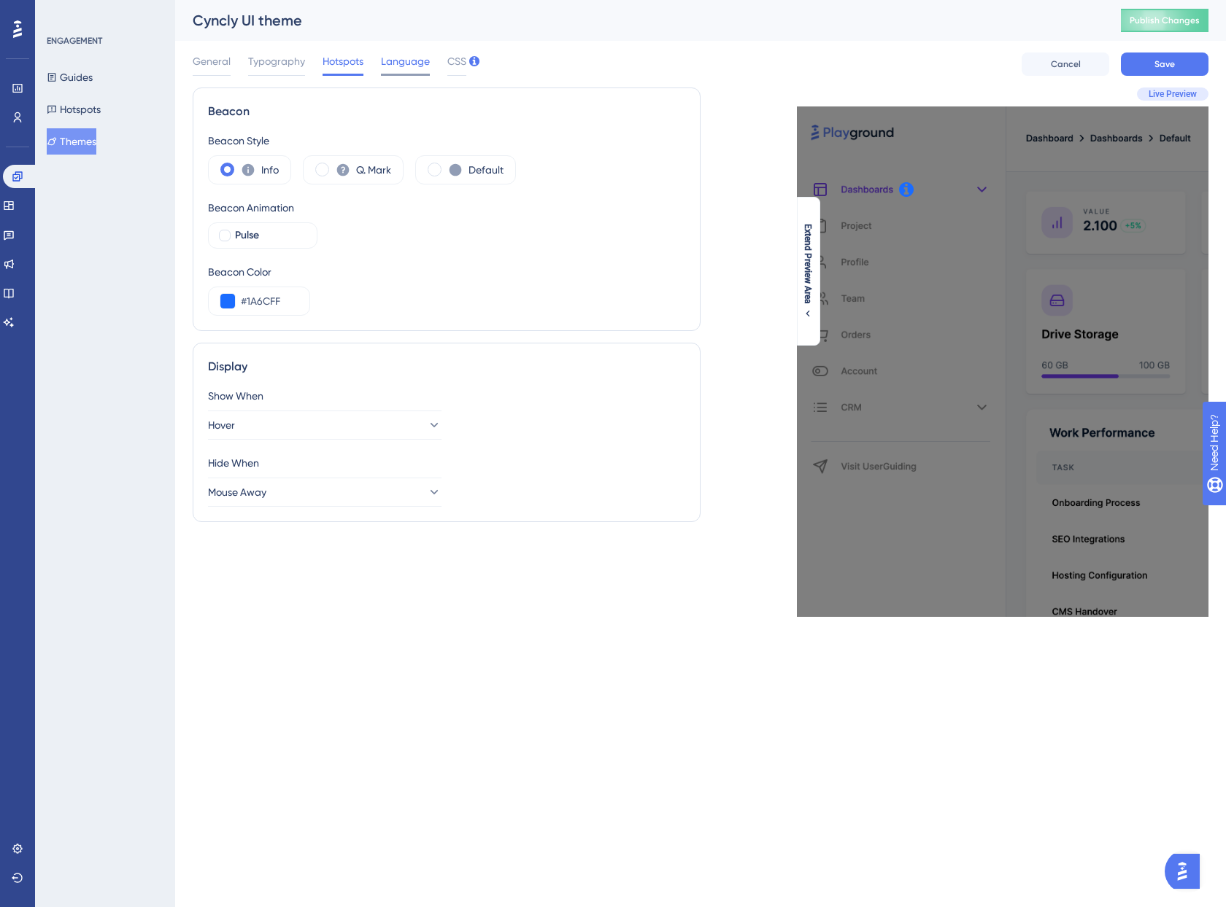
click at [406, 53] on span "Language" at bounding box center [405, 62] width 49 height 18
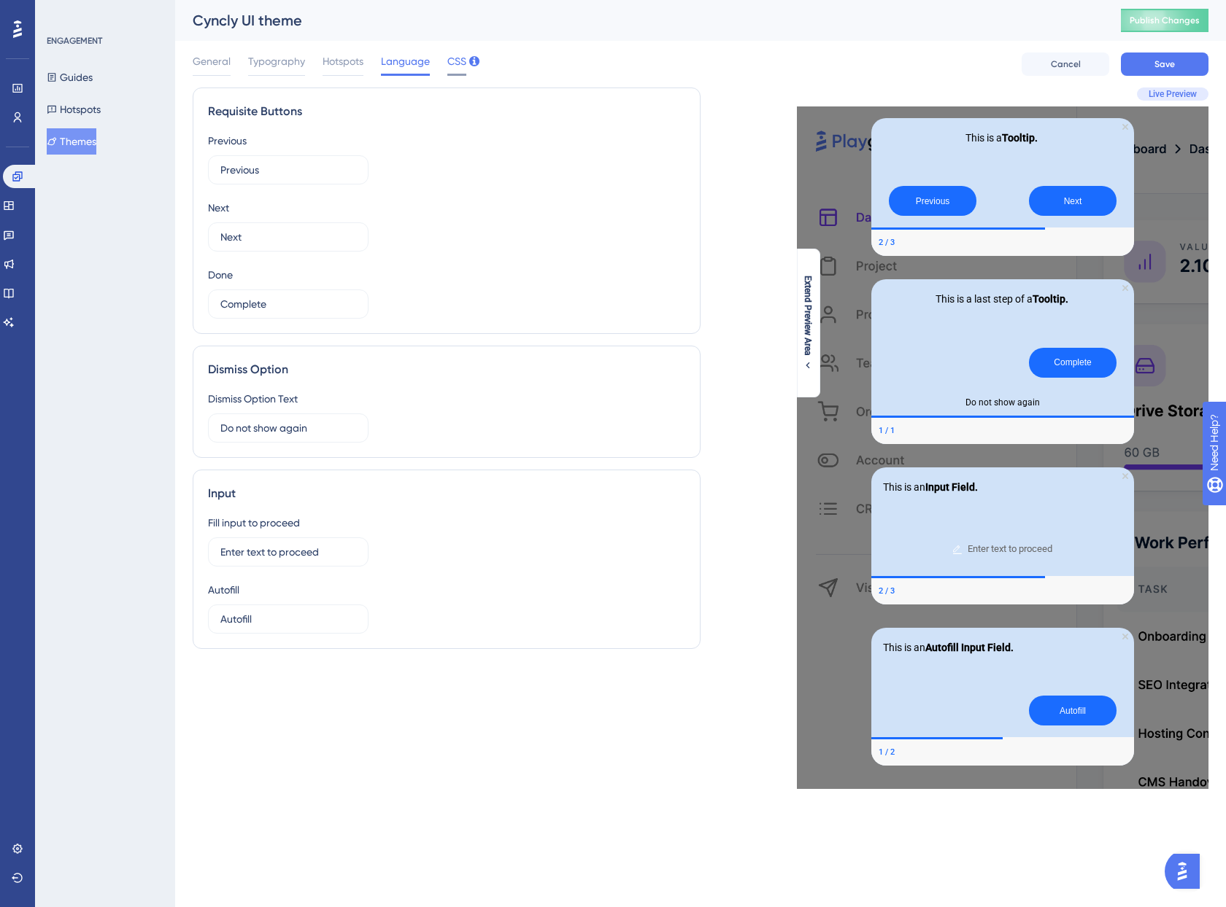
click at [447, 62] on span "CSS" at bounding box center [456, 62] width 19 height 18
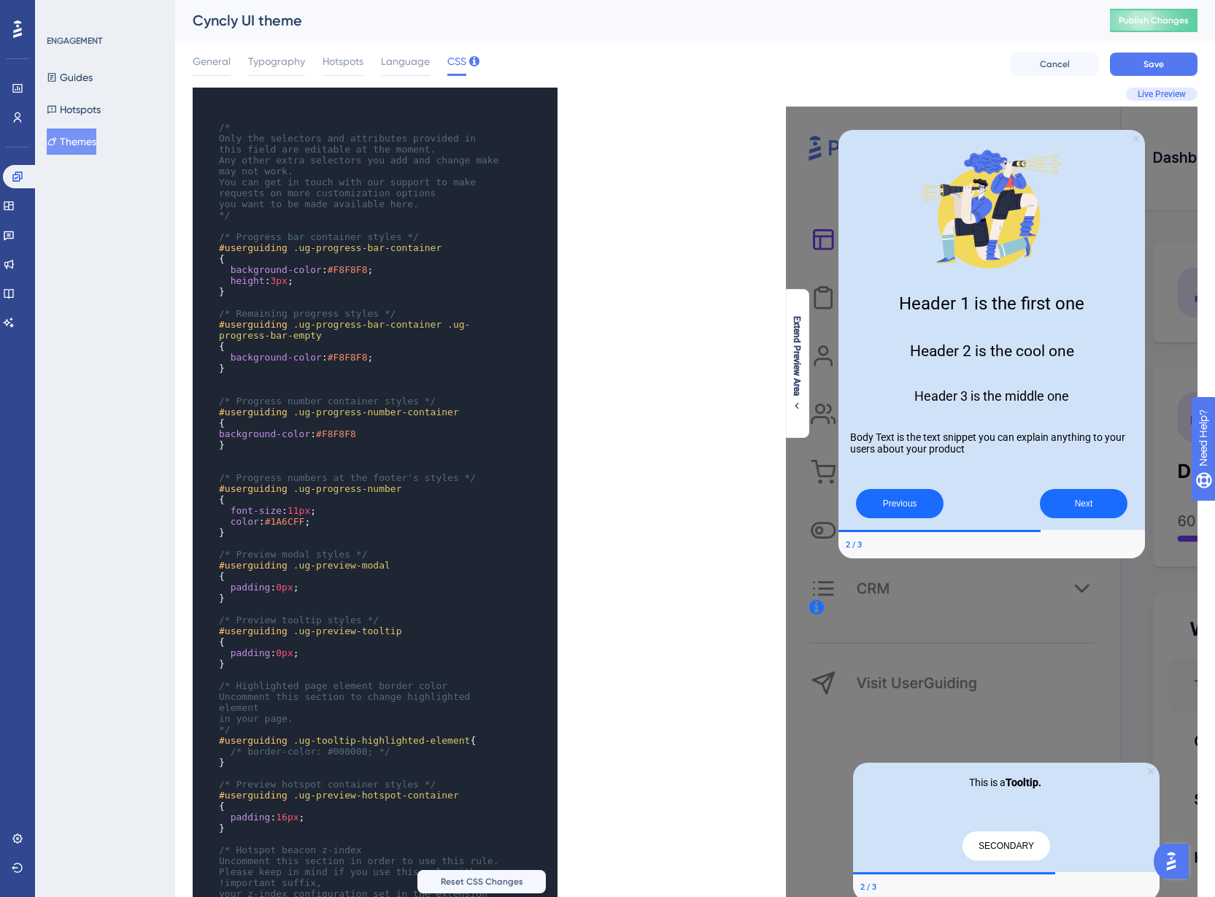
click at [447, 62] on span "CSS" at bounding box center [456, 62] width 19 height 18
click at [228, 61] on span "General" at bounding box center [212, 62] width 38 height 18
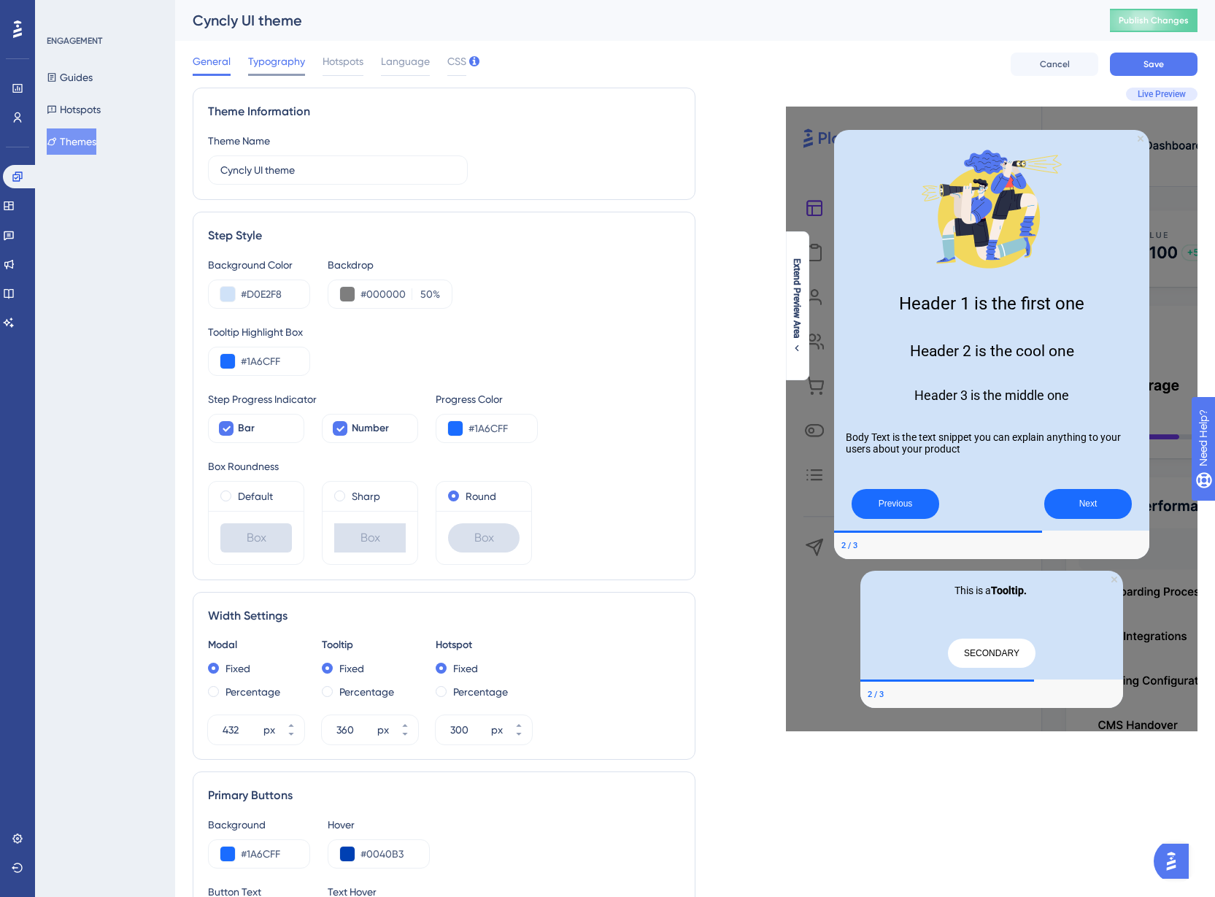
click at [301, 59] on span "Typography" at bounding box center [276, 62] width 57 height 18
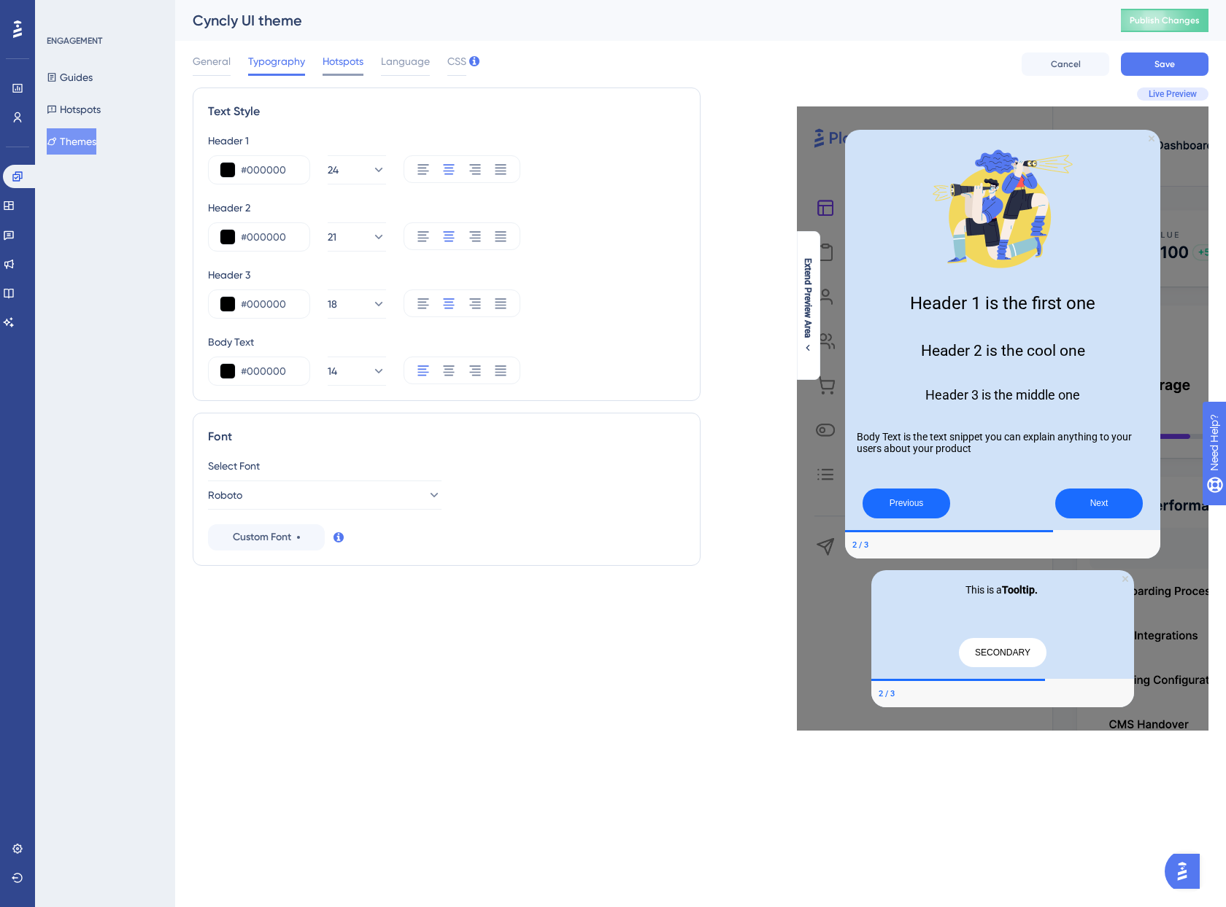
click at [357, 64] on span "Hotspots" at bounding box center [342, 62] width 41 height 18
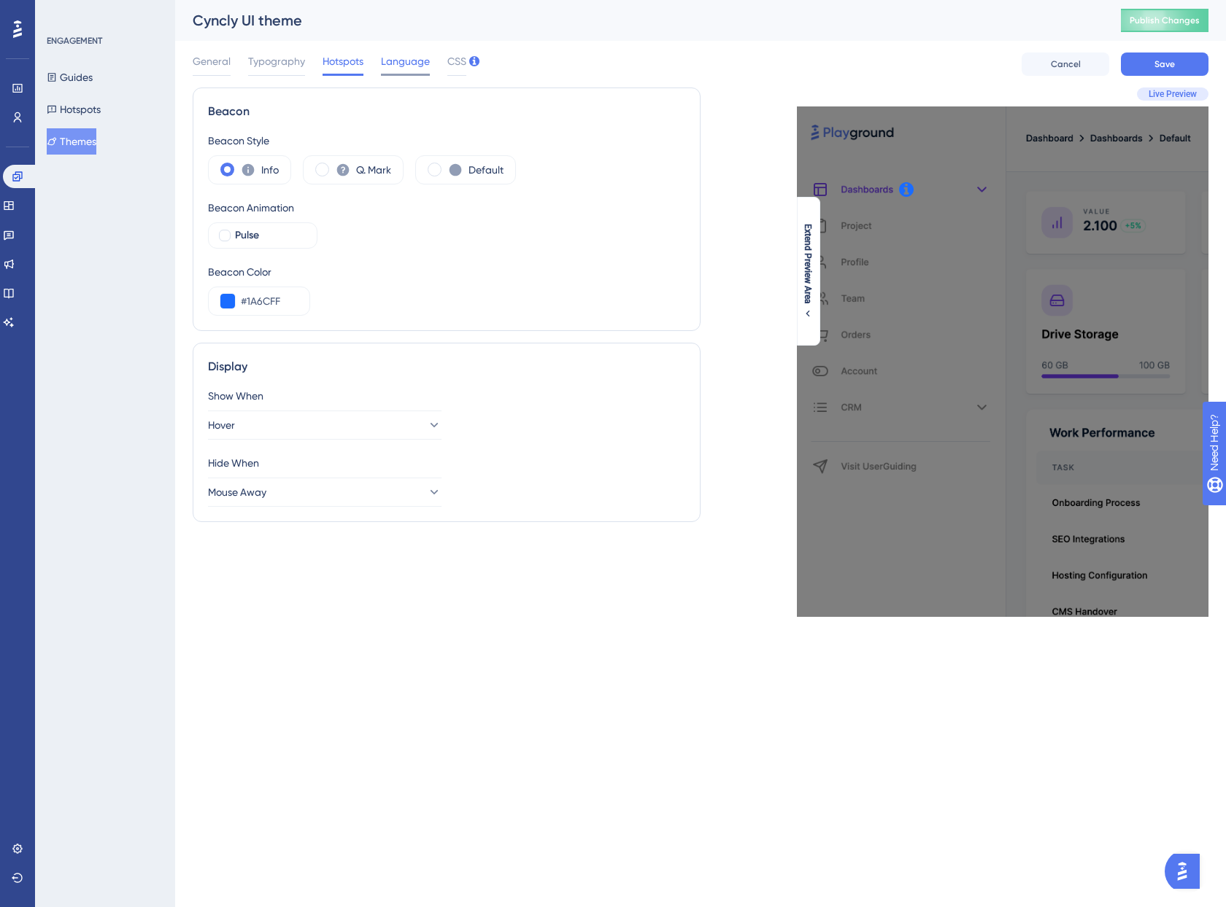
click at [395, 64] on span "Language" at bounding box center [405, 62] width 49 height 18
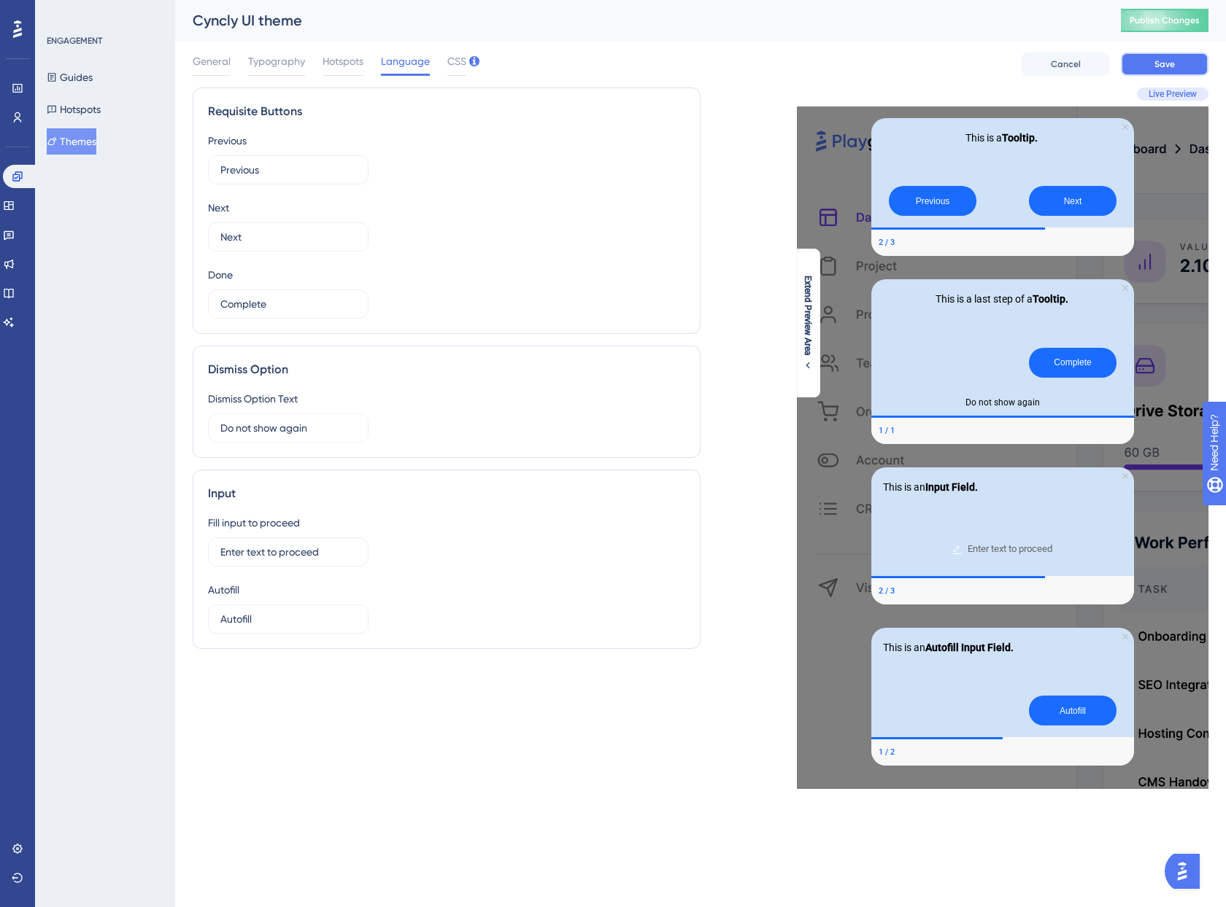
click at [1153, 65] on button "Save" at bounding box center [1164, 64] width 88 height 23
click at [1168, 23] on button "Publish Changes" at bounding box center [1164, 20] width 88 height 23
click at [93, 76] on button "Guides" at bounding box center [70, 77] width 46 height 26
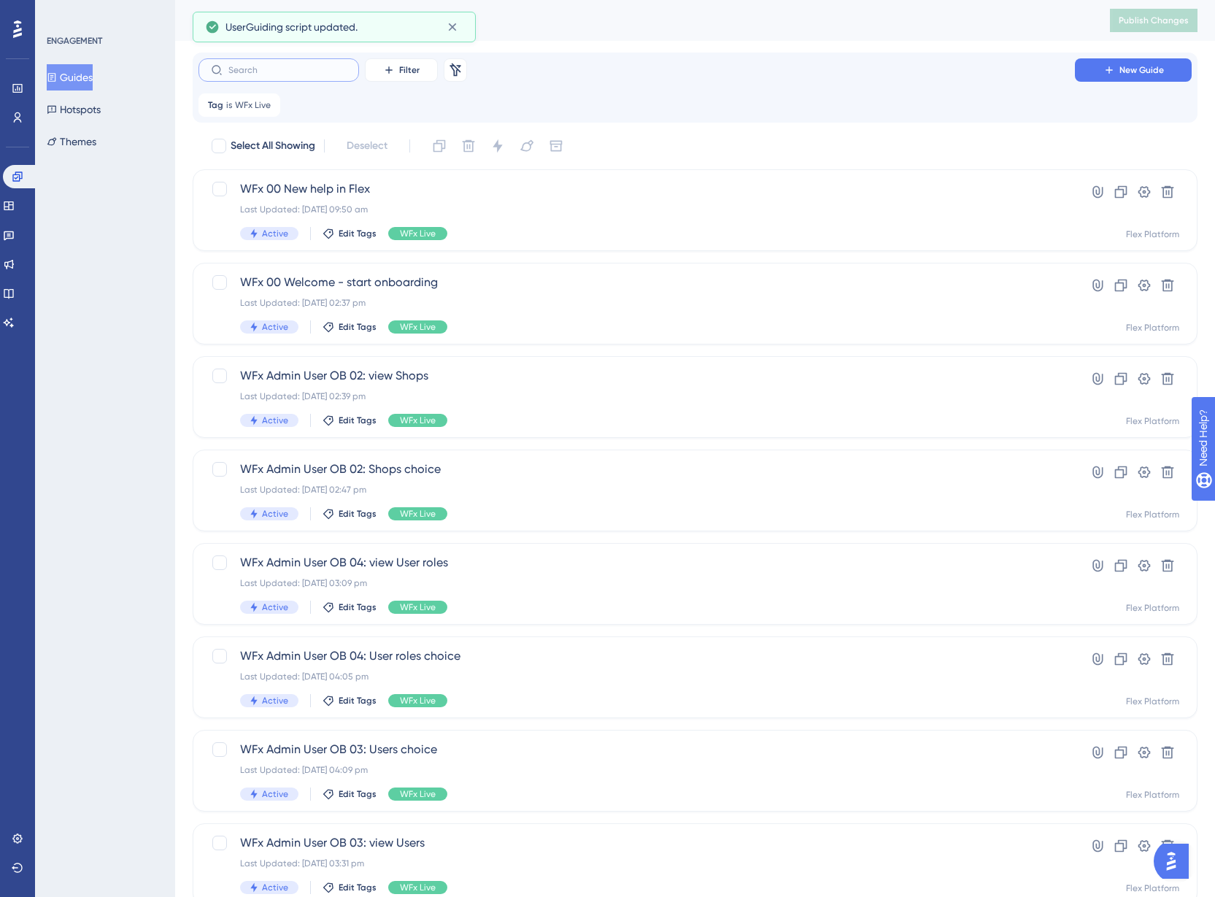
click at [314, 69] on input "text" at bounding box center [287, 70] width 118 height 10
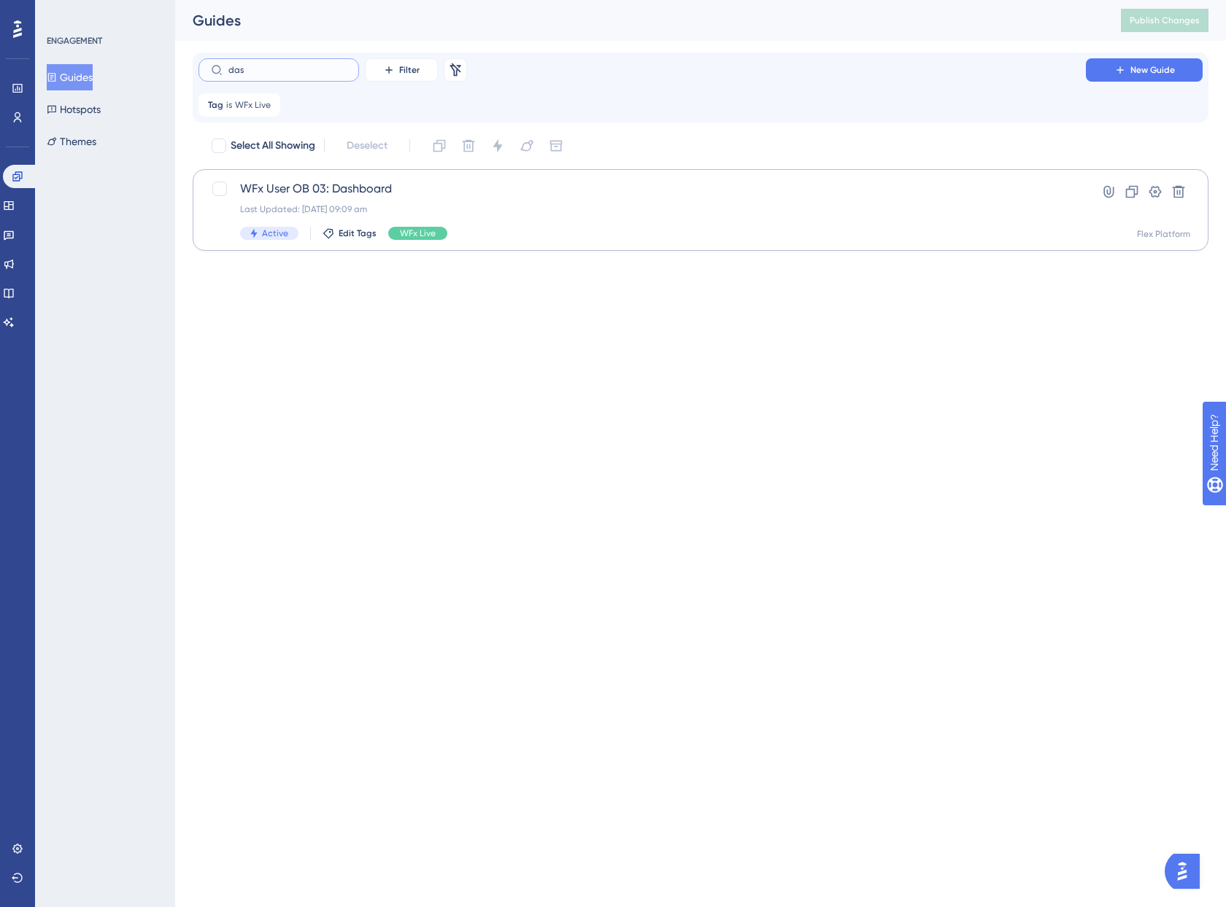
type input "das"
click at [292, 181] on span "WFx User OB 03: Dashboard" at bounding box center [642, 189] width 804 height 18
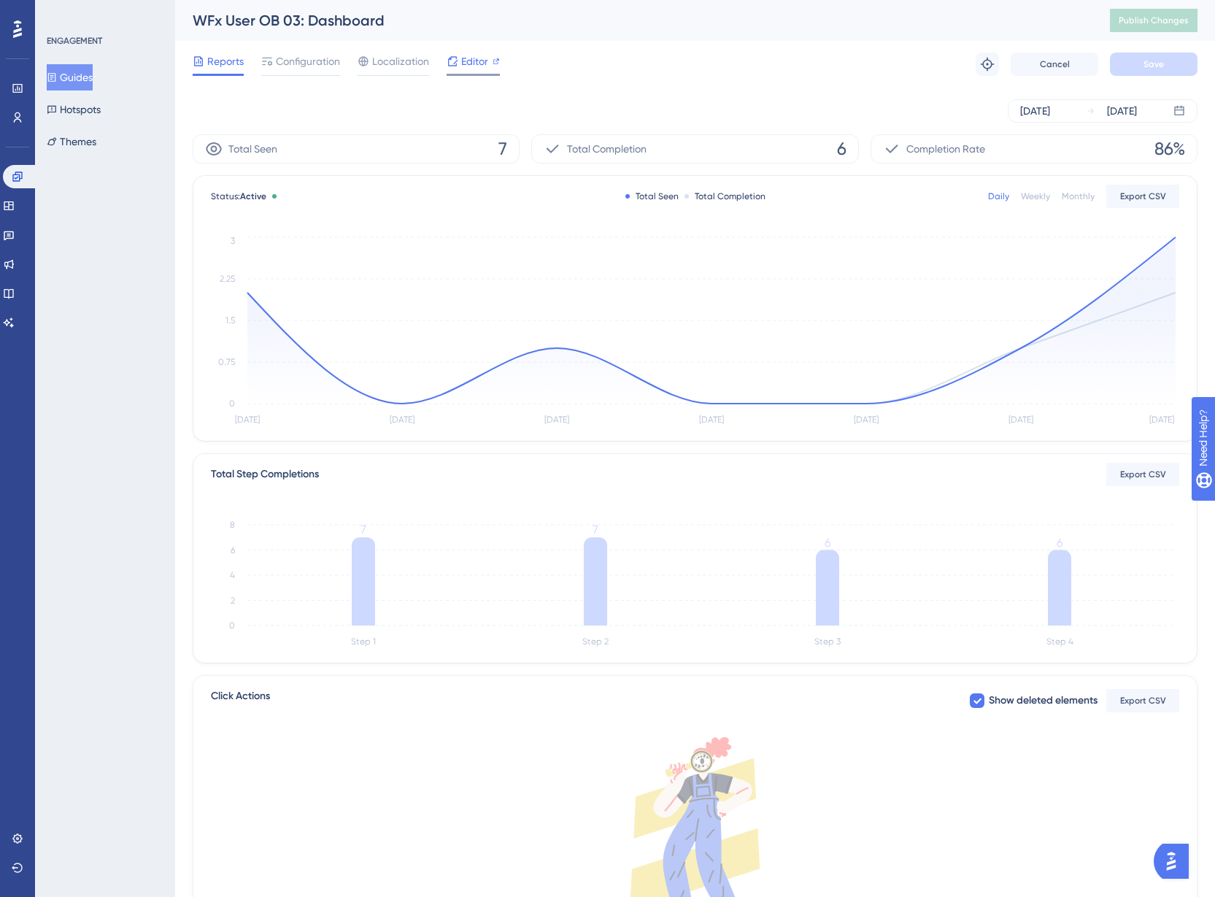
click at [457, 62] on icon at bounding box center [452, 61] width 12 height 12
click at [1177, 864] on img "Open AI Assistant Launcher" at bounding box center [1171, 861] width 26 height 26
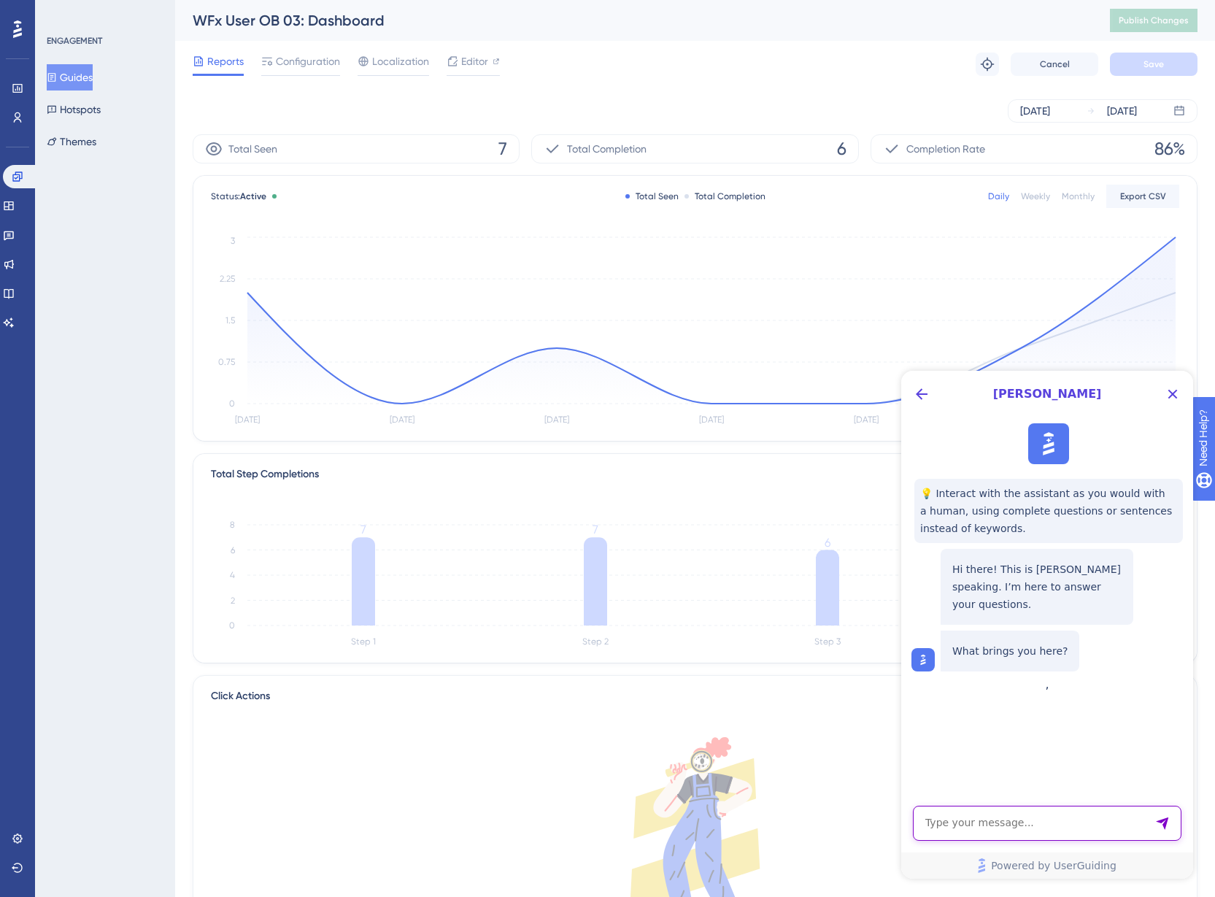
click at [1049, 826] on textarea "AI Assistant Text Input" at bounding box center [1047, 822] width 268 height 35
type textarea "Hello I am editing a guide - it has a localisation. I have deleted the csv file…"
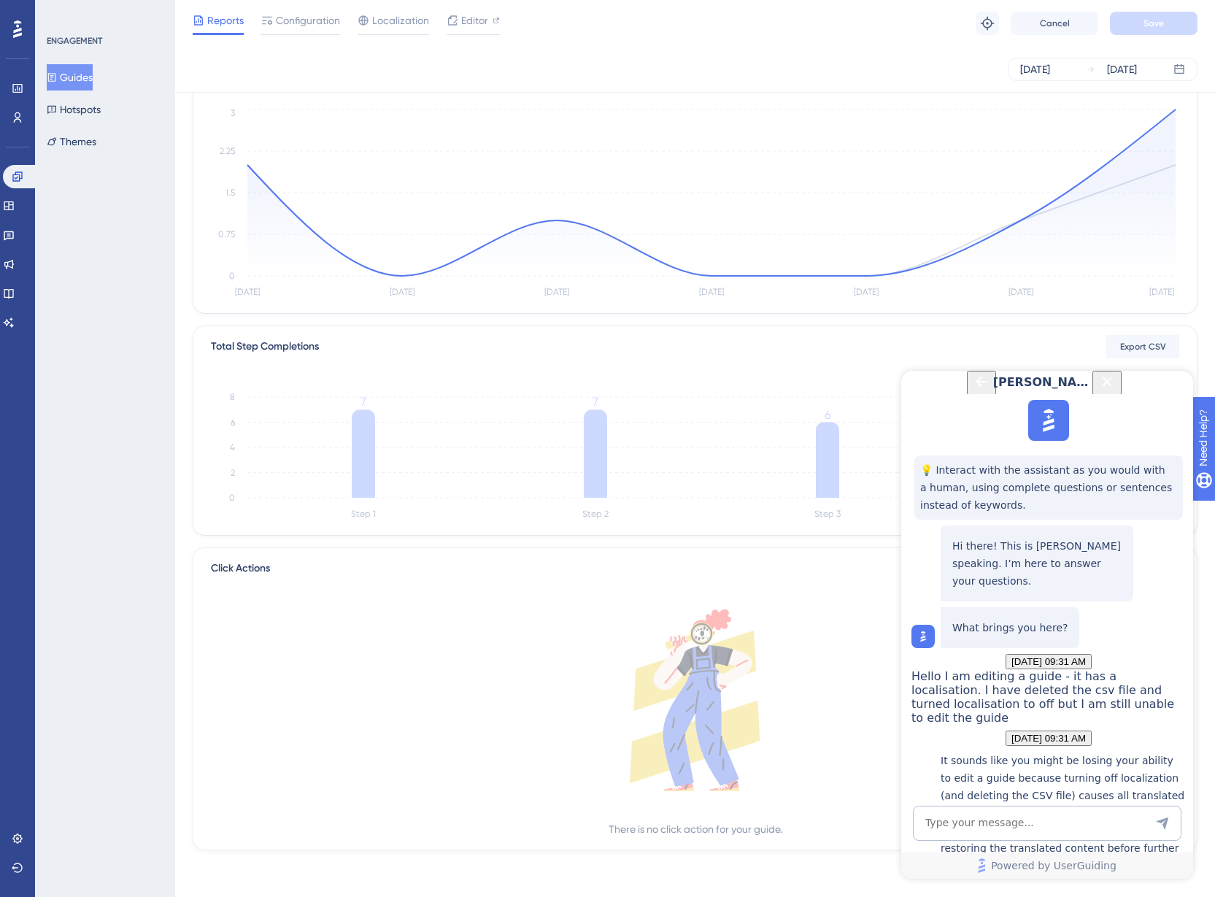
scroll to position [352, 0]
click at [967, 824] on textarea "AI Assistant Text Input" at bounding box center [1047, 822] width 268 height 35
type textarea "I have already seen this and I am still unable to edit the guide"
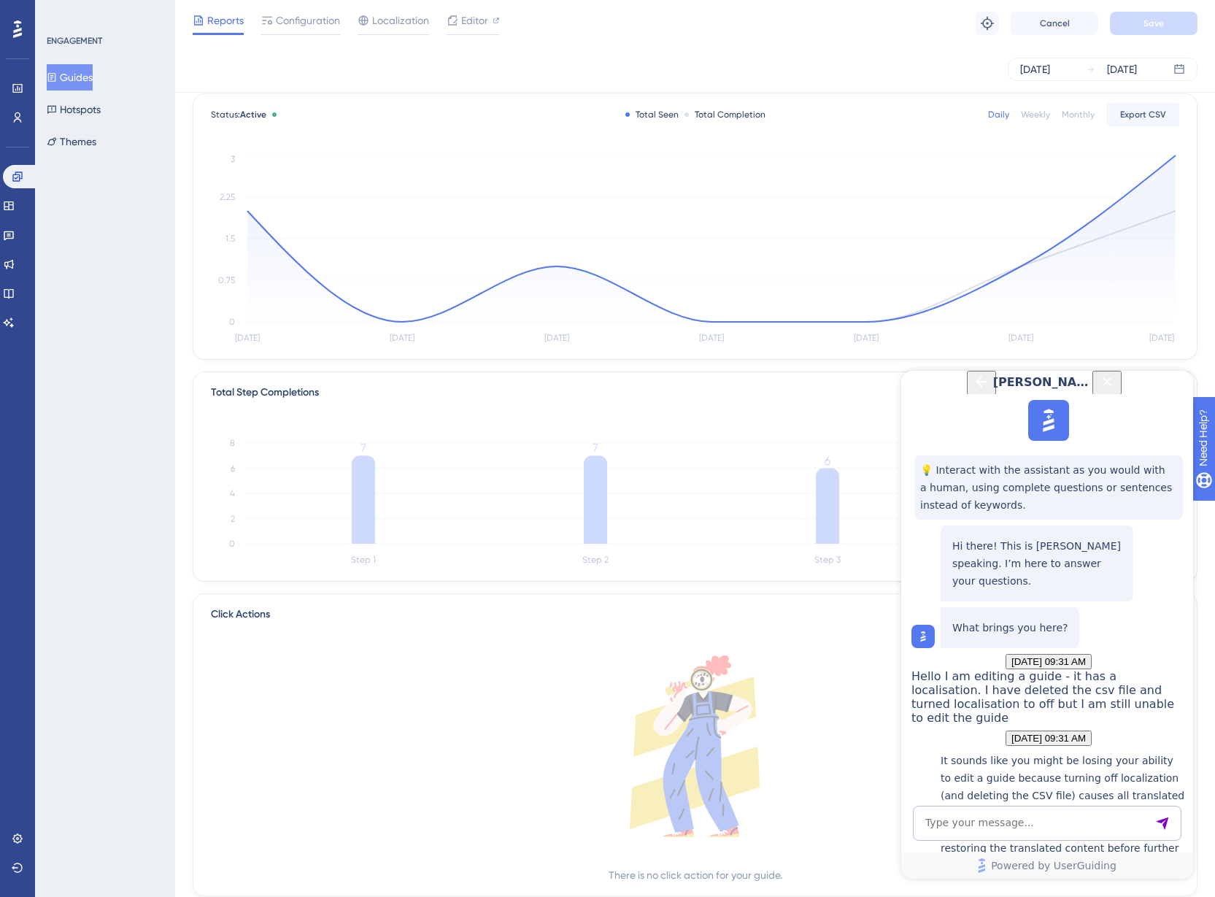
scroll to position [122, 0]
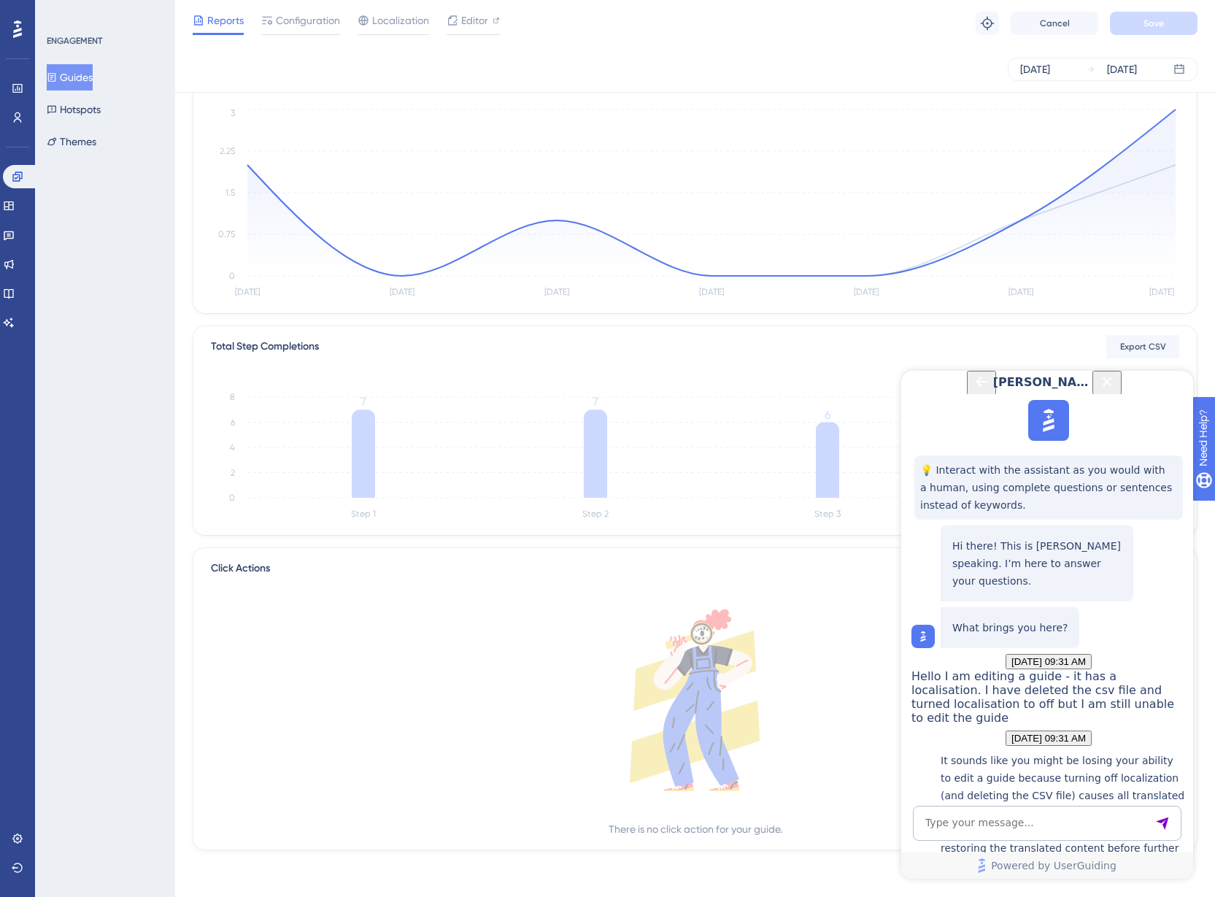
click at [79, 81] on button "Guides" at bounding box center [70, 77] width 46 height 26
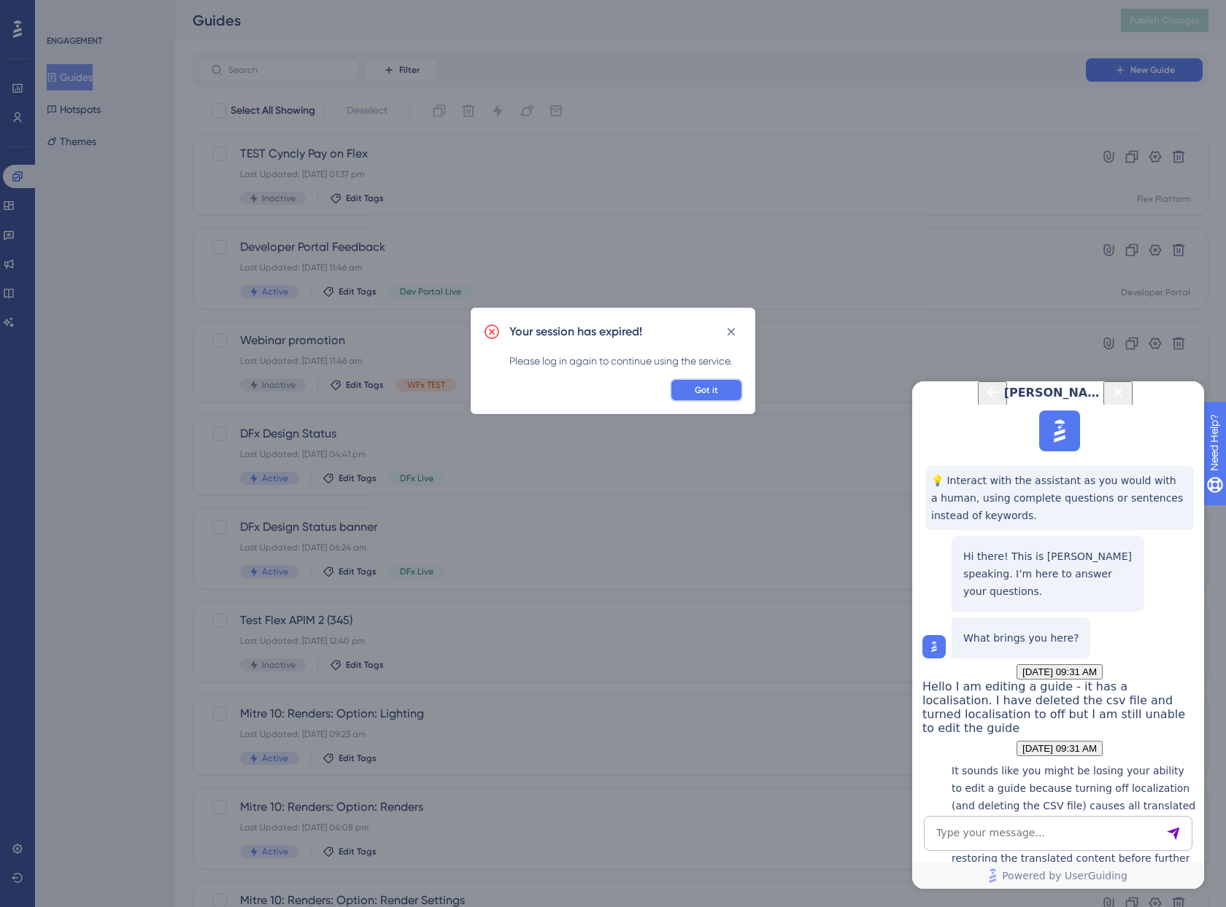
click at [713, 379] on button "Got it" at bounding box center [706, 390] width 73 height 23
